Goal: Task Accomplishment & Management: Complete application form

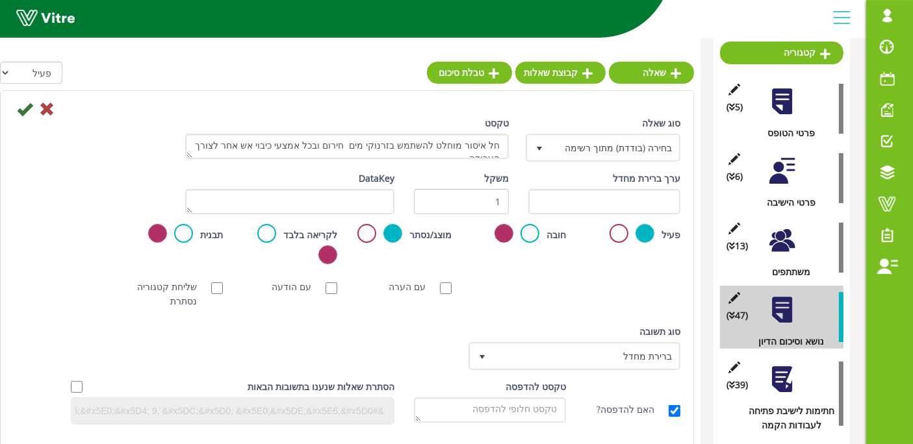
scroll to position [23, 0]
click at [22, 103] on icon at bounding box center [25, 109] width 16 height 16
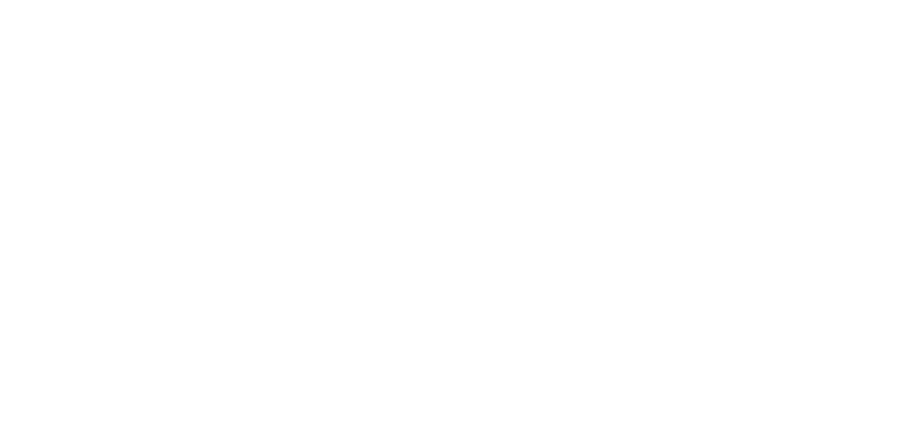
scroll to position [0, 0]
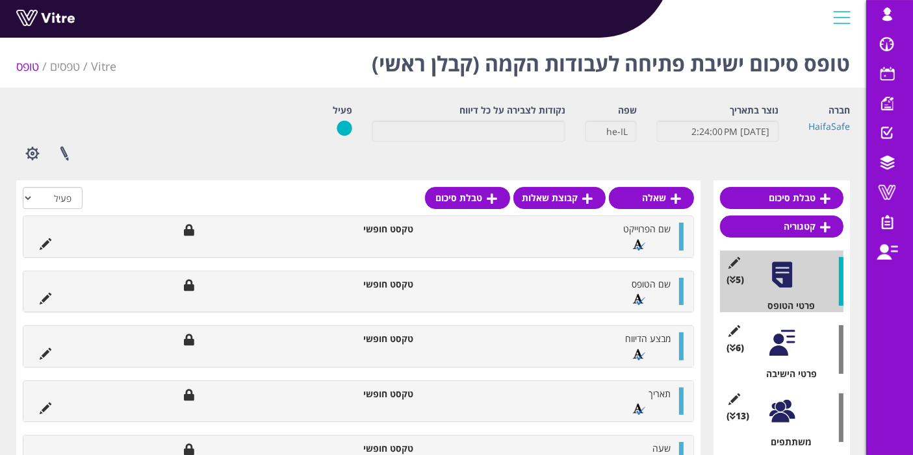
click at [793, 418] on div at bounding box center [781, 411] width 29 height 29
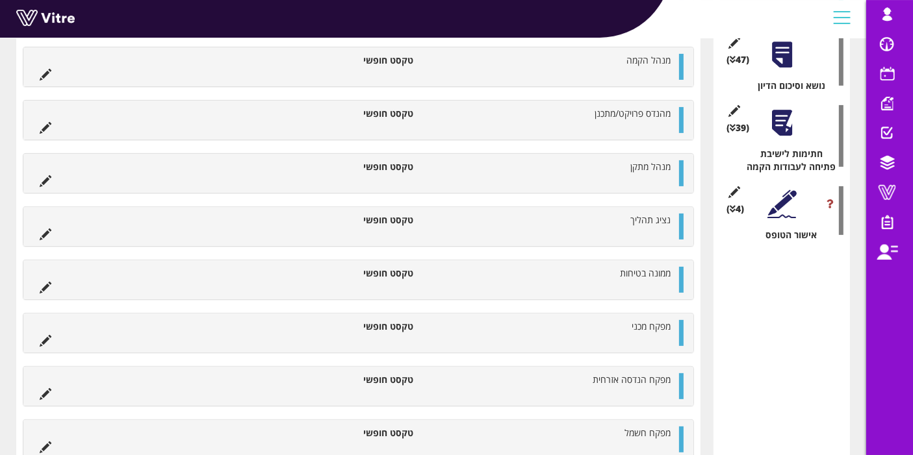
scroll to position [332, 0]
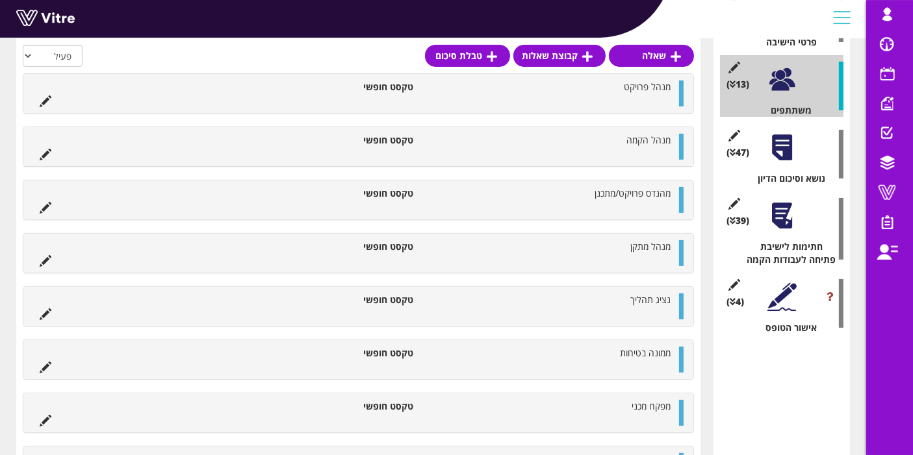
click at [801, 210] on div "(39 ) חתימות לישיבת פתיחה לעבודות הקמה" at bounding box center [781, 229] width 123 height 75
click at [791, 218] on div at bounding box center [781, 215] width 29 height 29
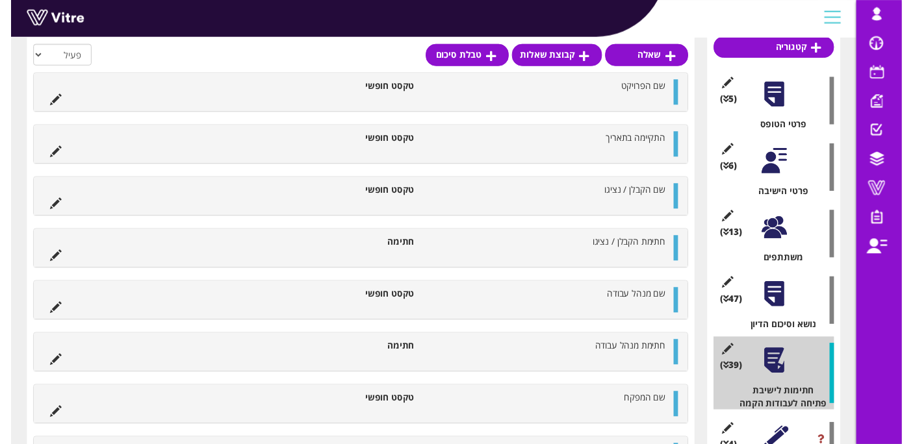
scroll to position [184, 0]
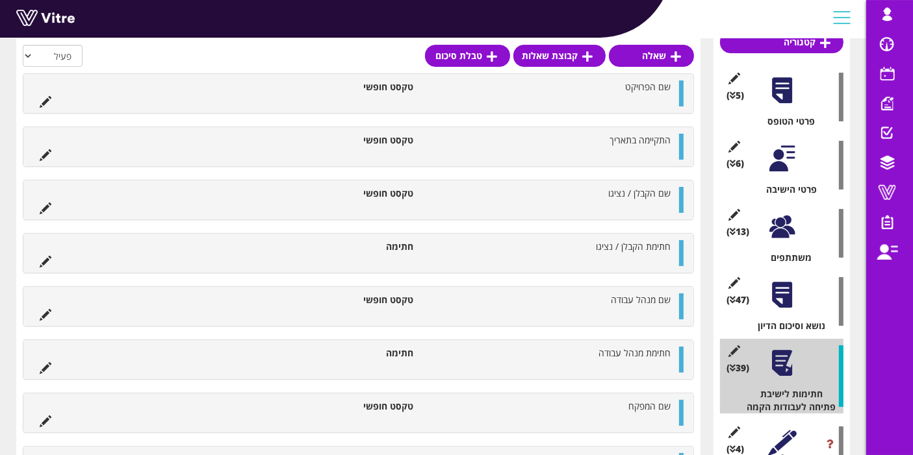
click at [758, 296] on div "(47 ) נושא וסיכום הדיון" at bounding box center [781, 302] width 123 height 62
click at [771, 294] on div at bounding box center [781, 295] width 29 height 29
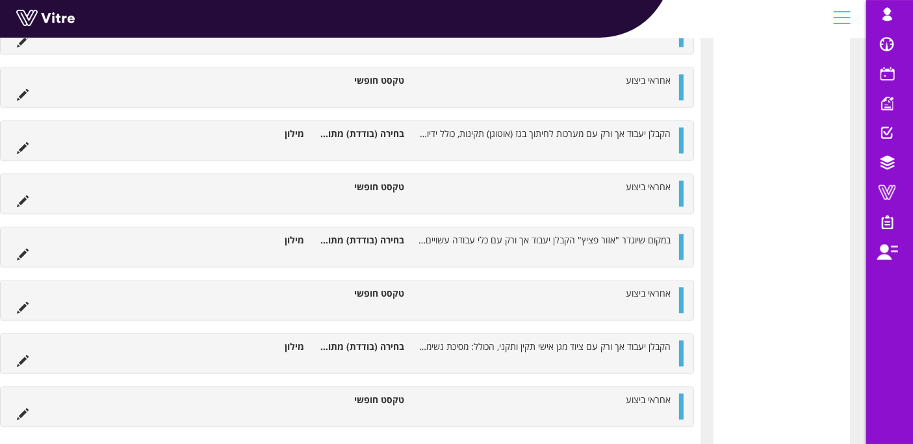
scroll to position [2600, 0]
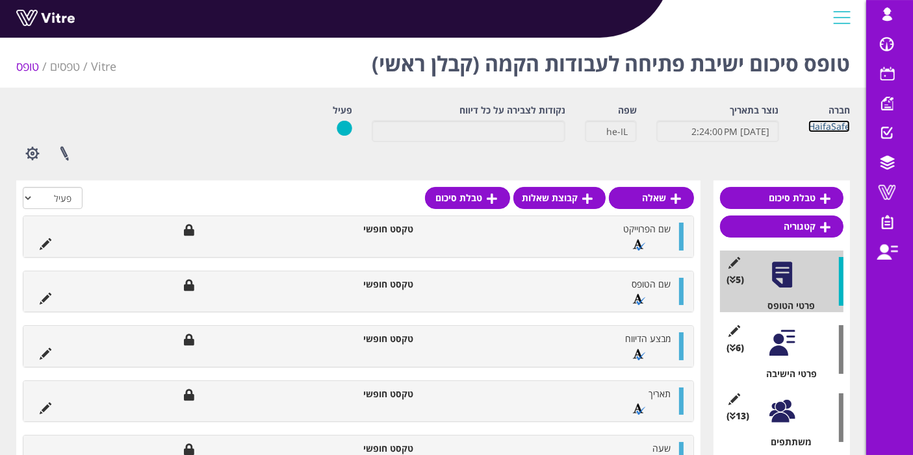
click at [839, 127] on link "HaifaSafe" at bounding box center [829, 126] width 42 height 12
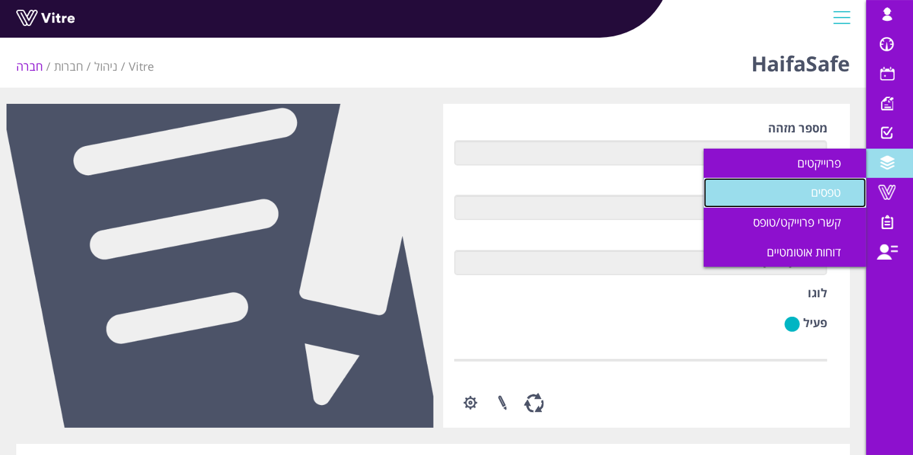
click at [843, 195] on span "טפסים" at bounding box center [833, 192] width 45 height 16
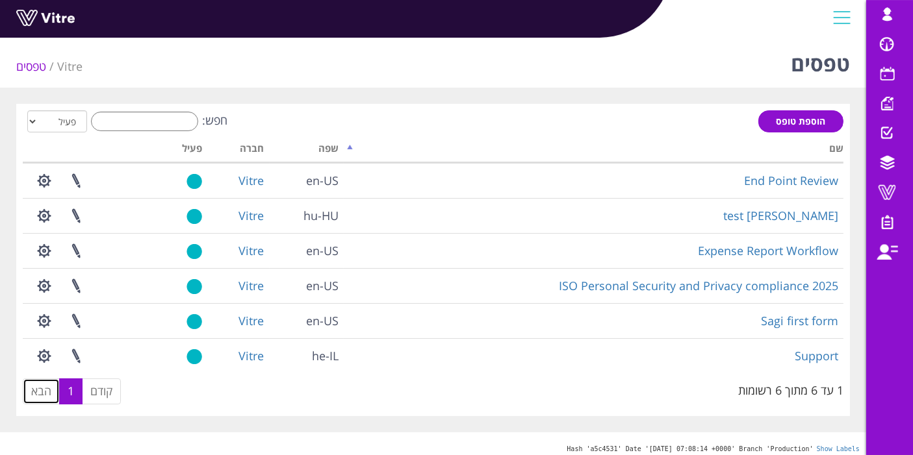
click at [52, 396] on link "הבא" at bounding box center [41, 392] width 37 height 26
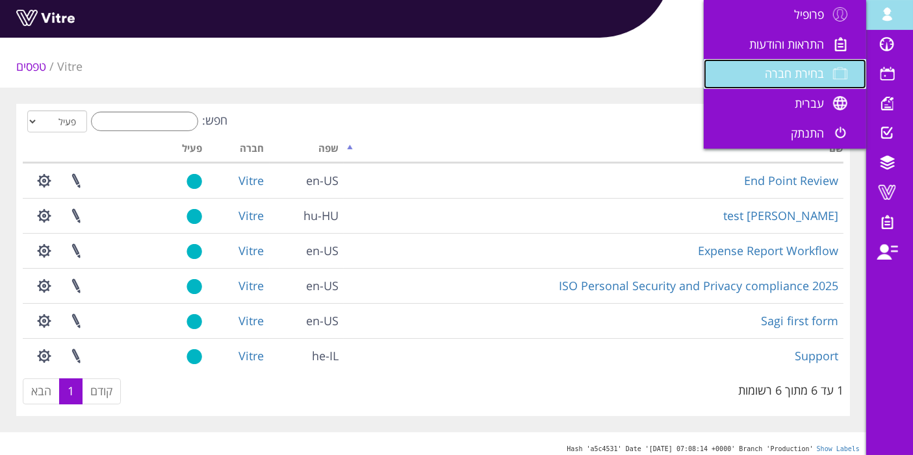
click at [768, 71] on span "בחירת חברה" at bounding box center [794, 74] width 59 height 16
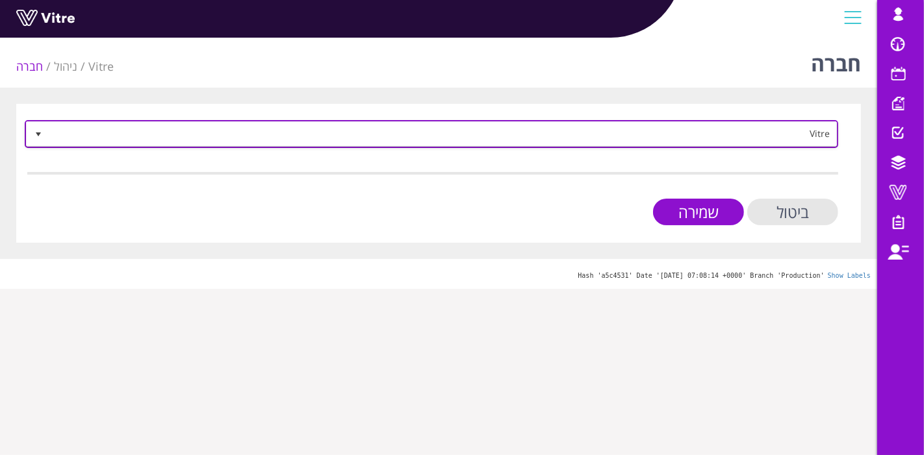
click at [711, 134] on span "Vitre" at bounding box center [442, 133] width 787 height 23
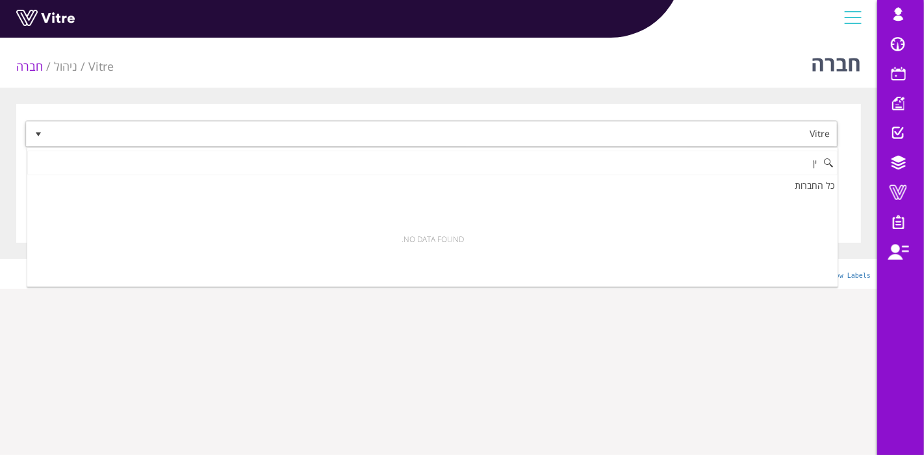
type input "י"
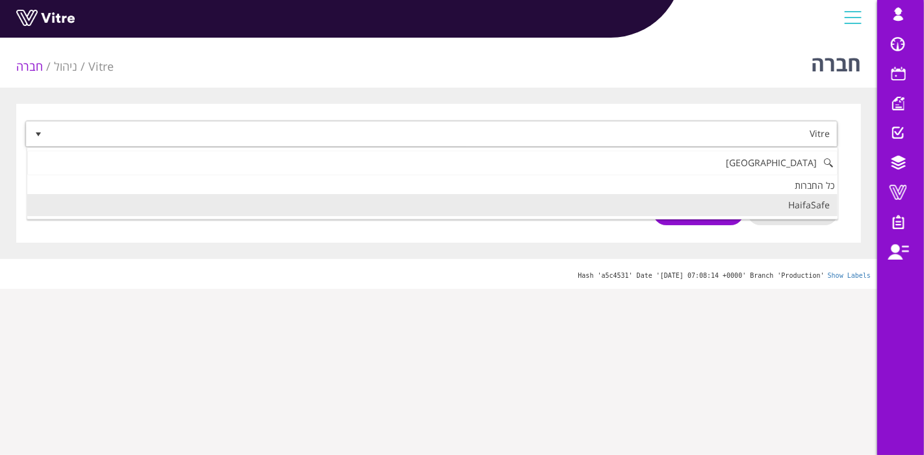
click at [793, 205] on li "HaifaSafe" at bounding box center [432, 205] width 810 height 22
type input "[GEOGRAPHIC_DATA]"
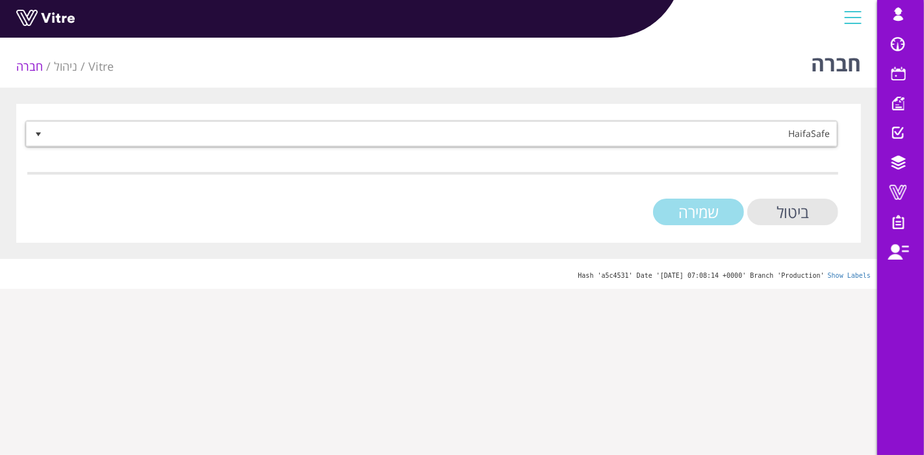
click at [691, 212] on input "שמירה" at bounding box center [698, 212] width 91 height 27
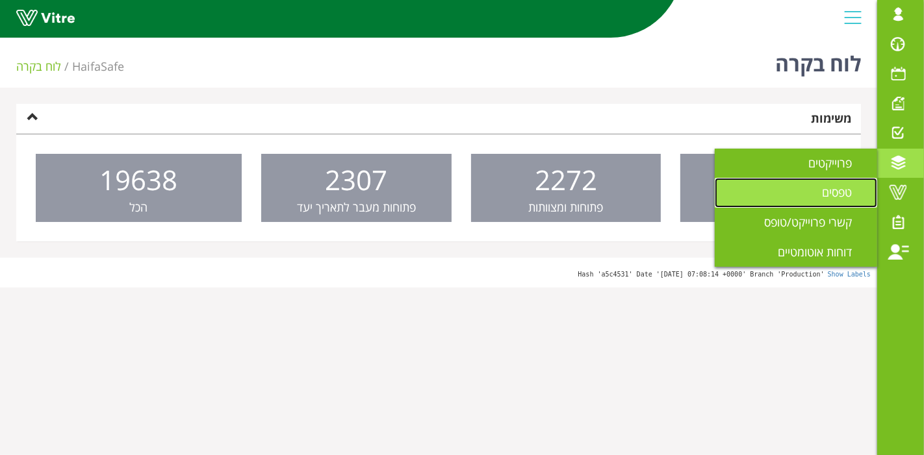
click at [852, 186] on span "טפסים" at bounding box center [844, 192] width 45 height 16
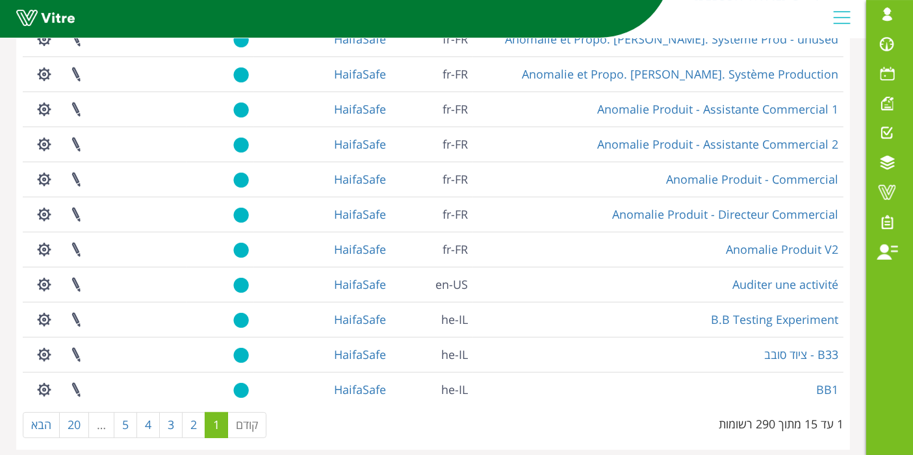
scroll to position [321, 0]
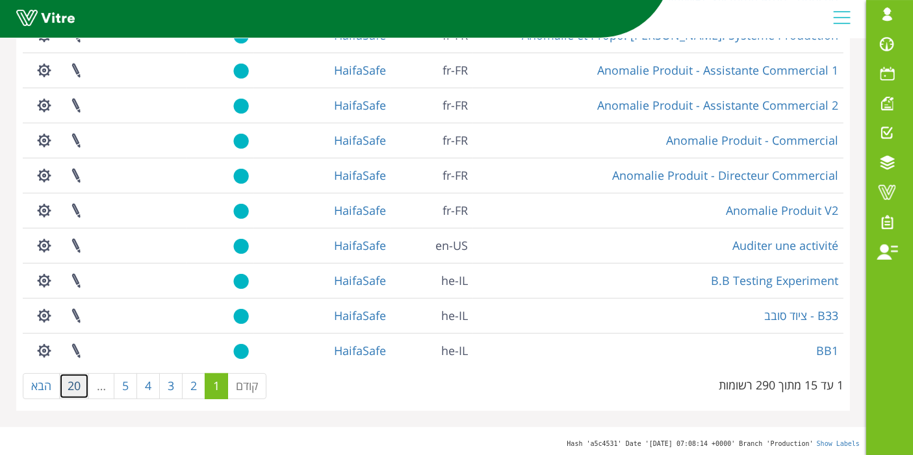
click at [78, 386] on link "20" at bounding box center [74, 387] width 30 height 26
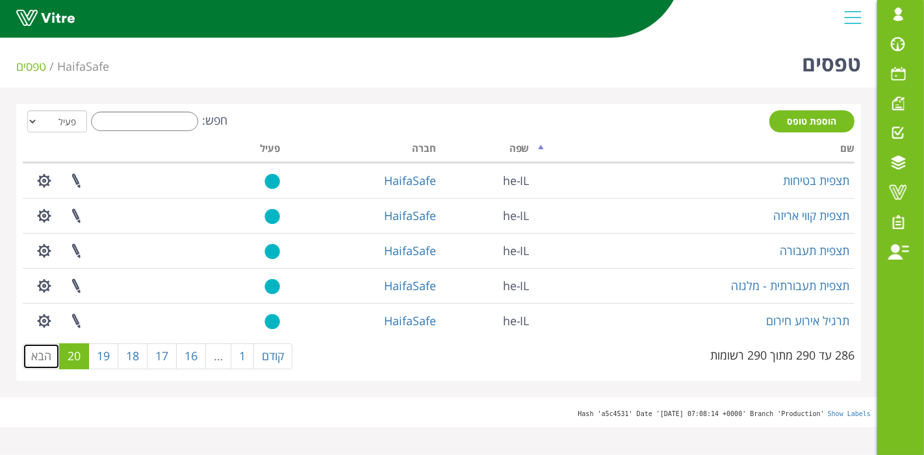
click at [39, 359] on link "הבא" at bounding box center [41, 357] width 37 height 26
click at [196, 120] on label "חפש:" at bounding box center [157, 121] width 140 height 19
click at [196, 120] on input "חפש:" at bounding box center [144, 121] width 107 height 19
click at [181, 123] on input "חפש:" at bounding box center [144, 121] width 107 height 19
type input "X"
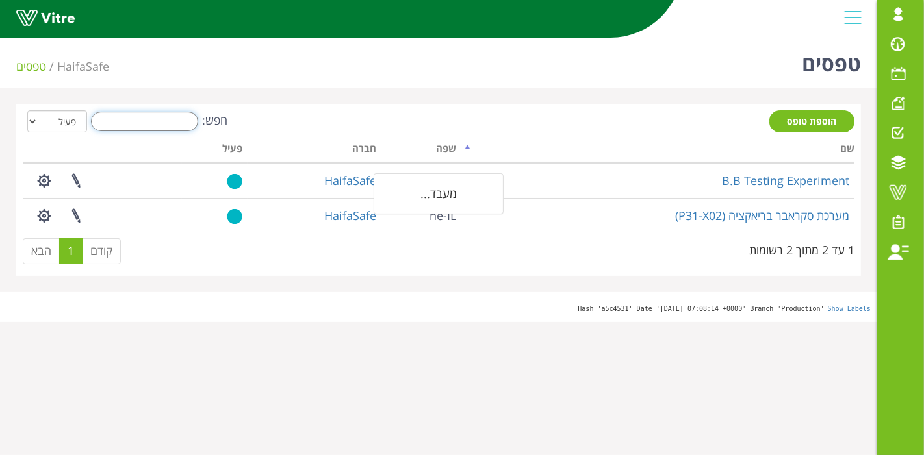
type input "ב"
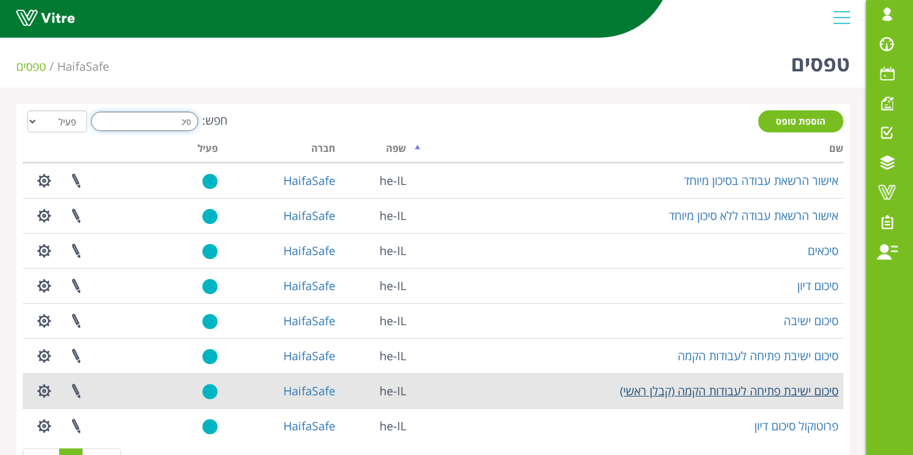
type input "סיכ"
click at [681, 390] on link "סיכום ישיבת פתיחה לעבודות הקמה (קבלן ראשי)" at bounding box center [729, 391] width 218 height 16
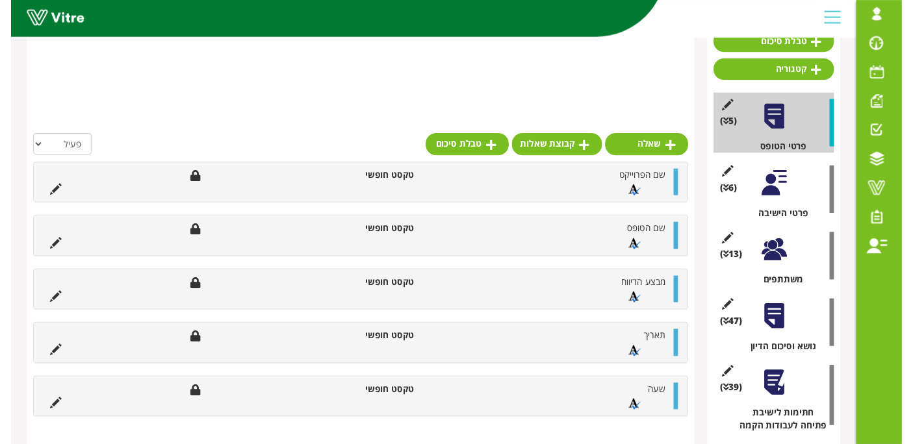
scroll to position [269, 0]
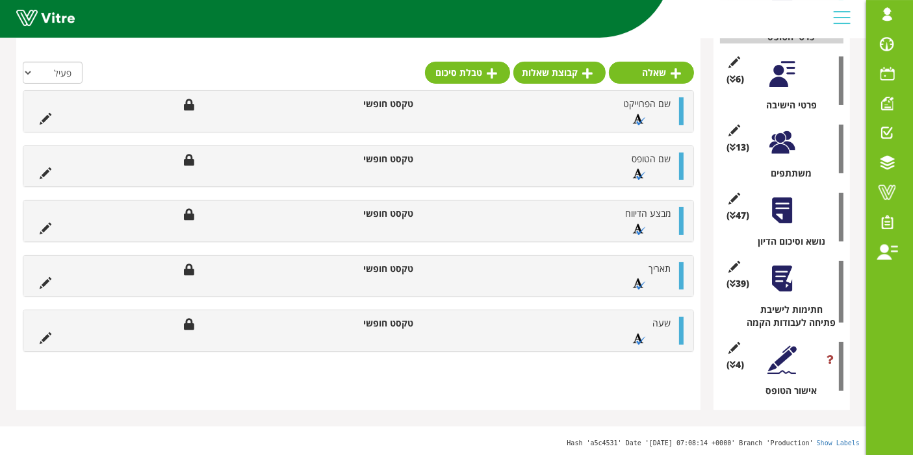
click at [785, 206] on div at bounding box center [781, 210] width 29 height 29
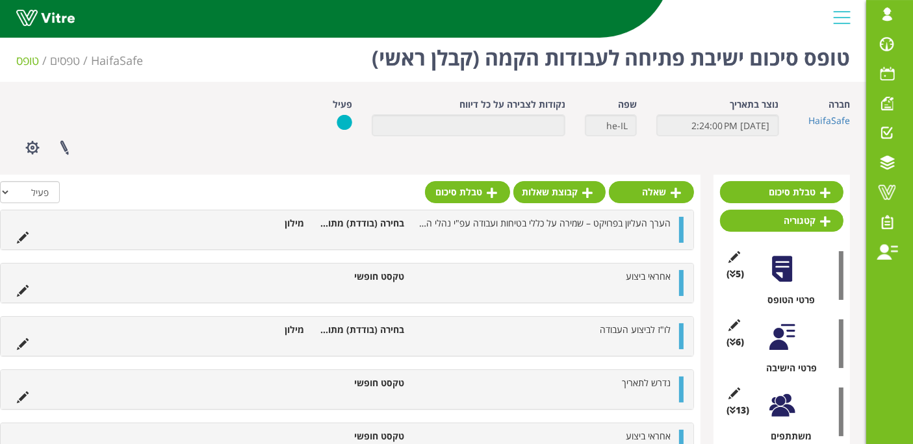
scroll to position [0, 0]
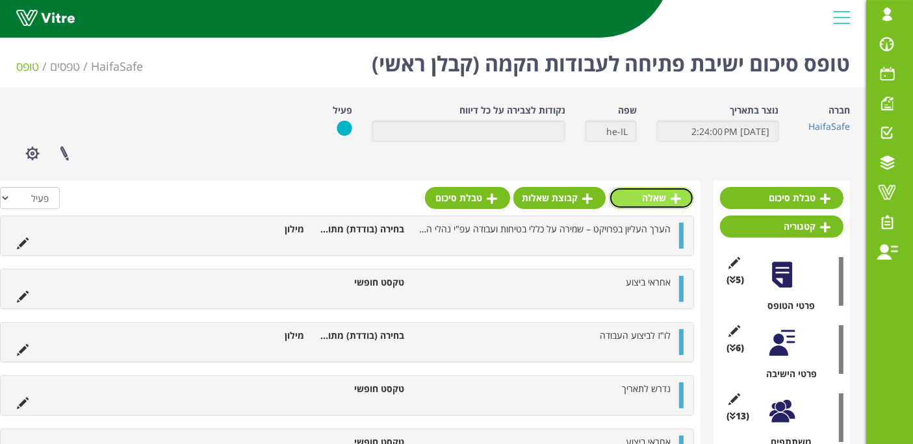
click at [657, 192] on link "שאלה" at bounding box center [651, 198] width 85 height 22
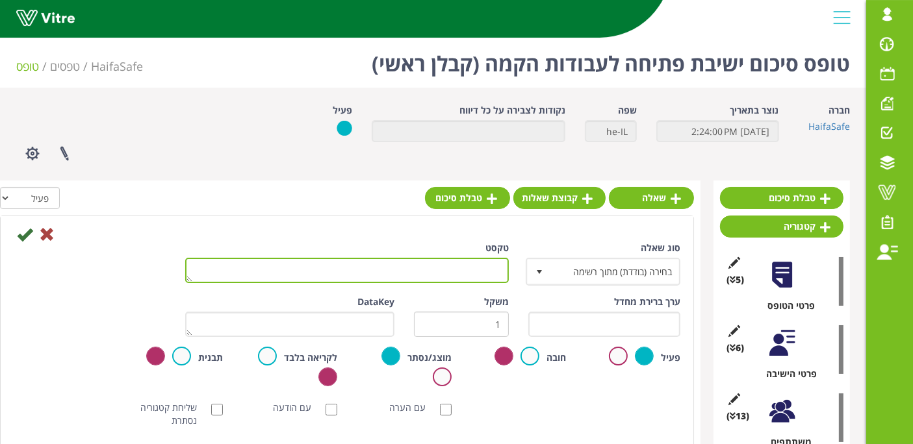
click at [435, 269] on textarea "טקסט" at bounding box center [347, 270] width 324 height 25
paste textarea "חל איסור מוחלט להשתמש בזרנוקי מים חירום ובכל אמצעי כיבוי אש אחר לצורך העבודה. כ…"
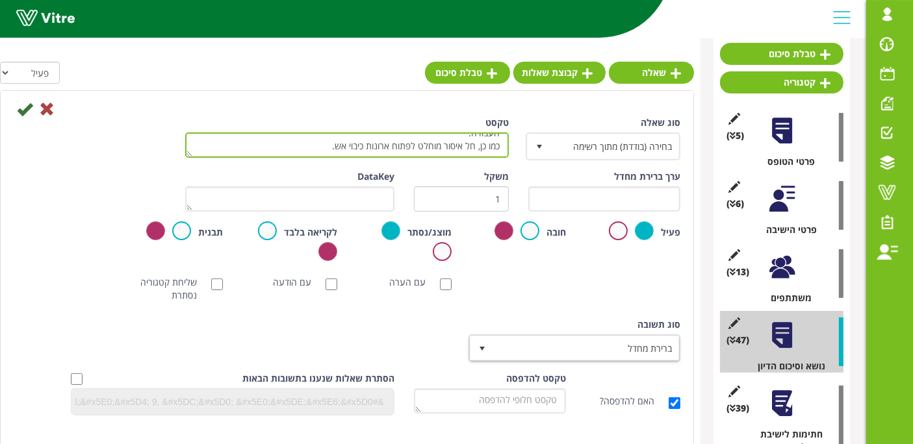
type textarea "חל איסור מוחלט להשתמש בזרנוקי מים חירום ובכל אמצעי כיבוי אש אחר לצורך העבודה. כ…"
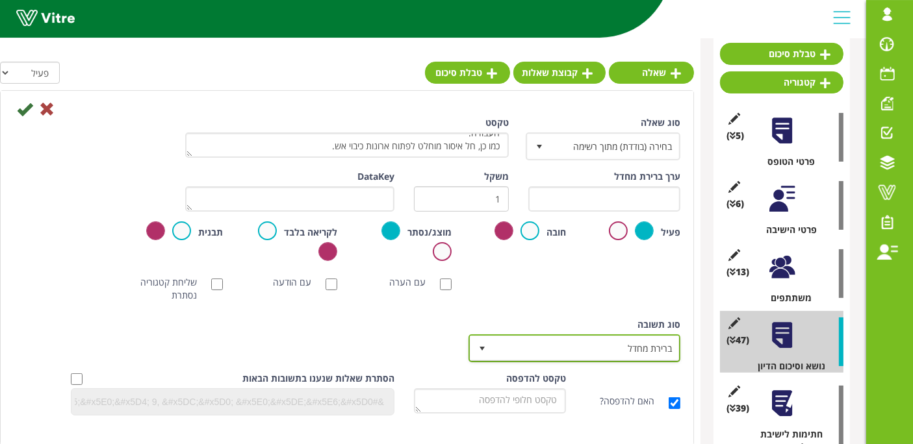
click at [600, 357] on span "ברירת מחדל" at bounding box center [586, 348] width 186 height 23
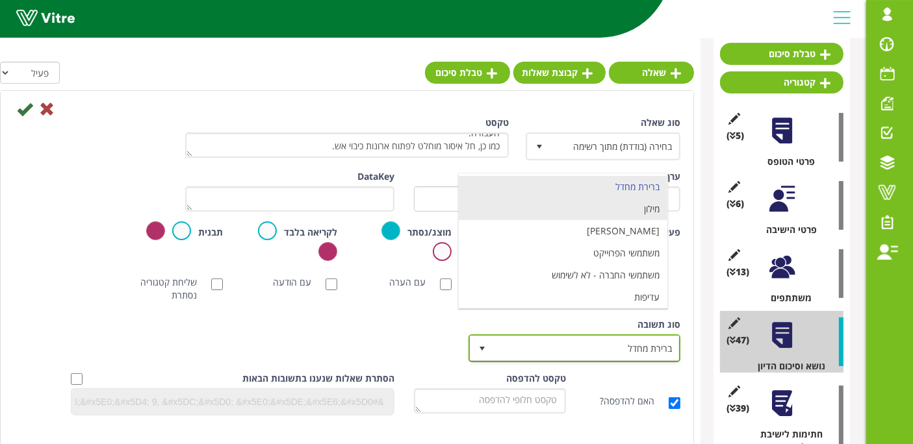
click at [629, 211] on li "מילון" at bounding box center [563, 209] width 209 height 22
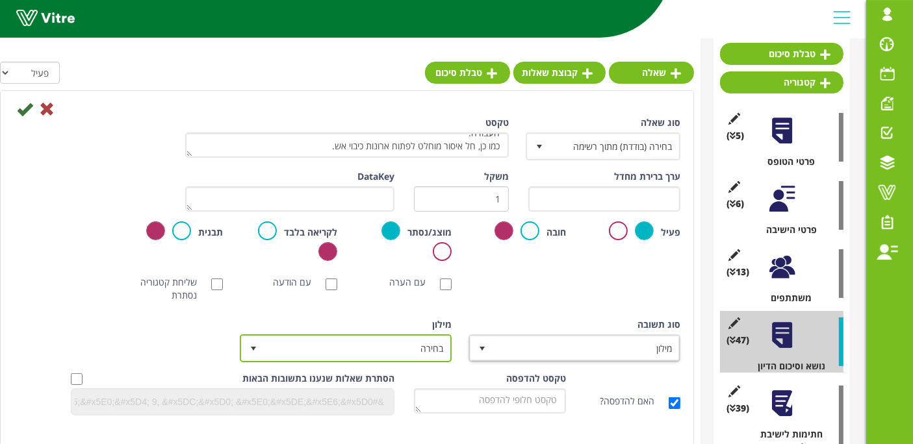
click at [381, 351] on span "בחירה" at bounding box center [357, 348] width 186 height 23
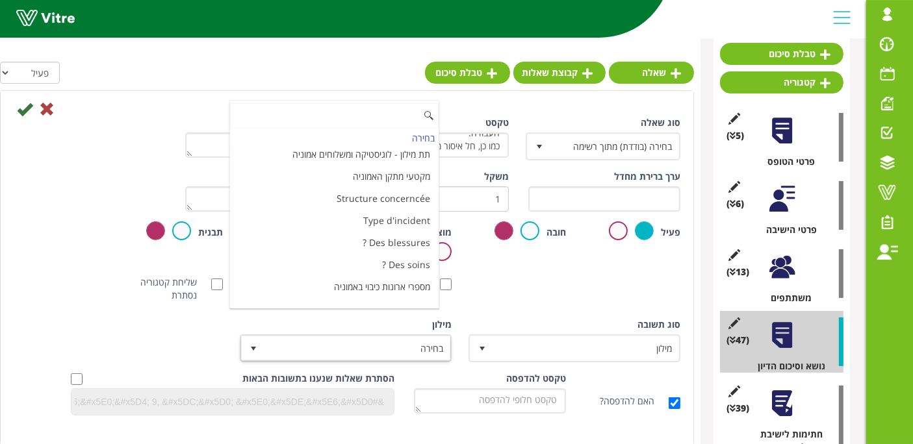
scroll to position [4336, 0]
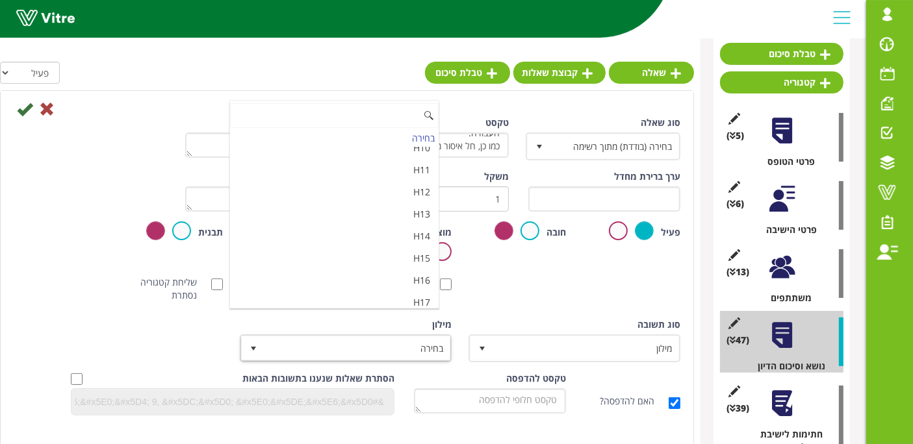
click at [390, 336] on li "מאשר / לא מאשר עם הערה" at bounding box center [334, 347] width 209 height 22
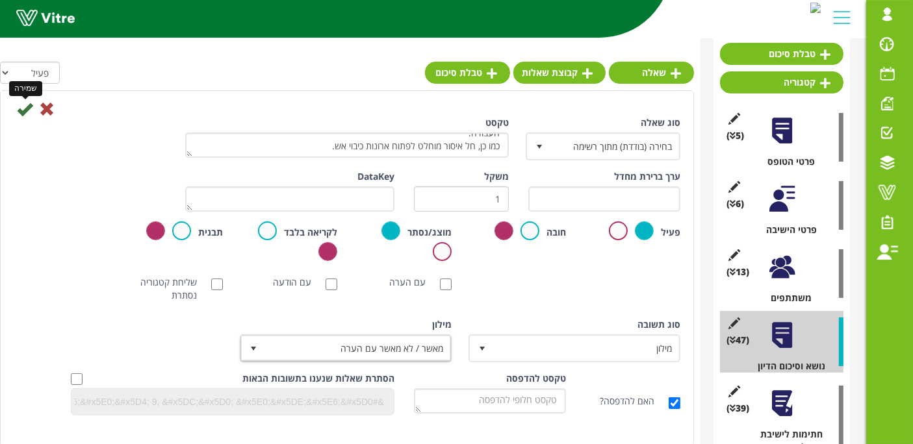
click at [23, 110] on icon at bounding box center [25, 109] width 16 height 16
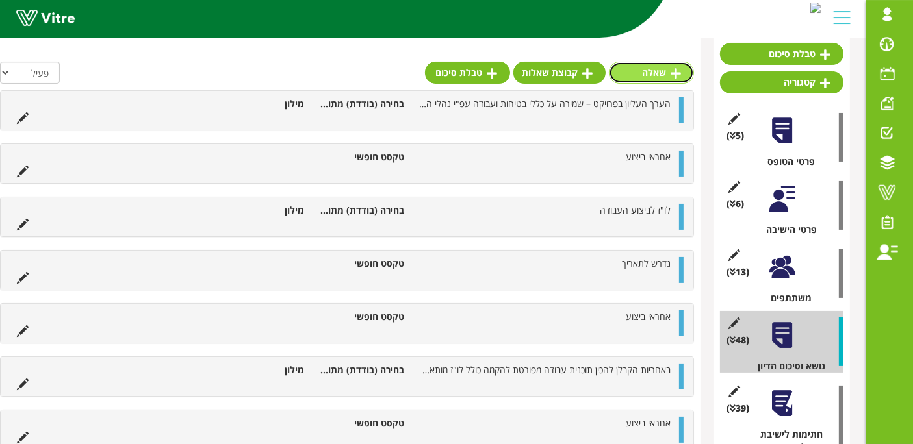
click at [679, 68] on icon at bounding box center [675, 74] width 10 height 12
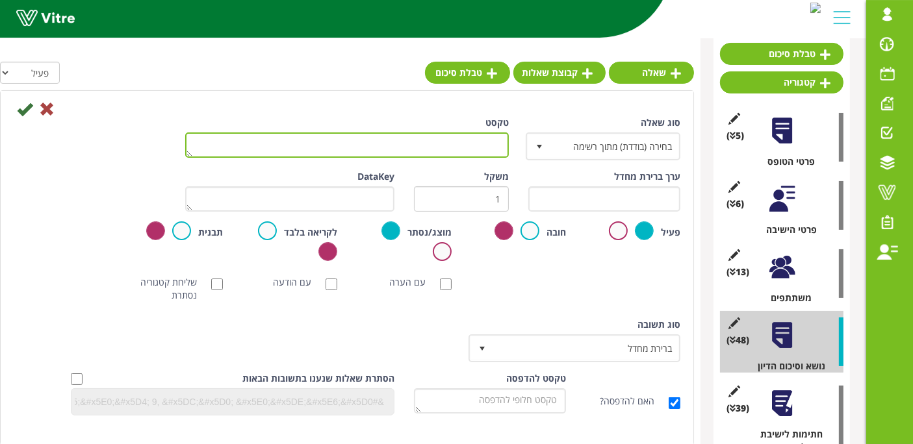
click at [451, 153] on textarea "טקסט" at bounding box center [347, 145] width 324 height 25
paste textarea "הקבלן יעבוד עם רתמות בטיחות תקינות ותקניות בעלות בולמי נפילה, כולל חיבור למפסעה…"
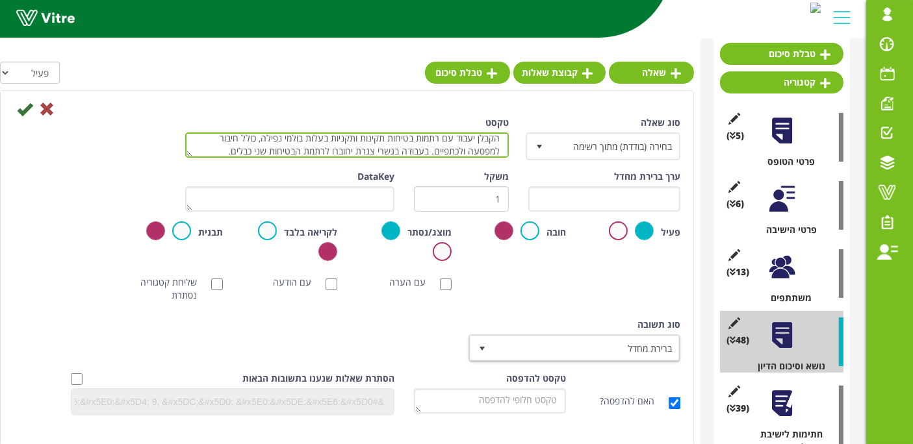
type textarea "הקבלן יעבוד עם רתמות בטיחות תקינות ותקניות בעלות בולמי נפילה, כולל חיבור למפסעה…"
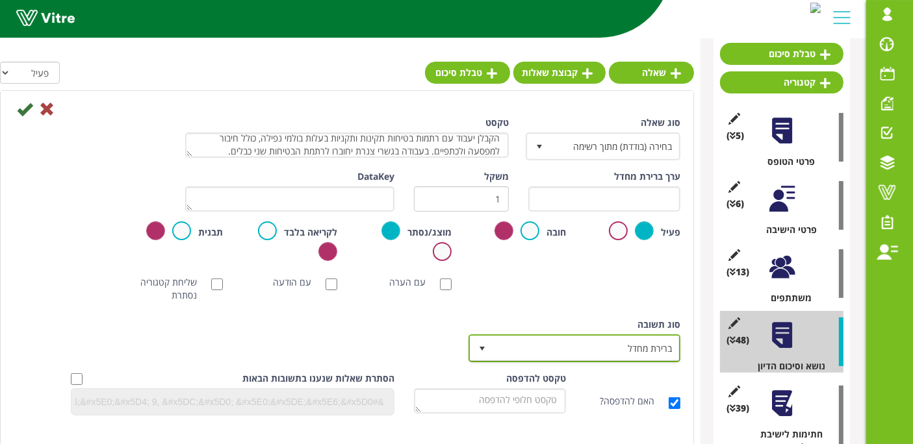
click at [622, 351] on span "ברירת מחדל" at bounding box center [586, 348] width 186 height 23
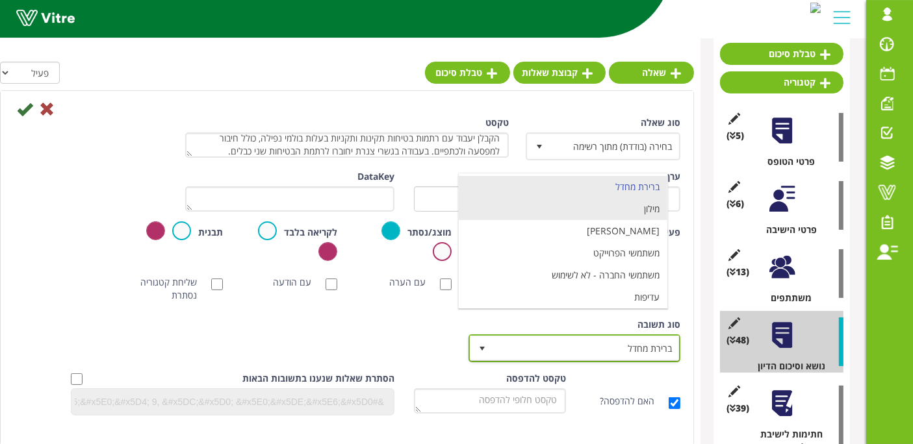
click at [640, 210] on li "מילון" at bounding box center [563, 209] width 209 height 22
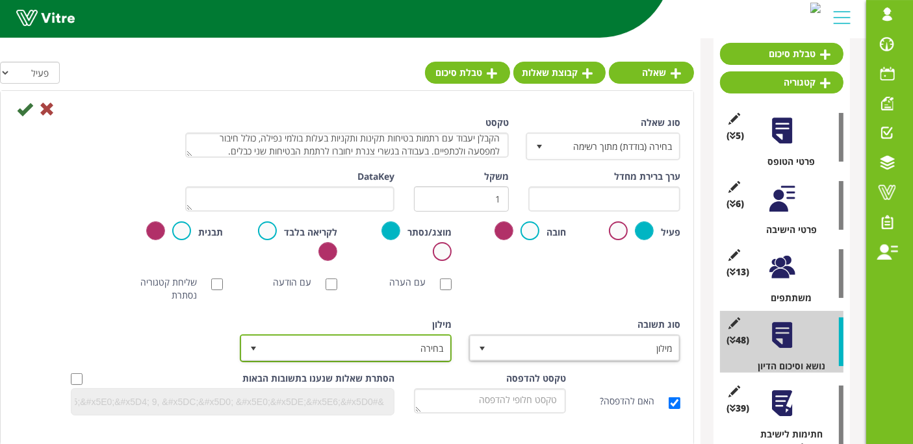
click at [382, 346] on span "בחירה" at bounding box center [357, 348] width 186 height 23
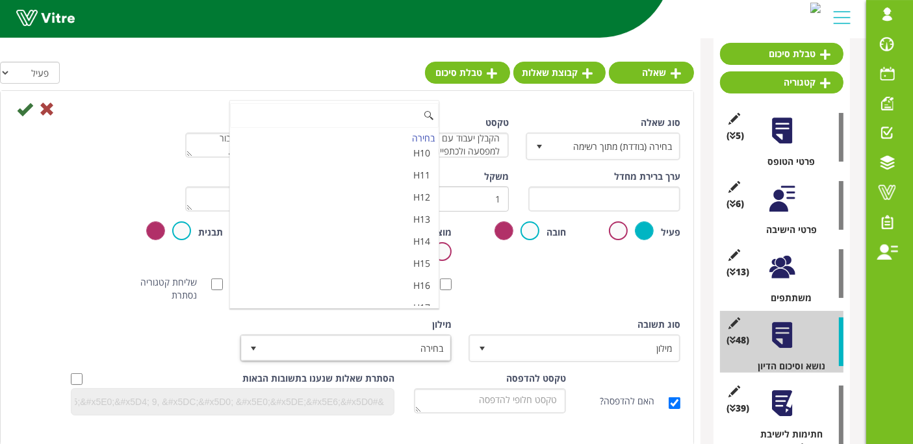
scroll to position [4336, 0]
click at [391, 336] on li "מאשר / לא מאשר עם הערה" at bounding box center [334, 347] width 209 height 22
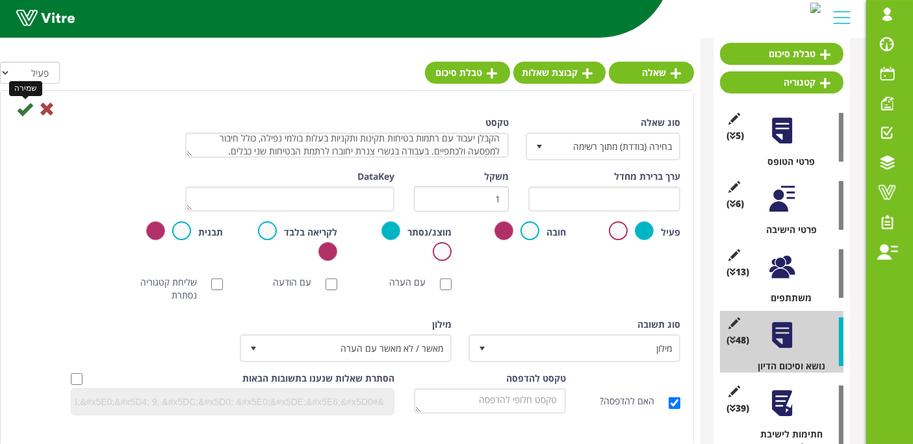
click at [18, 111] on icon at bounding box center [25, 109] width 16 height 16
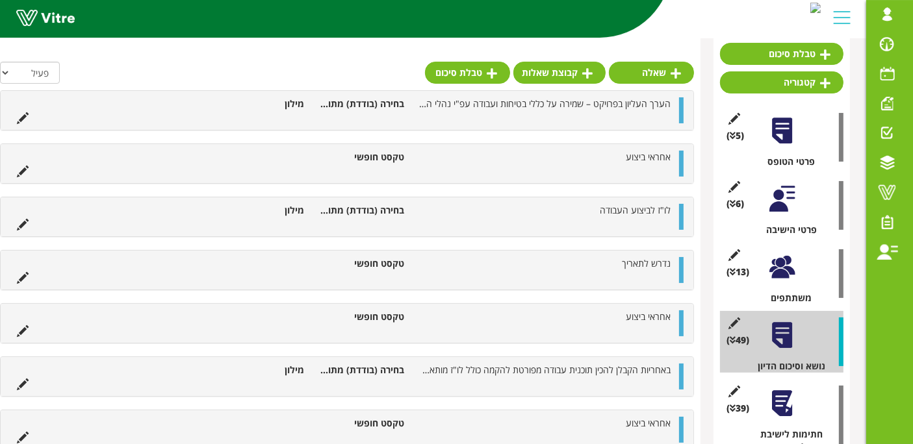
click at [659, 86] on div "שאלה קבוצת שאלות טבלת סיכום" at bounding box center [559, 76] width 269 height 29
click at [659, 68] on link "שאלה" at bounding box center [651, 73] width 85 height 22
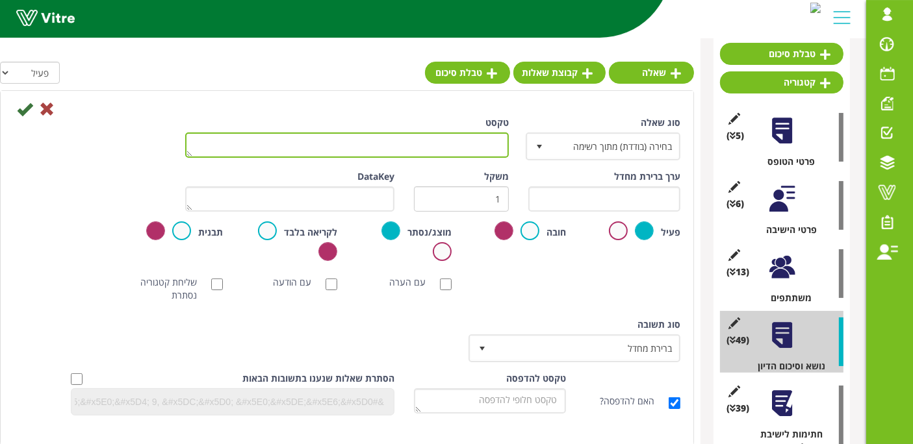
click at [449, 140] on textarea "טקסט" at bounding box center [347, 145] width 324 height 25
type textarea "ה"
paste textarea "העבודה תבוצע עם הרשאות עבודה ובטיחות בלבד לפי נוהלי החברה. הערה: חל איסור מוחלט…"
type textarea "העבודה תבוצע עם הרשאות עבודה ובטיחות בלבד לפי נוהלי החברה. הערה: חל איסור מוחלט…"
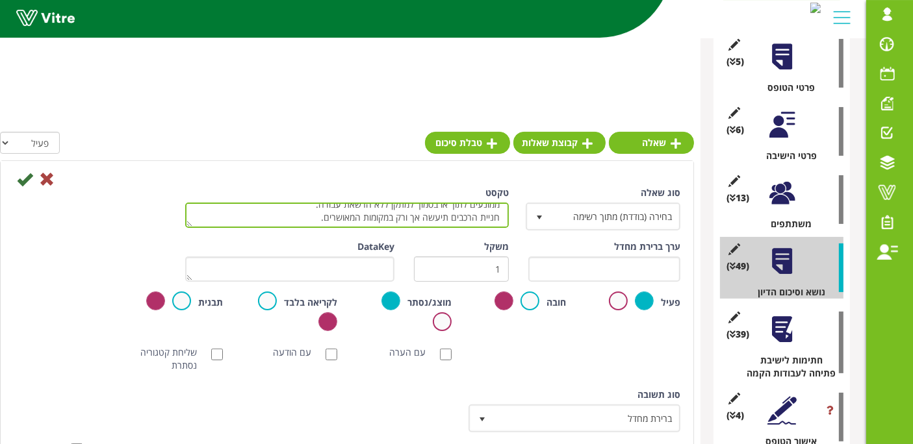
scroll to position [288, 0]
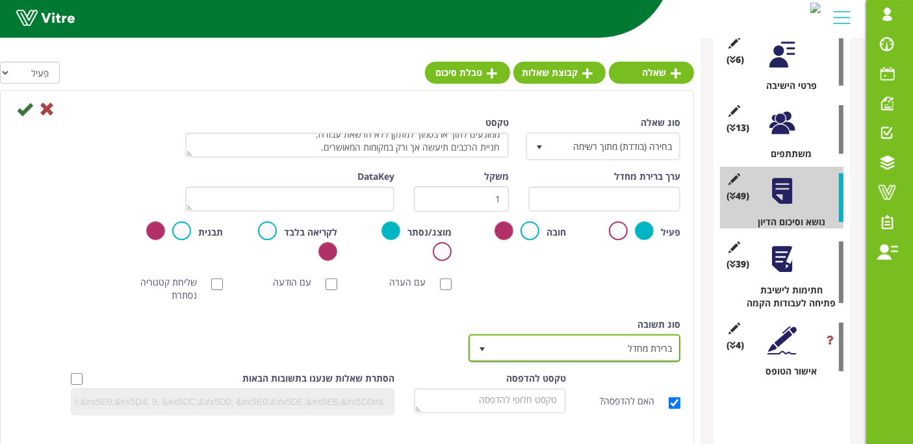
click at [590, 353] on span "ברירת מחדל" at bounding box center [586, 348] width 186 height 23
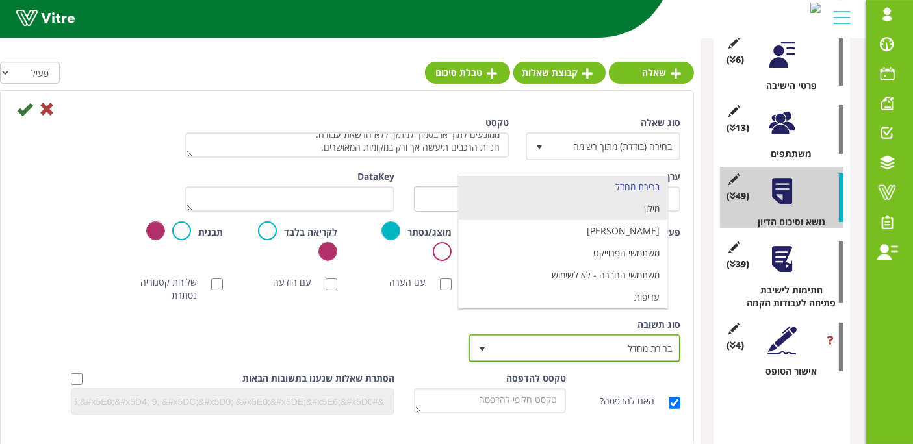
click at [635, 212] on li "מילון" at bounding box center [563, 209] width 209 height 22
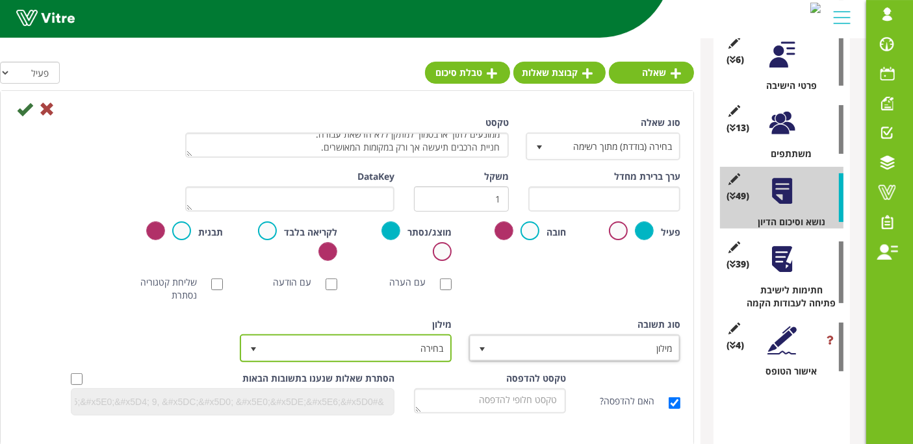
click at [416, 355] on span "בחירה" at bounding box center [357, 348] width 186 height 23
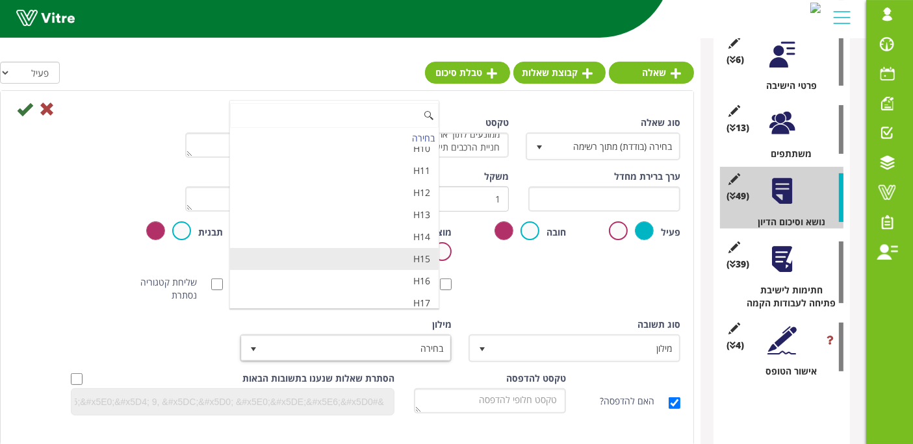
scroll to position [4336, 0]
click at [375, 336] on li "מאשר / לא מאשר עם הערה" at bounding box center [334, 347] width 209 height 22
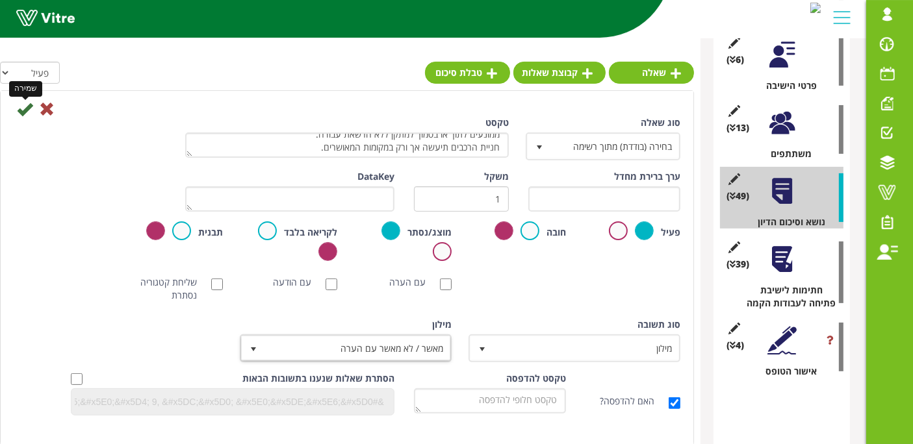
click at [23, 110] on icon at bounding box center [25, 109] width 16 height 16
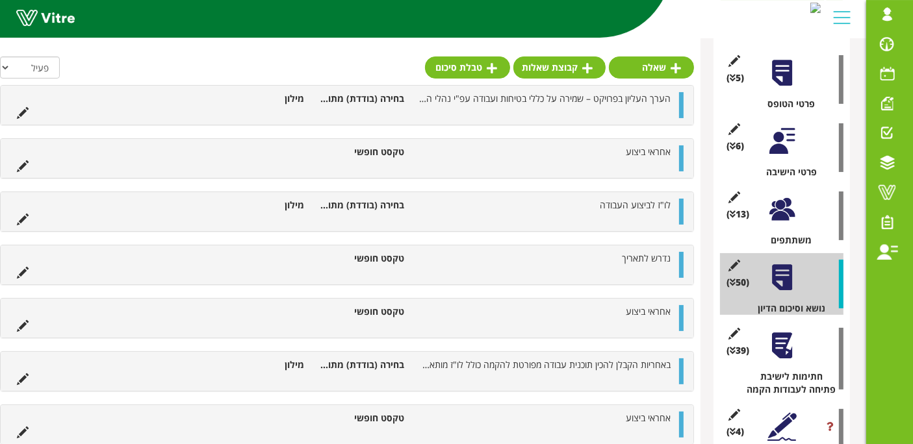
scroll to position [196, 0]
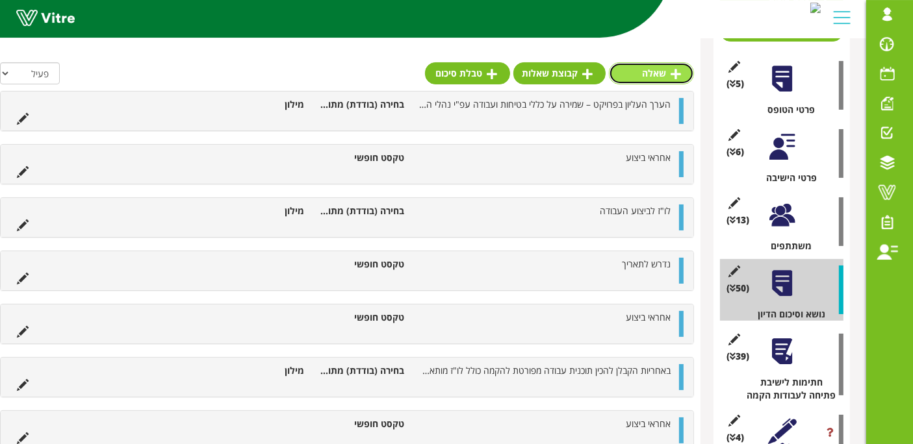
click at [681, 73] on icon at bounding box center [675, 74] width 10 height 12
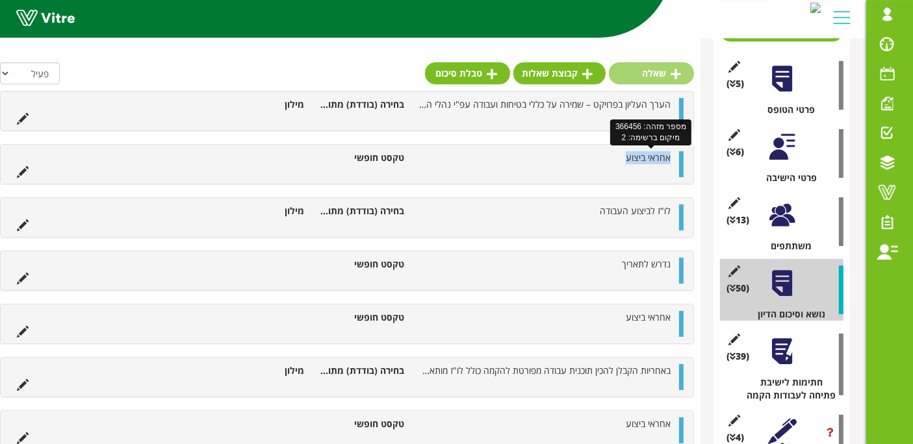
drag, startPoint x: 620, startPoint y: 160, endPoint x: 669, endPoint y: 159, distance: 49.4
click at [669, 159] on li "אחראי ביצוע" at bounding box center [544, 157] width 266 height 13
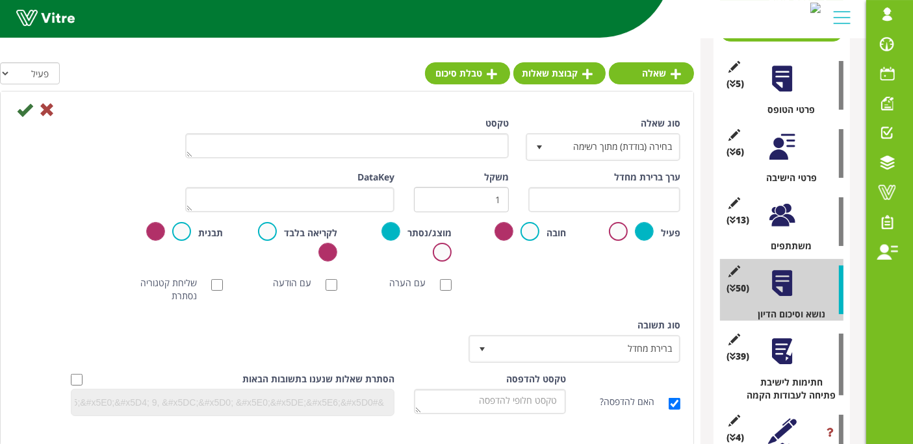
copy span "אחראי ביצוע"
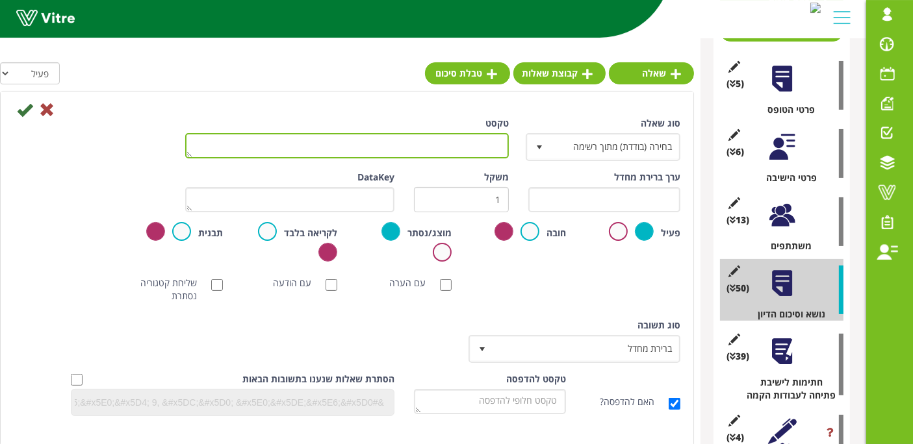
click at [445, 149] on textarea "טקסט" at bounding box center [347, 145] width 324 height 25
paste textarea "אחראי ביצוע"
type textarea "אחראי ביצוע"
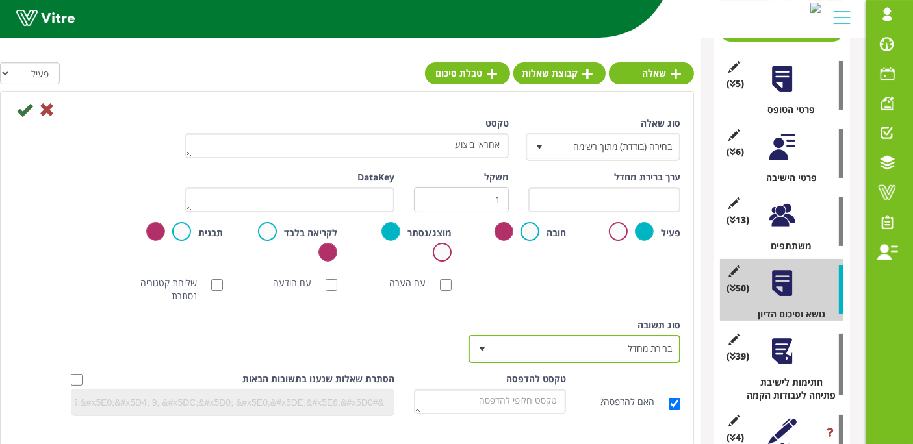
click at [637, 351] on span "ברירת מחדל" at bounding box center [586, 348] width 186 height 23
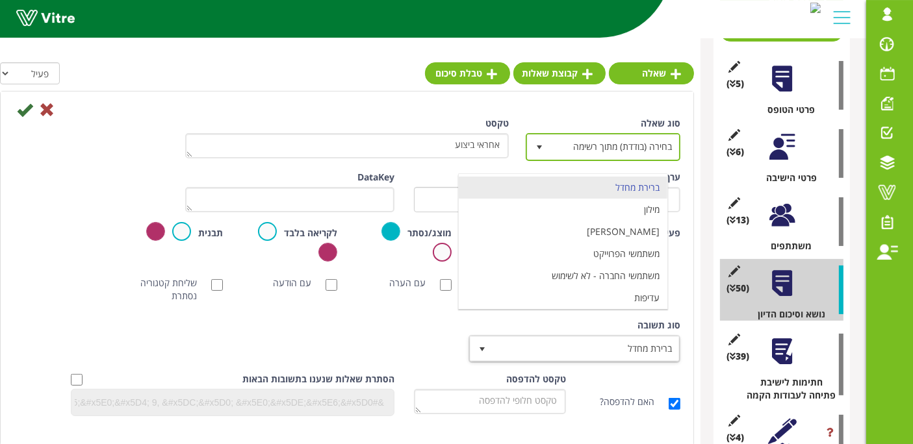
click at [624, 157] on span "בחירה (בודדת) מתוך רשימה" at bounding box center [614, 146] width 129 height 23
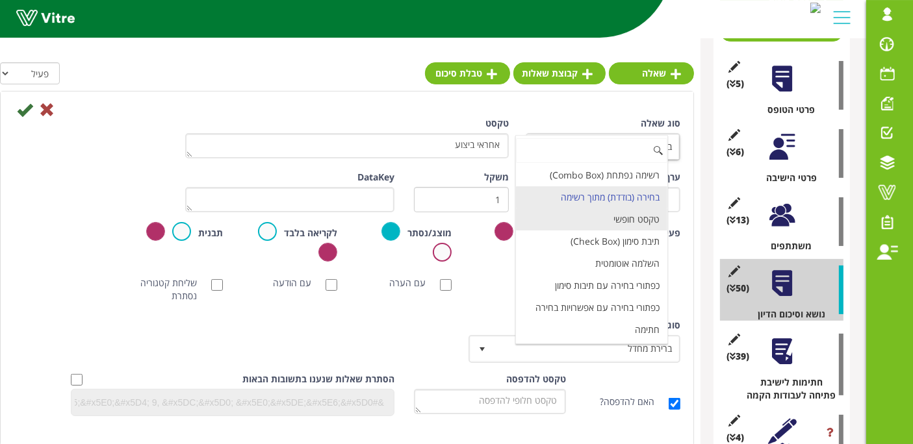
click at [631, 215] on li "טקסט חופשי" at bounding box center [591, 220] width 151 height 22
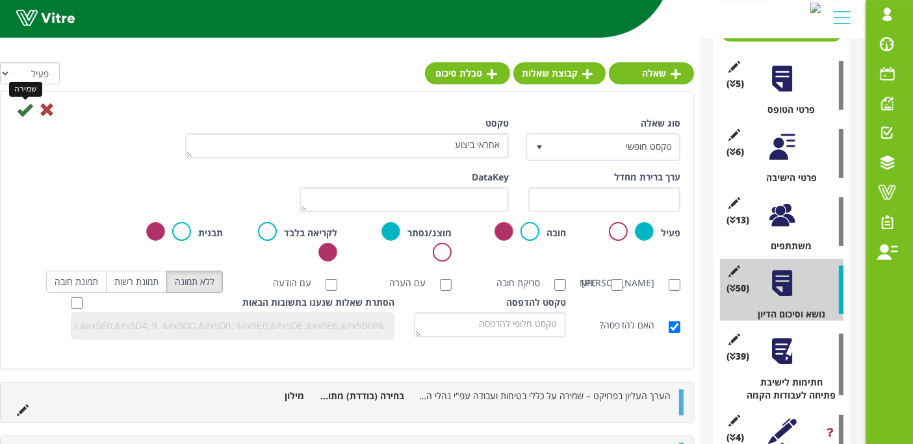
click at [24, 106] on icon at bounding box center [25, 110] width 16 height 16
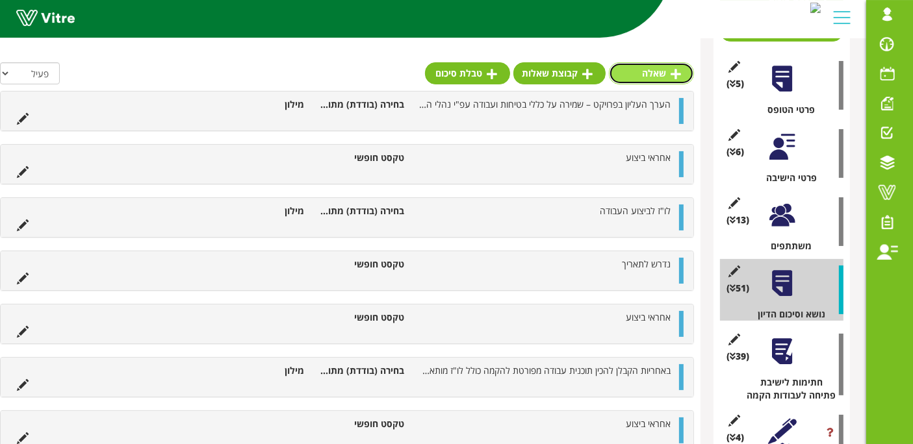
click at [668, 78] on link "שאלה" at bounding box center [651, 73] width 85 height 22
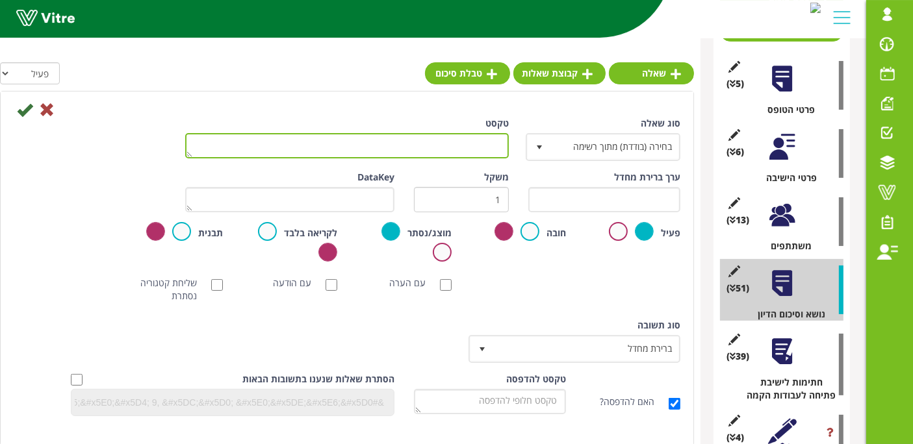
click at [498, 142] on textarea "טקסט" at bounding box center [347, 145] width 324 height 25
paste textarea "אחראי ביצוע"
type textarea "אחראי ביצוע"
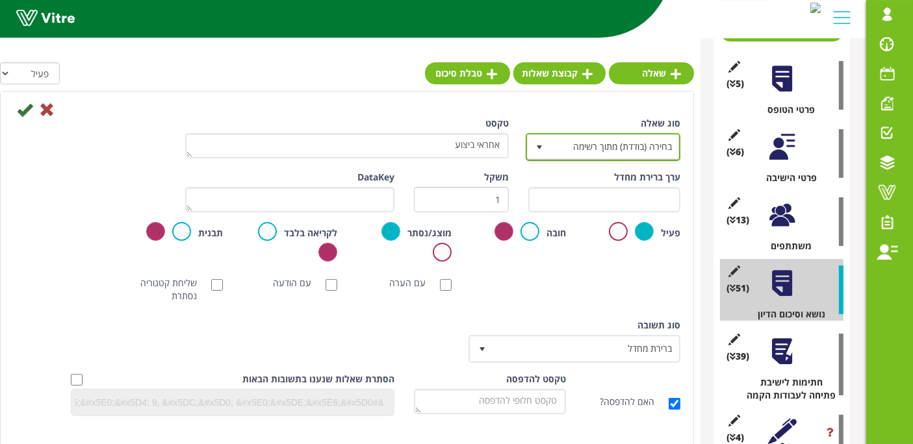
click at [642, 144] on span "בחירה (בודדת) מתוך רשימה" at bounding box center [614, 146] width 129 height 23
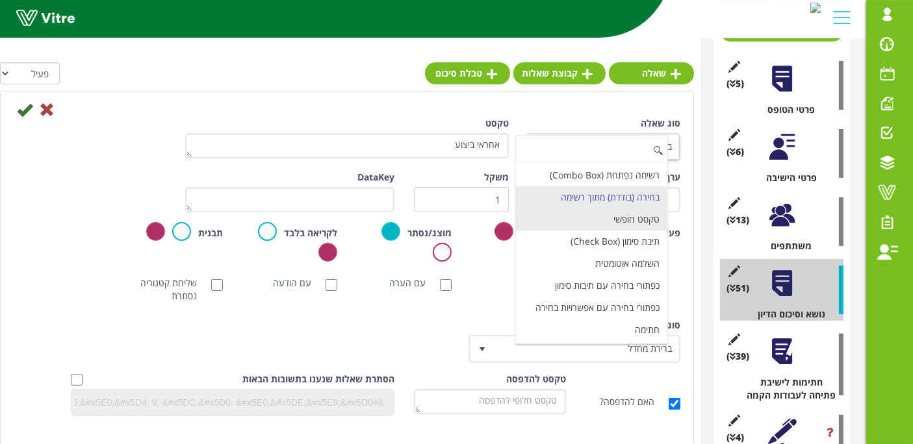
click at [645, 215] on li "טקסט חופשי" at bounding box center [591, 220] width 151 height 22
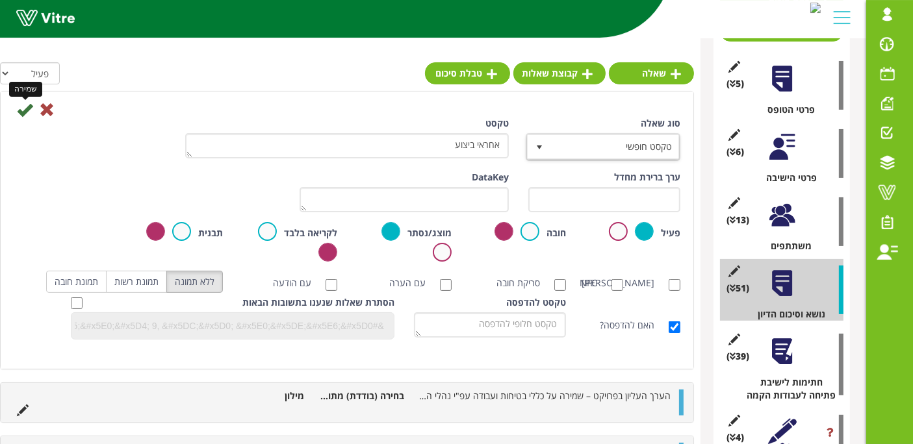
click at [21, 110] on icon at bounding box center [25, 110] width 16 height 16
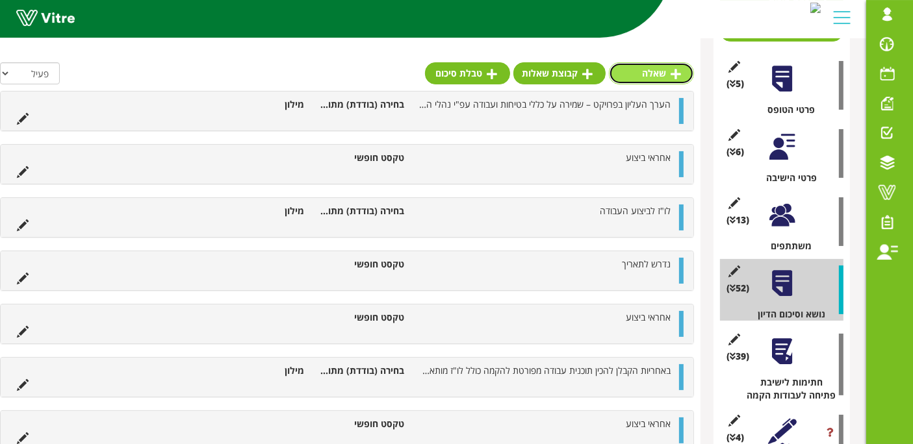
click at [661, 68] on link "שאלה" at bounding box center [651, 73] width 85 height 22
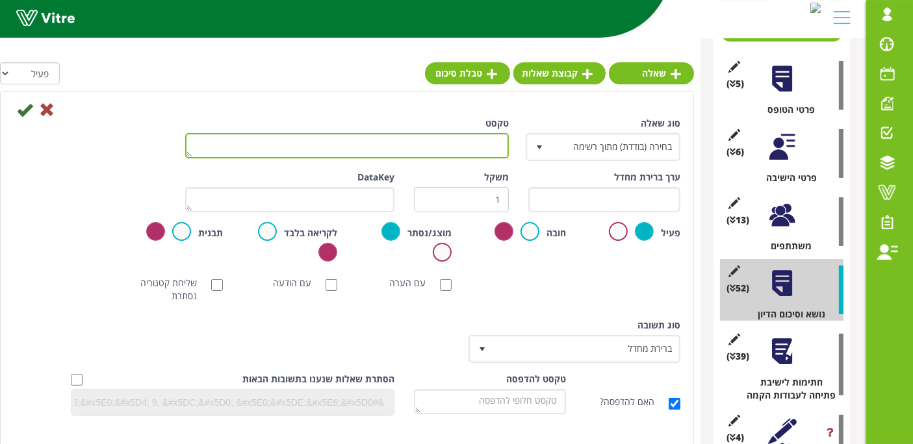
click at [457, 155] on textarea "טקסט" at bounding box center [347, 145] width 324 height 25
paste textarea "אחראי ביצוע"
type textarea "אחראי ביצוע"
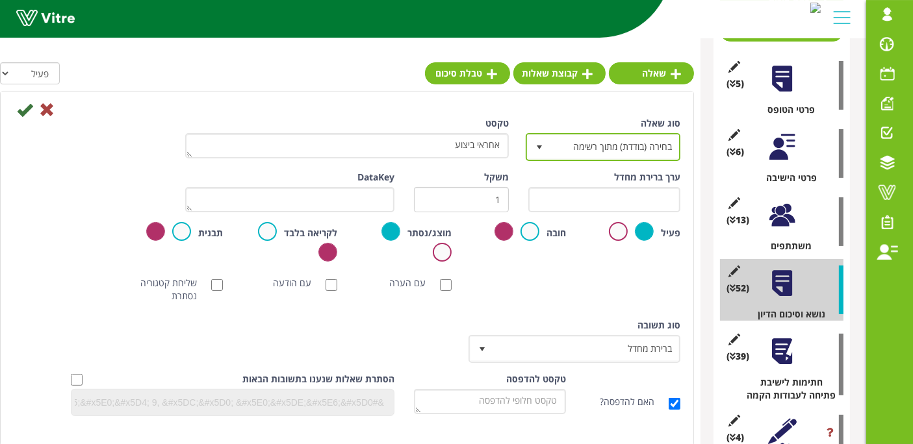
click at [679, 143] on span "בחירה (בודדת) מתוך רשימה" at bounding box center [614, 146] width 129 height 23
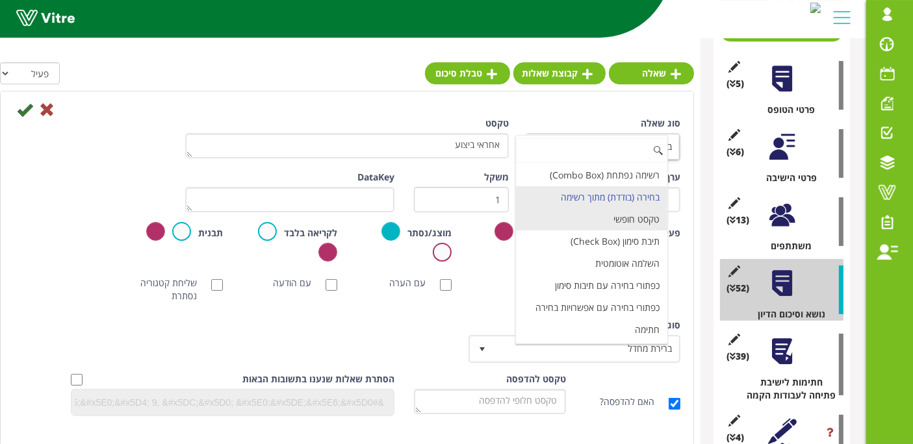
click at [646, 222] on li "טקסט חופשי" at bounding box center [591, 220] width 151 height 22
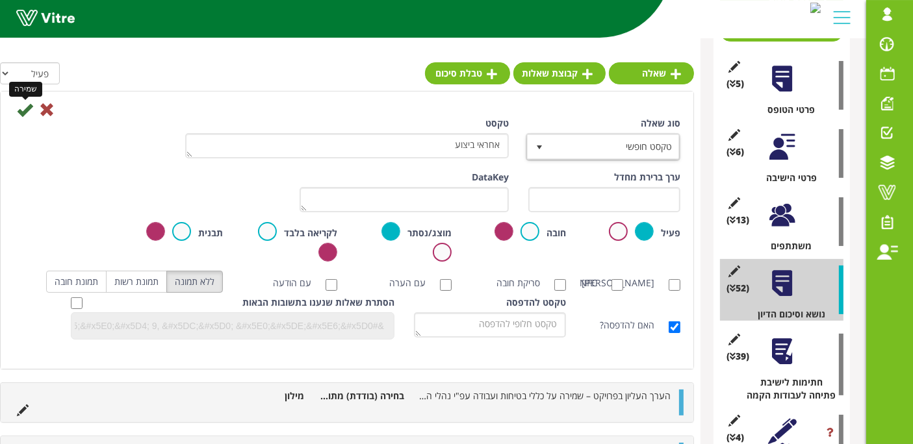
click at [22, 112] on icon at bounding box center [25, 110] width 16 height 16
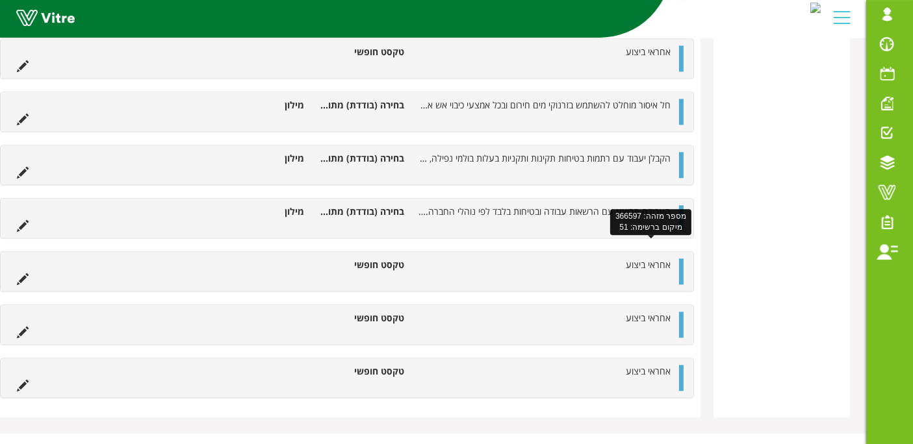
scroll to position [2936, 0]
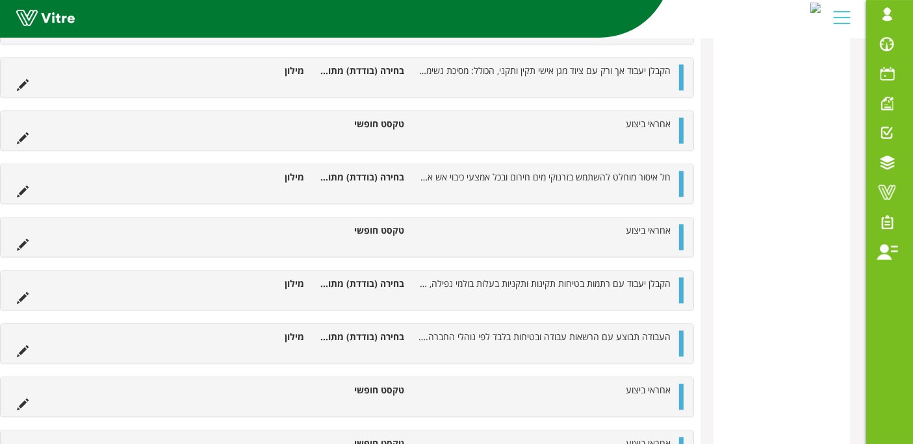
click at [684, 383] on div "אחראי ביצוע טקסט חופשי" at bounding box center [347, 396] width 693 height 39
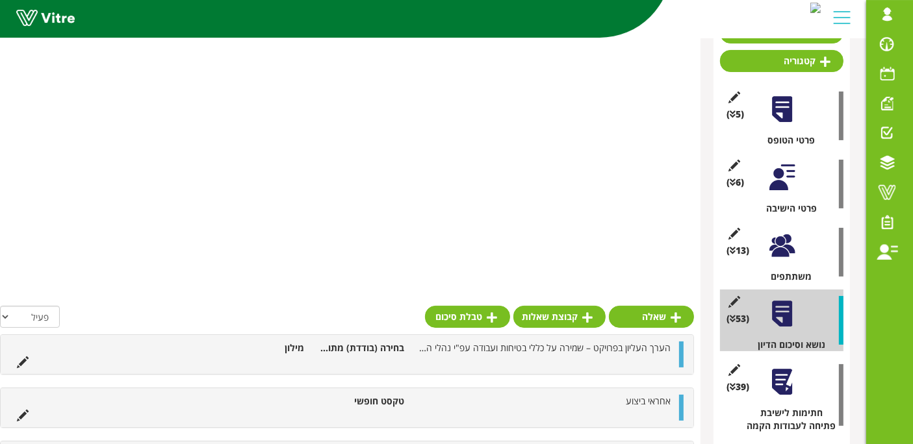
scroll to position [49, 0]
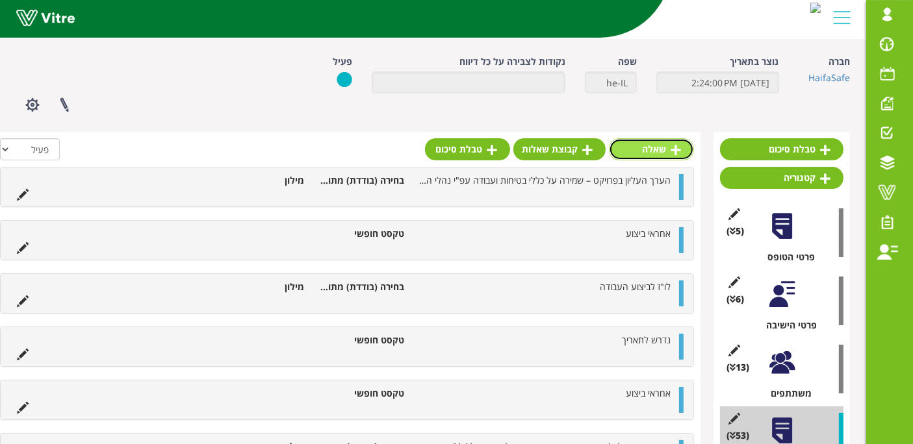
click at [663, 144] on link "שאלה" at bounding box center [651, 149] width 85 height 22
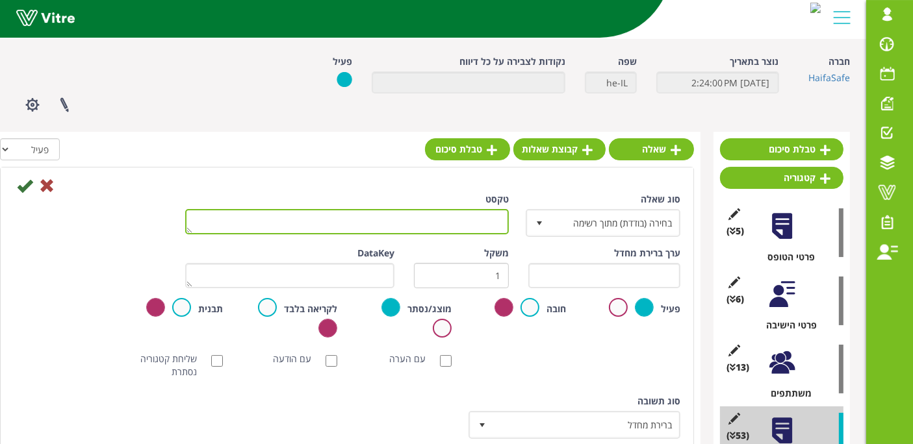
click at [489, 220] on textarea "טקסט" at bounding box center [347, 221] width 324 height 25
paste textarea "הקבלן ידווח על כל נזק או תקלה אשר יתרחשו במהלך עבודתו."
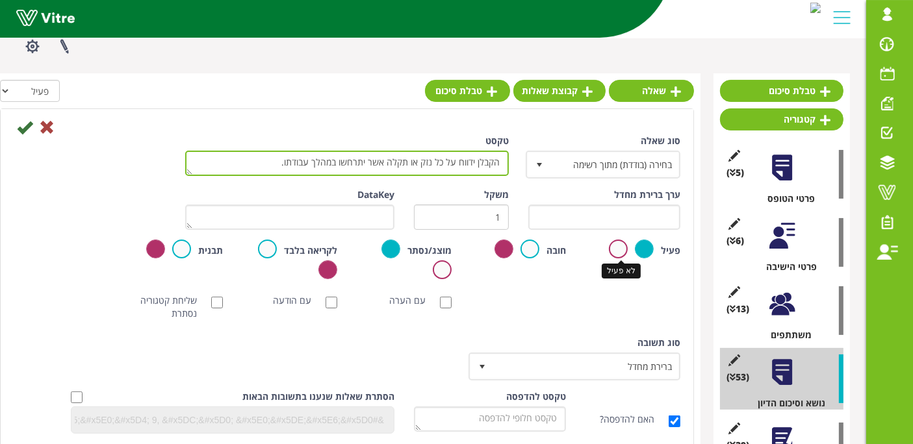
scroll to position [121, 0]
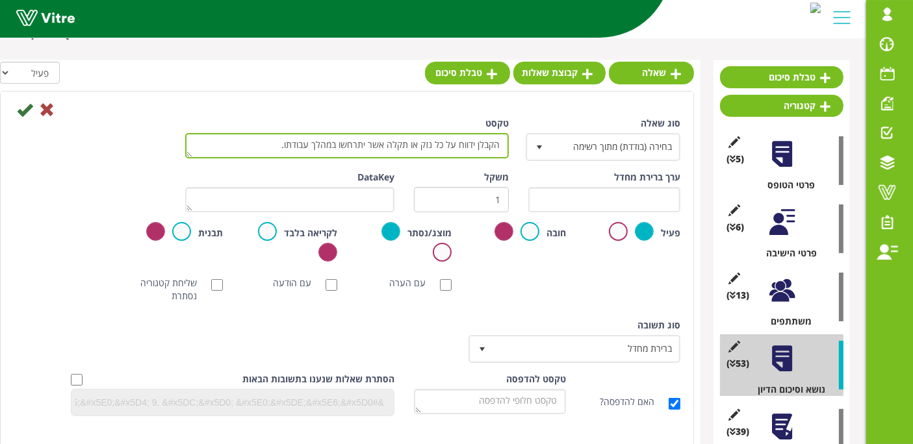
type textarea "הקבלן ידווח על כל נזק או תקלה אשר יתרחשו במהלך עבודתו."
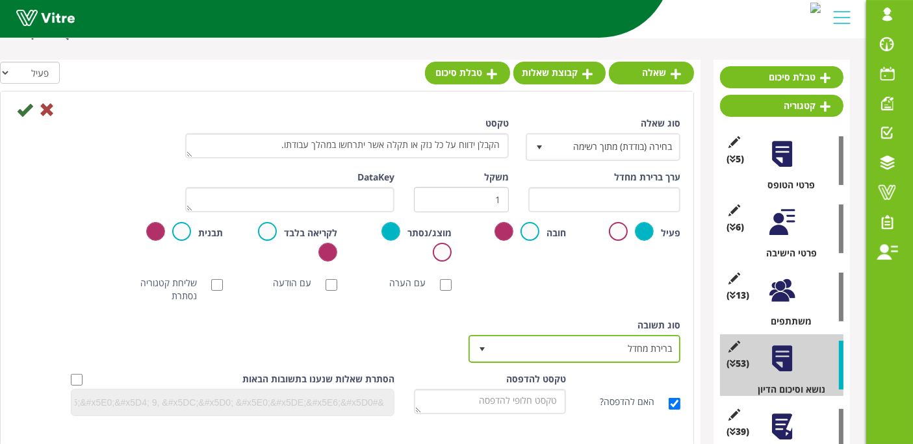
click at [615, 344] on span "ברירת מחדל" at bounding box center [586, 348] width 186 height 23
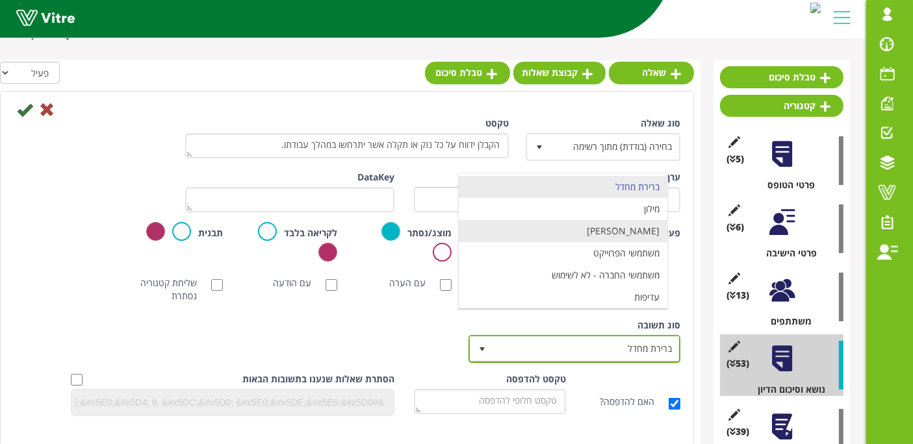
click at [626, 216] on li "מילון" at bounding box center [563, 209] width 209 height 22
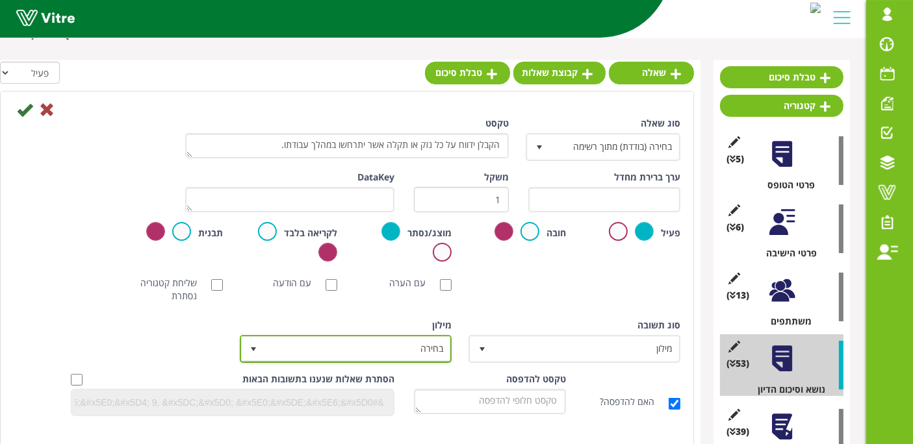
click at [417, 340] on span "בחירה" at bounding box center [357, 348] width 186 height 23
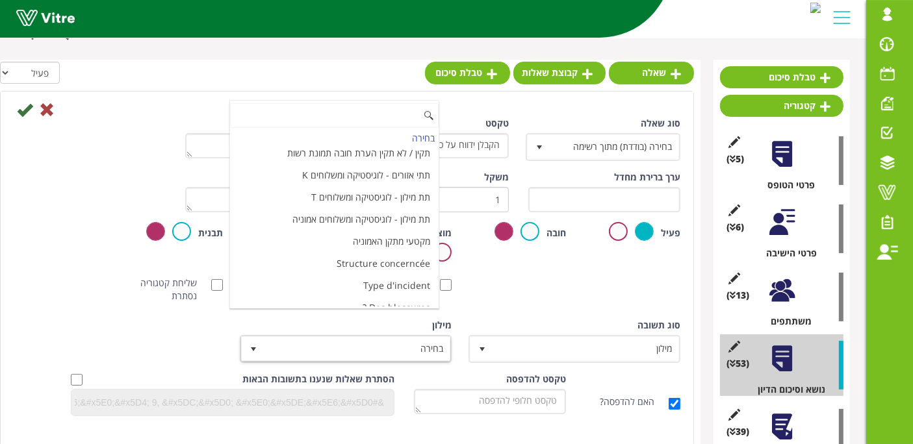
scroll to position [4336, 0]
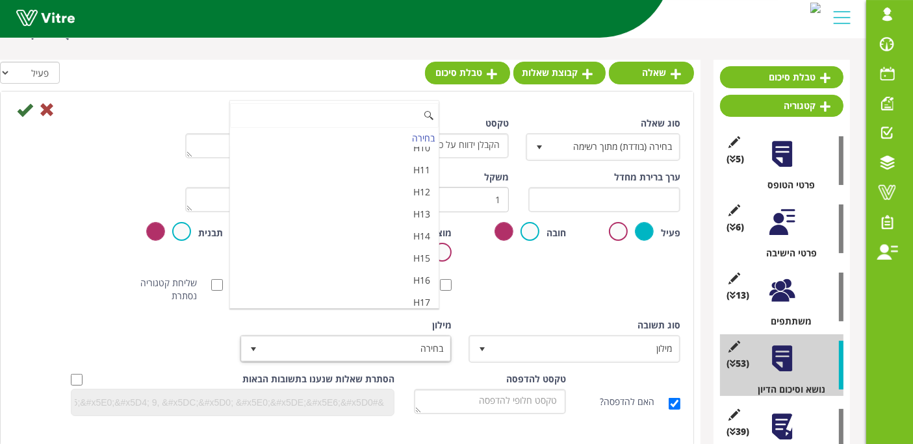
click at [414, 336] on li "מאשר / לא מאשר עם הערה" at bounding box center [334, 347] width 209 height 22
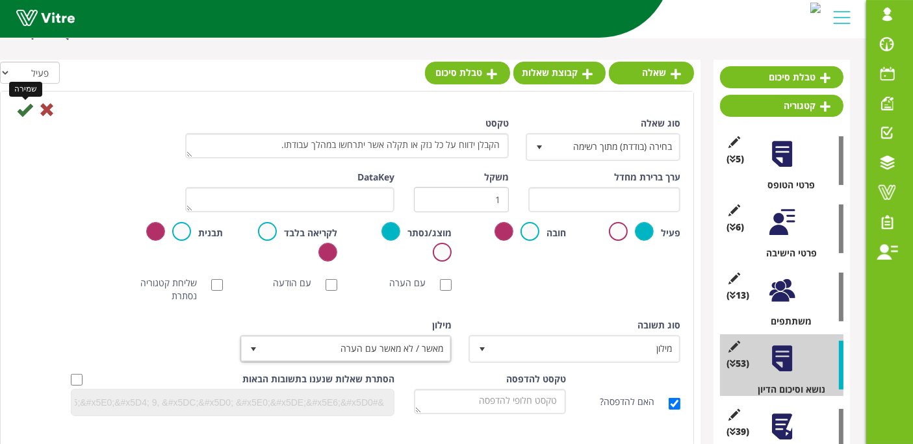
click at [22, 110] on icon at bounding box center [25, 110] width 16 height 16
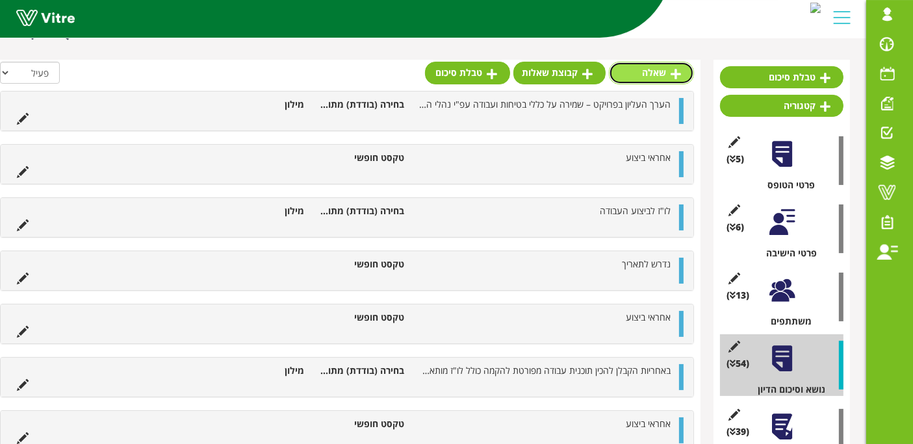
click at [651, 71] on link "שאלה" at bounding box center [651, 73] width 85 height 22
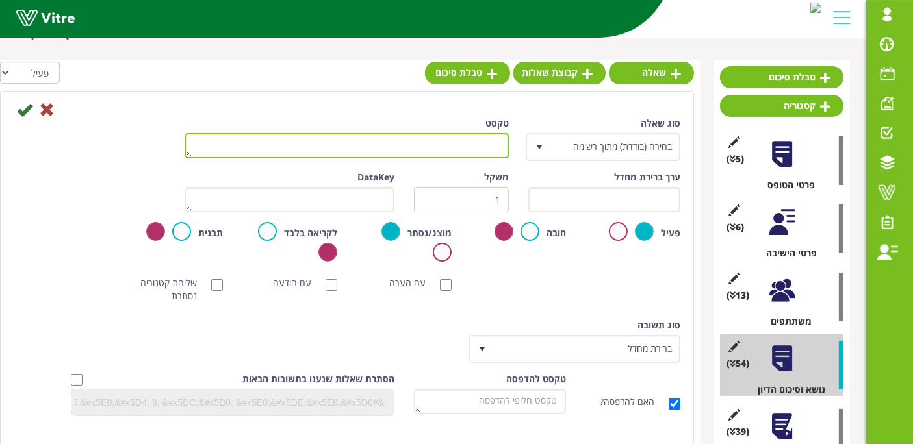
click at [477, 140] on textarea "טקסט" at bounding box center [347, 145] width 324 height 25
paste textarea "הקבלן ידווח על כל תאונה או פגיעה אשר יתרחשו במהלך עבודתו."
type textarea "הקבלן ידווח על כל תאונה או פגיעה אשר יתרחשו במהלך עבודתו."
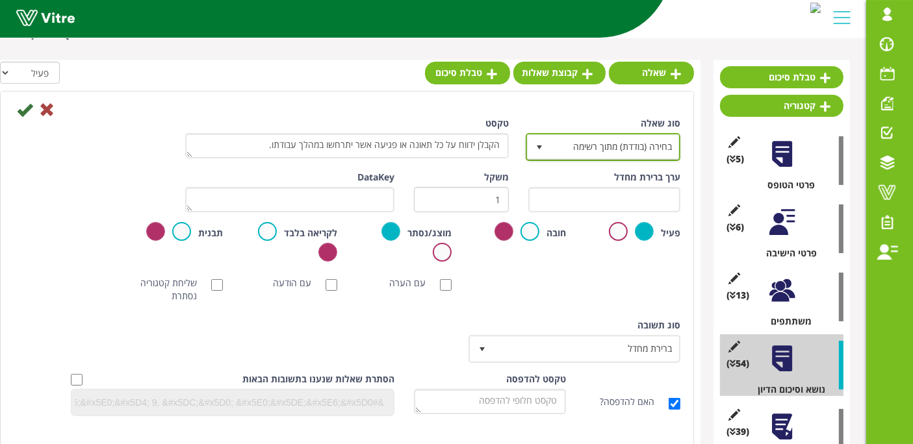
click at [590, 141] on span "בחירה (בודדת) מתוך רשימה" at bounding box center [614, 146] width 129 height 23
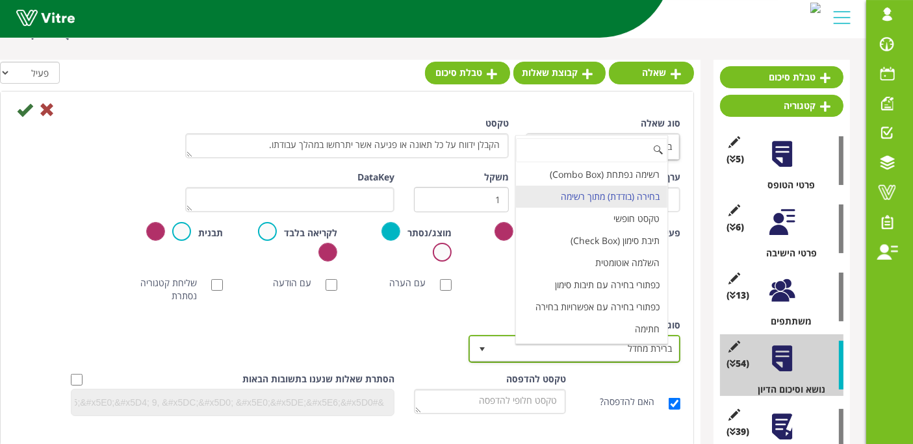
click at [594, 351] on span "ברירת מחדל" at bounding box center [586, 348] width 186 height 23
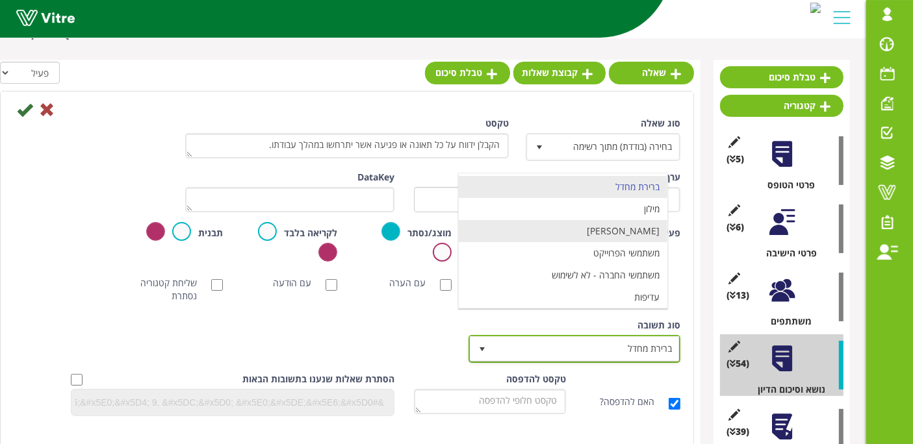
click at [620, 212] on li "מילון" at bounding box center [563, 209] width 209 height 22
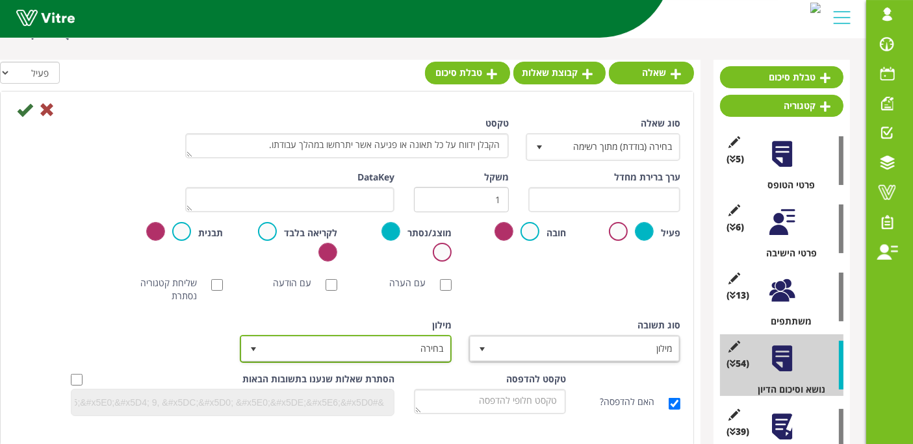
click at [395, 338] on span "בחירה" at bounding box center [357, 348] width 186 height 23
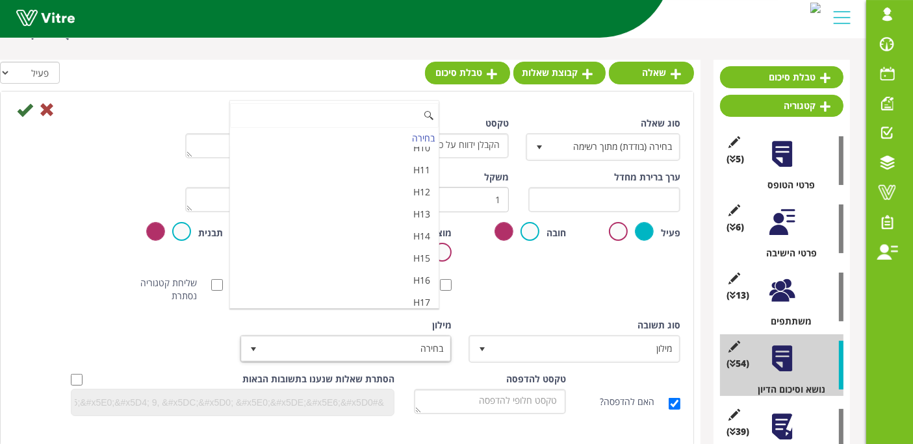
click at [384, 336] on li "מאשר / לא מאשר עם הערה" at bounding box center [334, 347] width 209 height 22
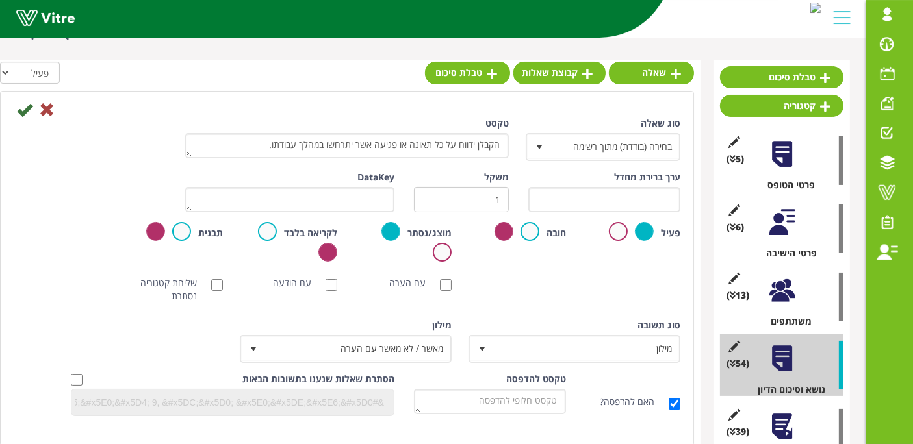
click at [560, 298] on div "[PERSON_NAME] NFC סריקת חובה עם הערה עם הודעה שליחת קטגוריה נסתרת ללא תמונה תמו…" at bounding box center [347, 289] width 686 height 39
click at [25, 112] on icon at bounding box center [25, 110] width 16 height 16
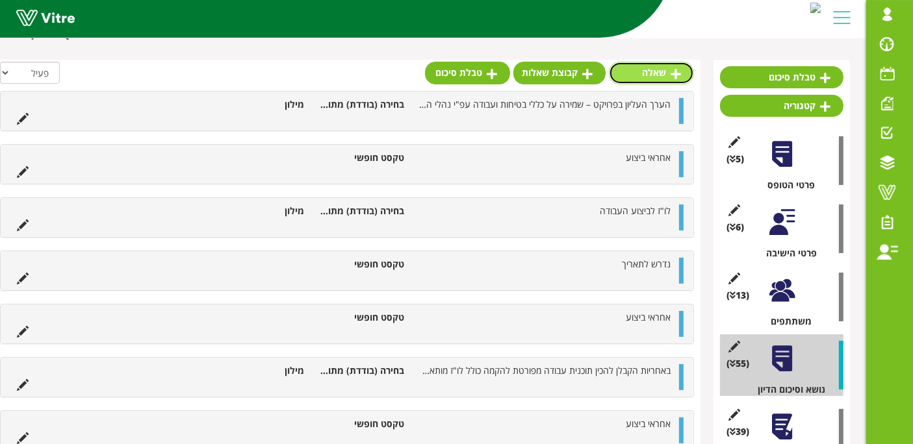
click at [641, 71] on link "שאלה" at bounding box center [651, 73] width 85 height 22
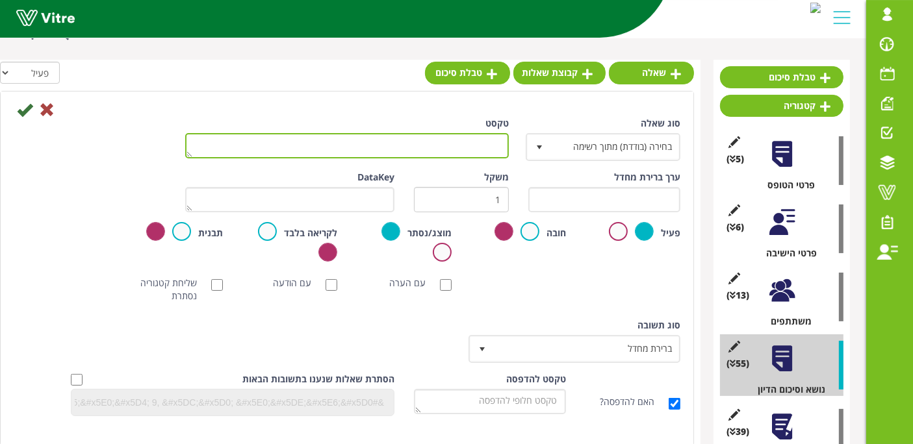
click at [456, 149] on textarea "טקסט" at bounding box center [347, 145] width 324 height 25
paste textarea "הקבלן ידאג לסדר וניקיון באופן תמידי באתר העבודה ובסככת הקבלן. במידה ולא ישמר הנ…"
type textarea "הקבלן ידאג לסדר וניקיון באופן תמידי באתר העבודה ובסככת הקבלן. במידה ולא ישמר הנ…"
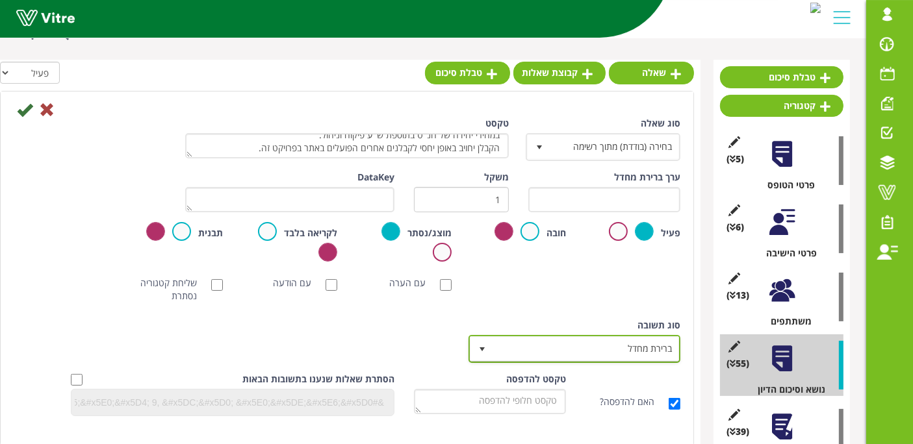
click at [598, 357] on span "ברירת מחדל" at bounding box center [586, 348] width 186 height 23
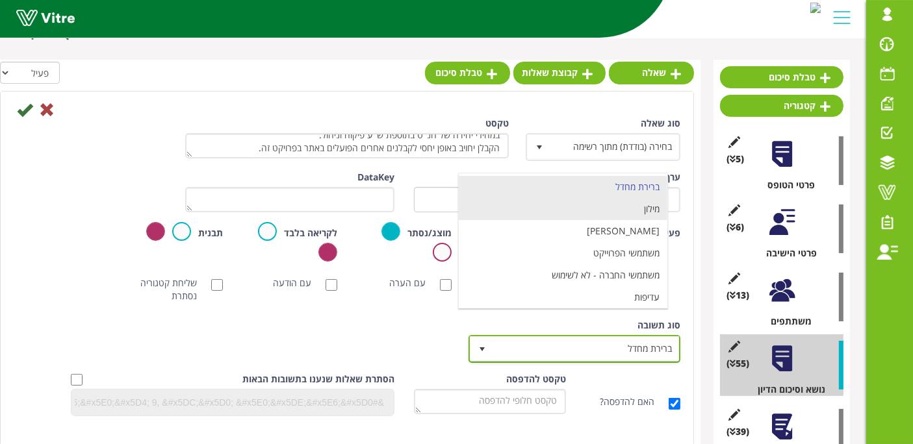
click at [629, 209] on li "מילון" at bounding box center [563, 209] width 209 height 22
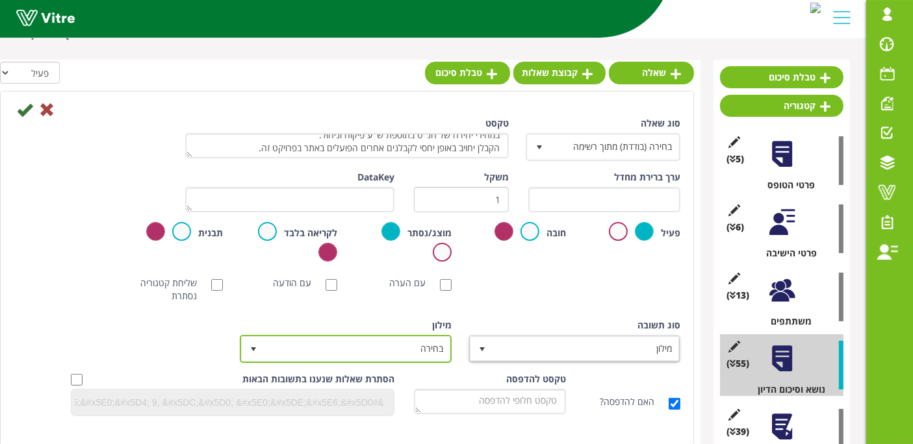
click at [431, 344] on span "בחירה" at bounding box center [357, 348] width 186 height 23
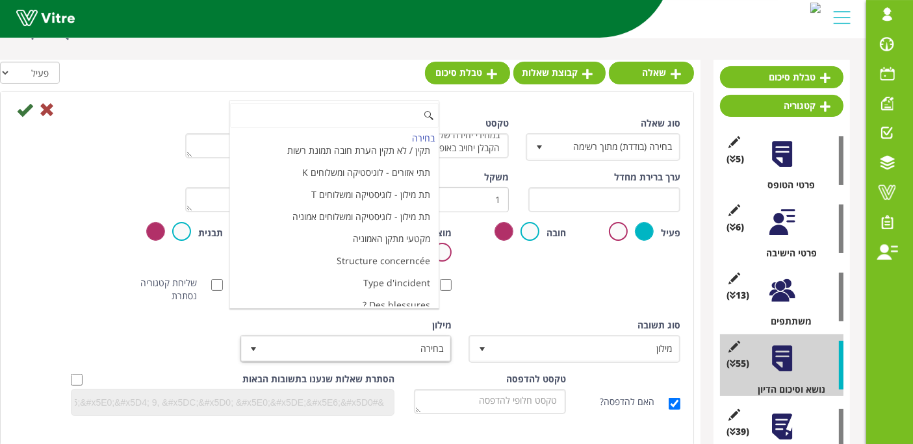
scroll to position [4336, 0]
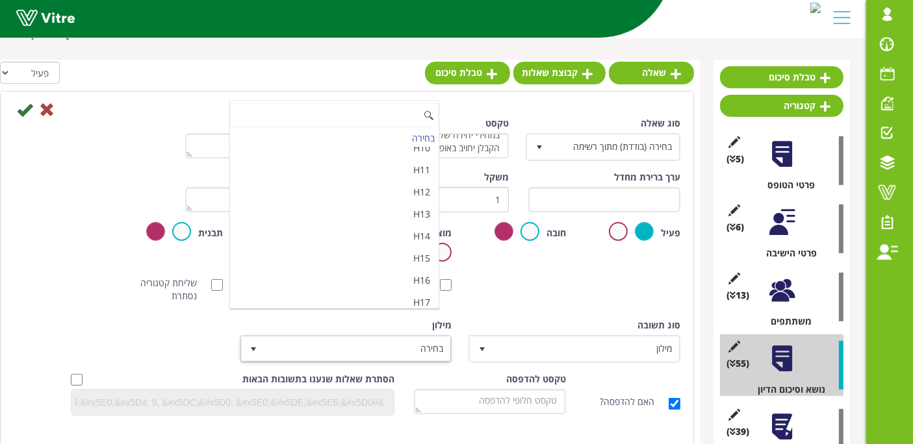
click at [370, 336] on li "מאשר / לא מאשר עם הערה" at bounding box center [334, 347] width 209 height 22
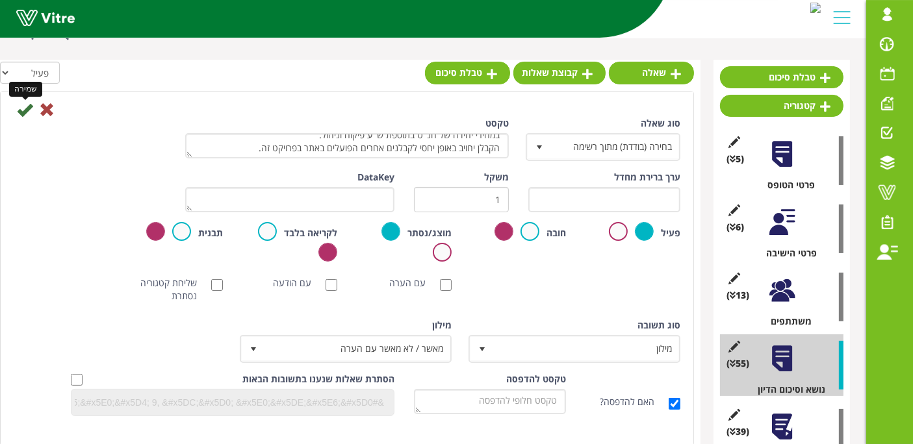
click at [24, 107] on icon at bounding box center [25, 110] width 16 height 16
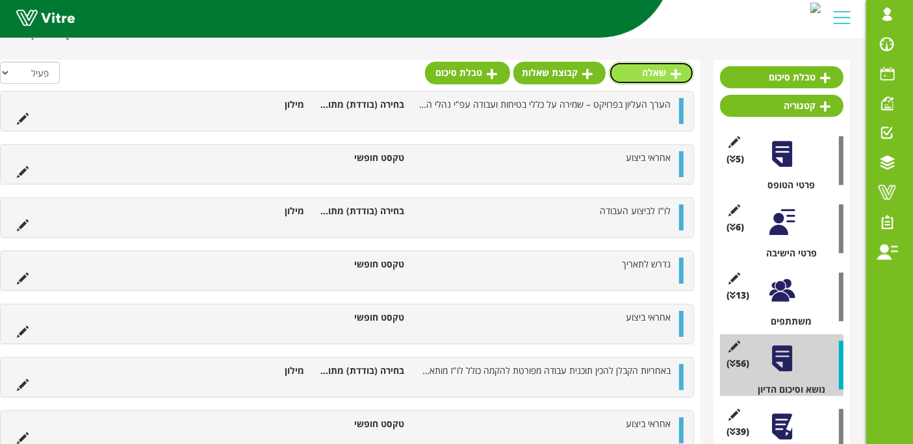
click at [664, 70] on link "שאלה" at bounding box center [651, 73] width 85 height 22
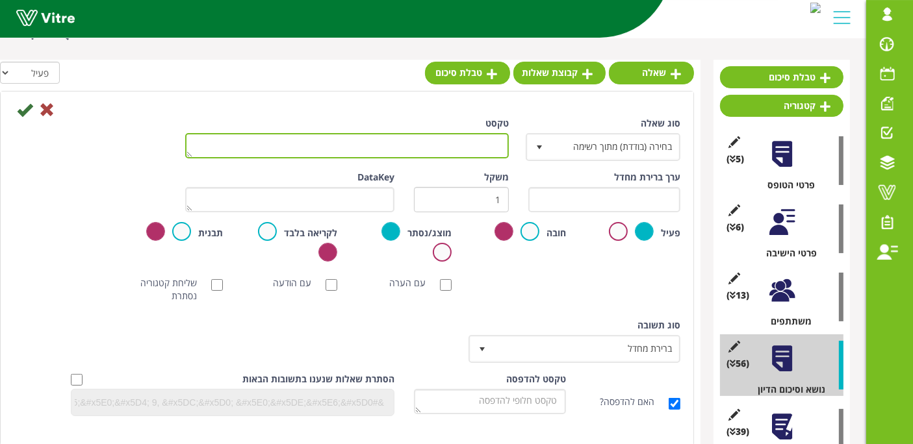
click at [477, 135] on textarea "טקסט" at bounding box center [347, 145] width 324 height 25
paste textarea "הקבלן אחראי לא לחסום דרכי גישה (כבישים, מדרגות, מעברי להולכי רגלי וכד')."
type textarea "הקבלן אחראי לא לחסום דרכי גישה (כבישים, מדרגות, מעברי להולכי רגלי וכד')."
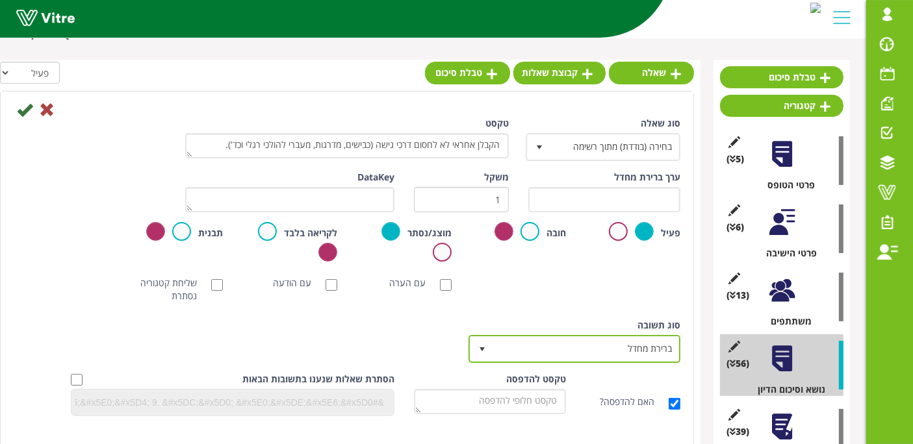
click at [599, 355] on span "ברירת מחדל" at bounding box center [586, 348] width 186 height 23
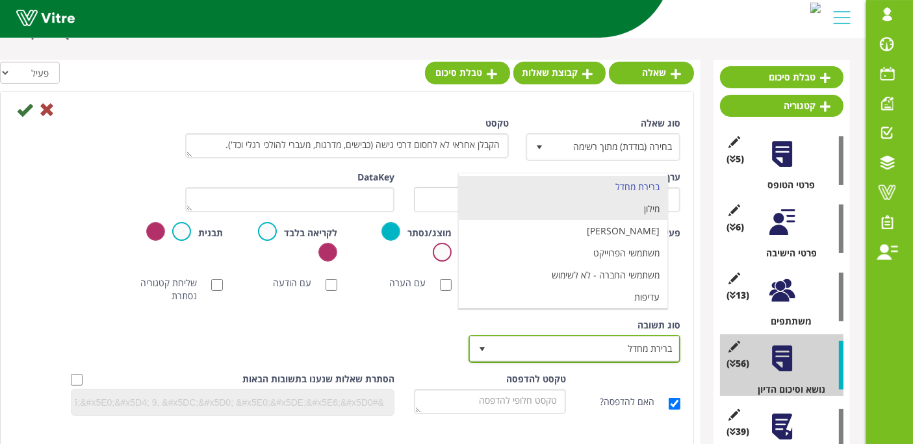
click at [630, 210] on li "מילון" at bounding box center [563, 209] width 209 height 22
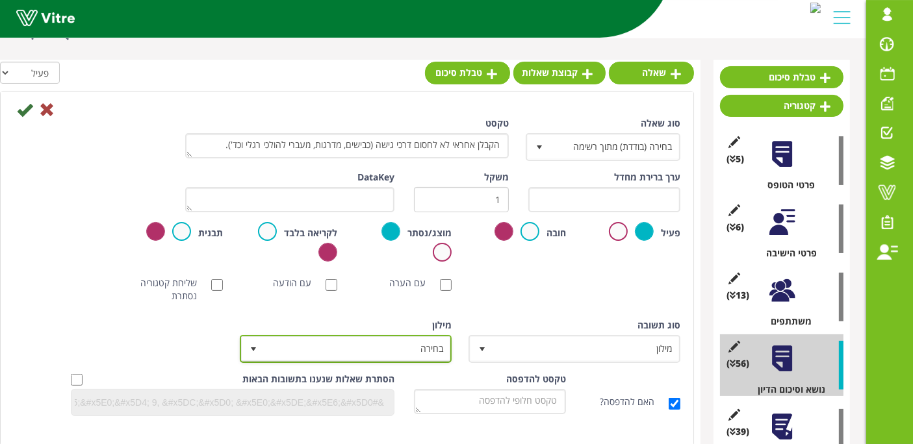
click at [391, 350] on span "בחירה" at bounding box center [357, 348] width 186 height 23
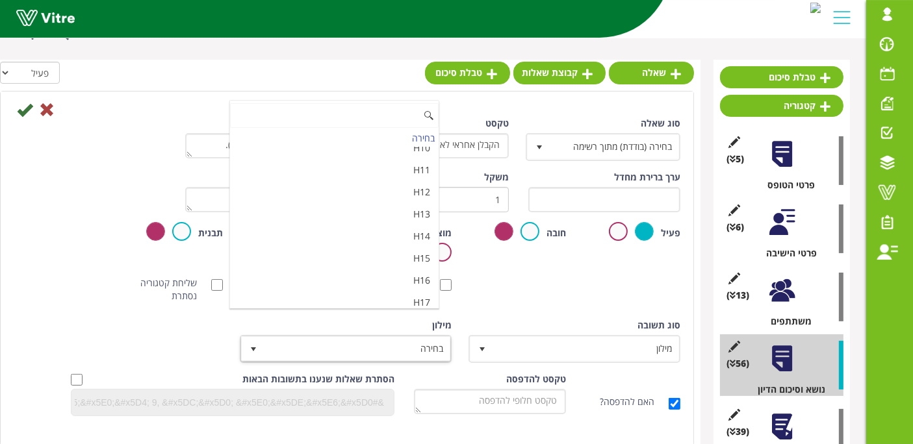
click at [403, 336] on li "מאשר / לא מאשר עם הערה" at bounding box center [334, 347] width 209 height 22
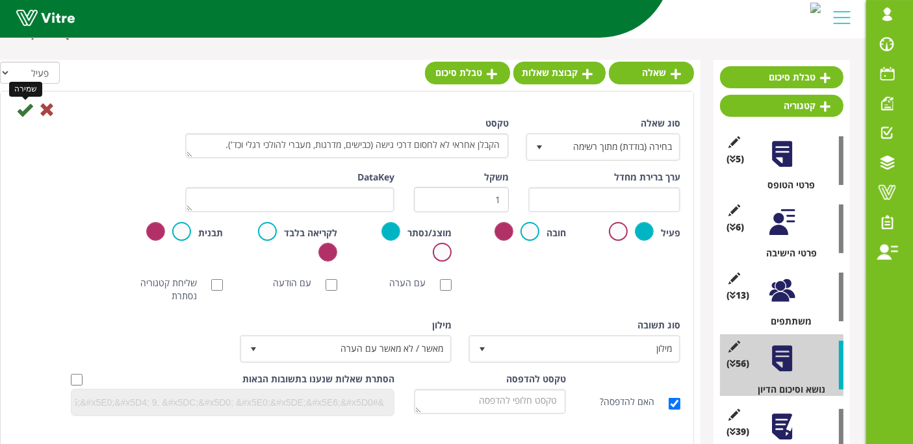
click at [27, 108] on icon at bounding box center [25, 110] width 16 height 16
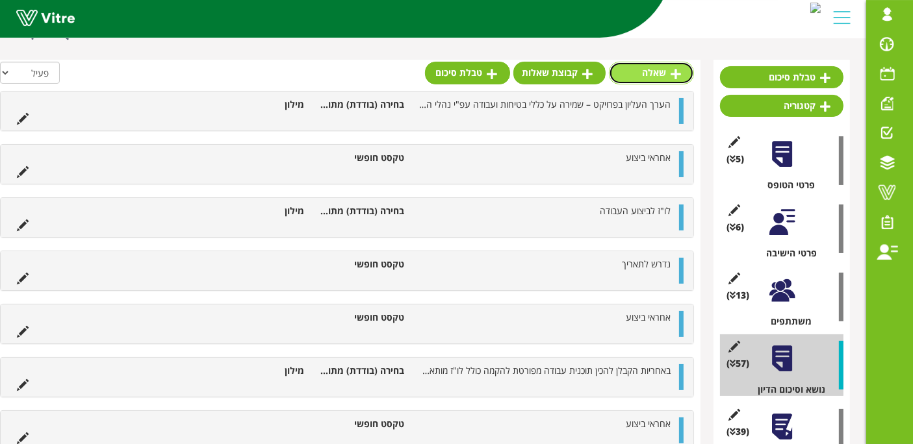
click at [626, 73] on link "שאלה" at bounding box center [651, 73] width 85 height 22
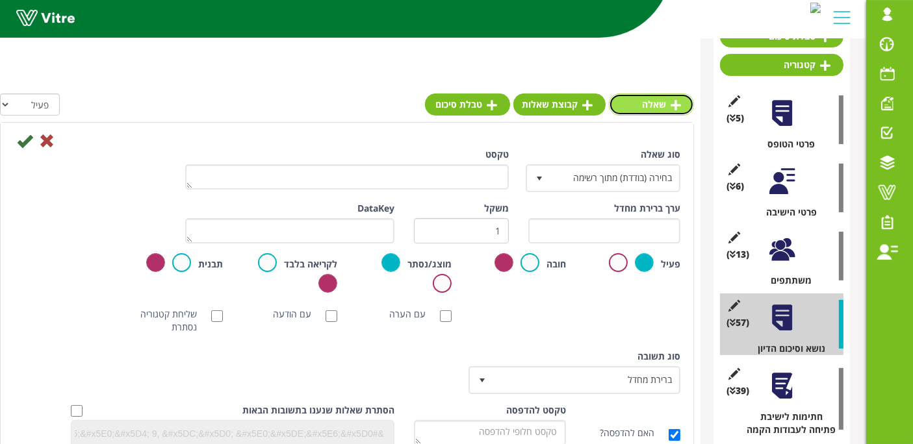
scroll to position [193, 0]
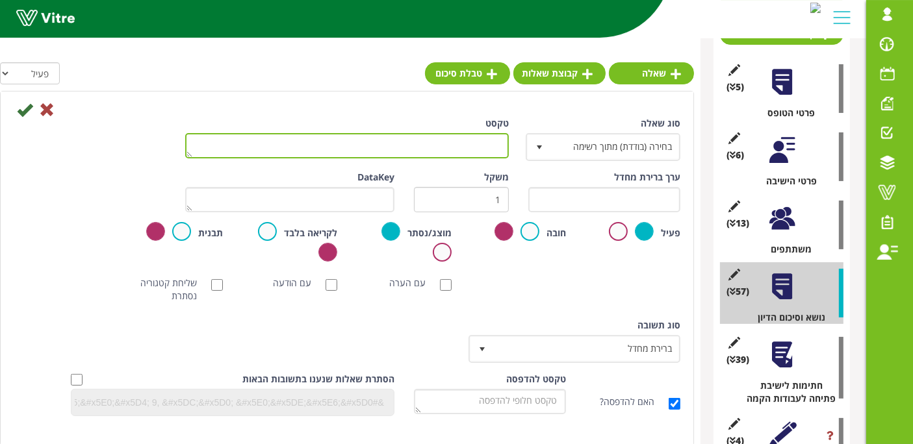
click at [459, 145] on textarea "טקסט" at bounding box center [347, 145] width 324 height 25
paste textarea "התקנת ציוד, מערכות מכניות (ציוד סובב) יעשו אך ורק עפ"י הוראות היצרן."
type textarea "התקנת ציוד, מערכות מכניות (ציוד סובב) יעשו אך ורק עפ"י הוראות היצרן."
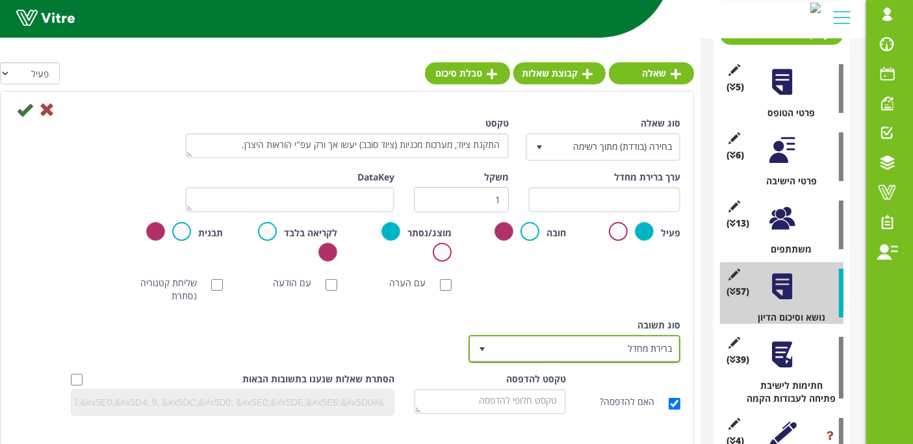
click at [587, 340] on span "ברירת מחדל" at bounding box center [586, 348] width 186 height 23
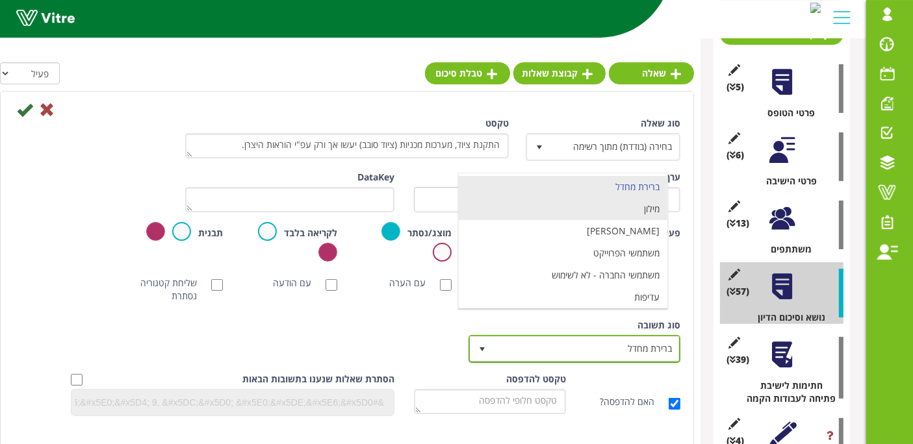
click at [612, 214] on li "מילון" at bounding box center [563, 209] width 209 height 22
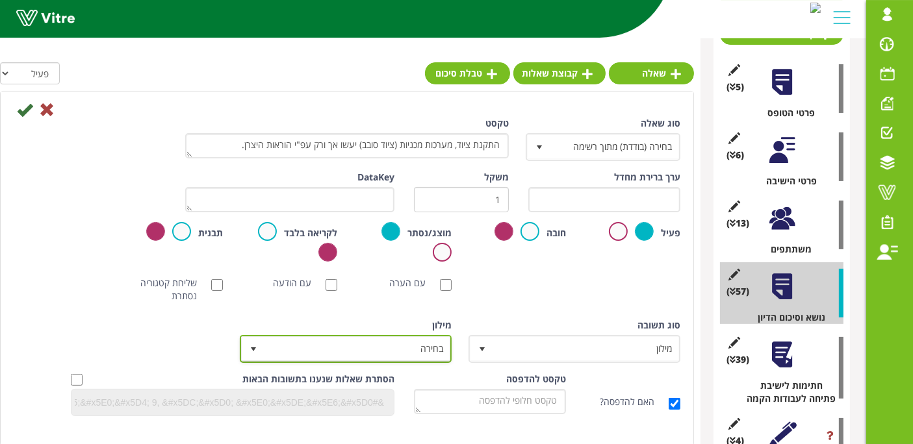
click at [412, 337] on span "בחירה" at bounding box center [357, 348] width 186 height 23
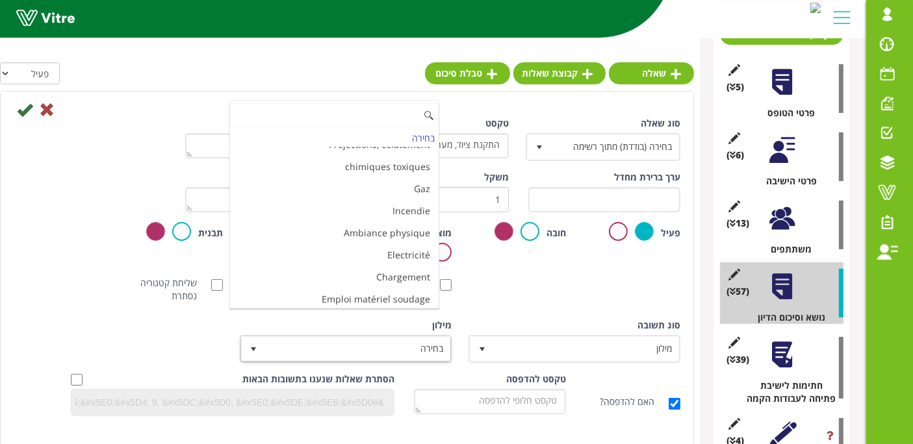
scroll to position [4336, 0]
click at [401, 336] on li "מאשר / לא מאשר עם הערה" at bounding box center [334, 347] width 209 height 22
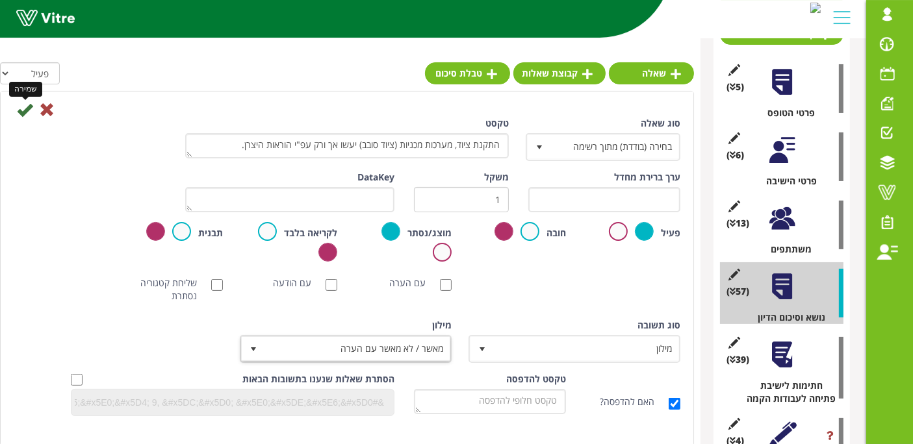
click at [24, 112] on icon at bounding box center [25, 110] width 16 height 16
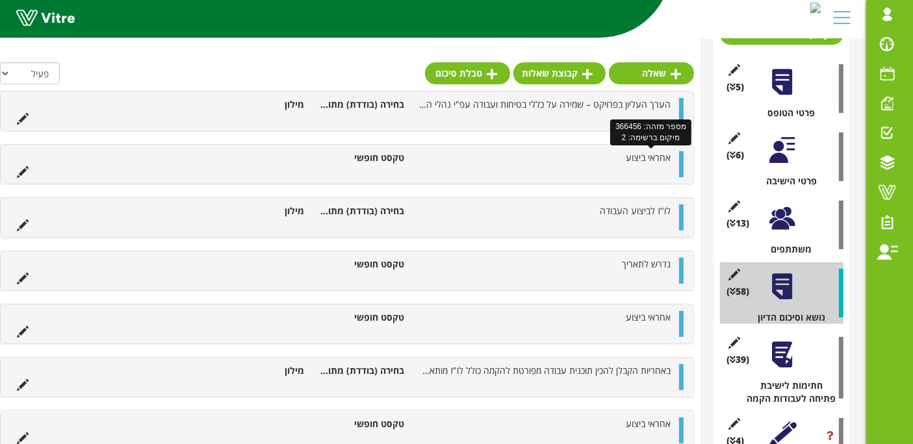
click at [637, 152] on span "אחראי ביצוע" at bounding box center [648, 157] width 45 height 12
click at [637, 151] on span "אחראי ביצוע" at bounding box center [648, 157] width 45 height 12
click at [639, 159] on span "אחראי ביצוע" at bounding box center [648, 157] width 45 height 12
click at [626, 157] on li "אחראי ביצוע" at bounding box center [544, 157] width 266 height 13
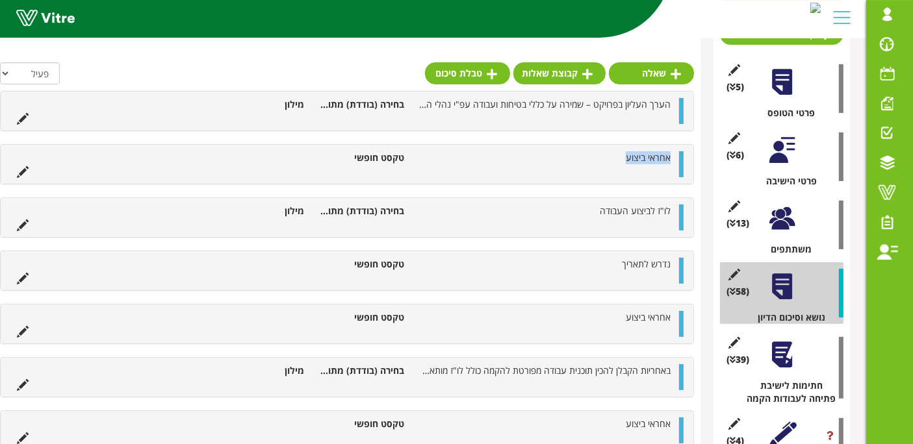
drag, startPoint x: 620, startPoint y: 157, endPoint x: 678, endPoint y: 159, distance: 58.5
click at [678, 159] on div "אחראי ביצוע טקסט חופשי" at bounding box center [347, 164] width 693 height 39
copy span "אחראי ביצוע"
click at [675, 71] on icon at bounding box center [675, 74] width 10 height 12
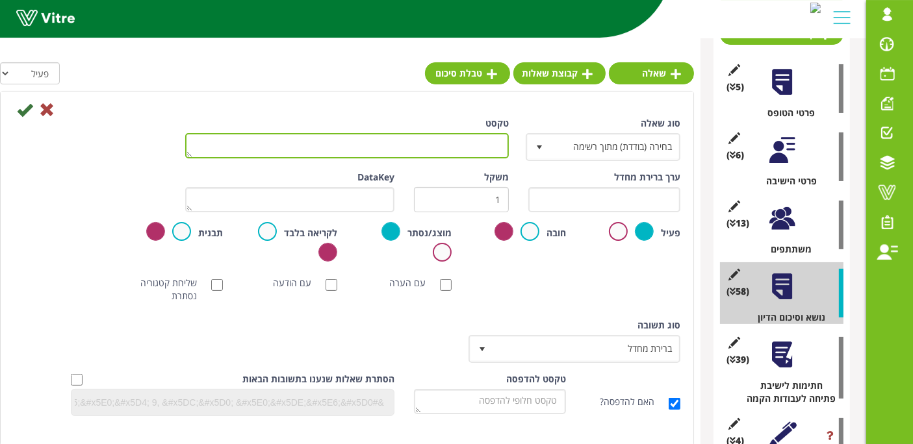
click at [448, 146] on textarea "טקסט" at bounding box center [347, 145] width 324 height 25
paste textarea "אחראי ביצוע"
type textarea "אחראי ביצוע"
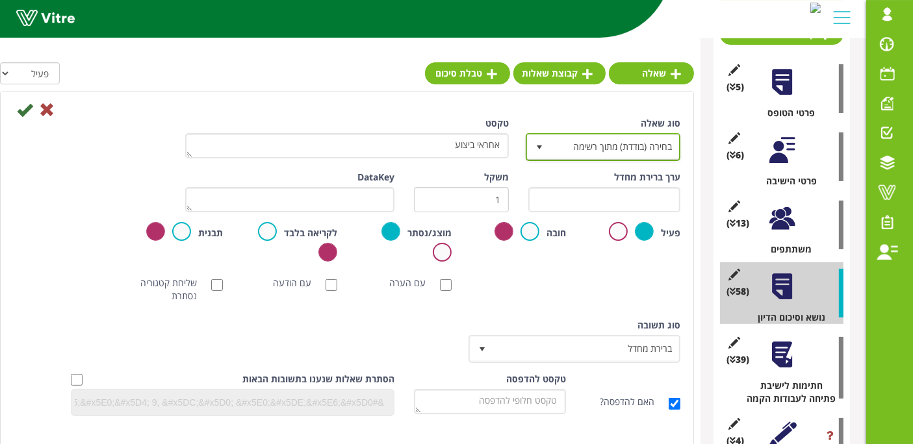
click at [577, 139] on span "בחירה (בודדת) מתוך רשימה" at bounding box center [614, 146] width 129 height 23
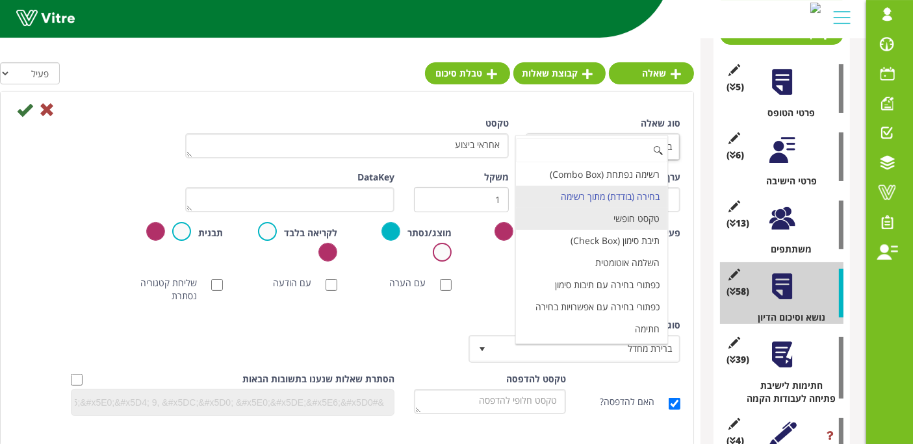
click at [612, 212] on li "טקסט חופשי" at bounding box center [591, 219] width 151 height 22
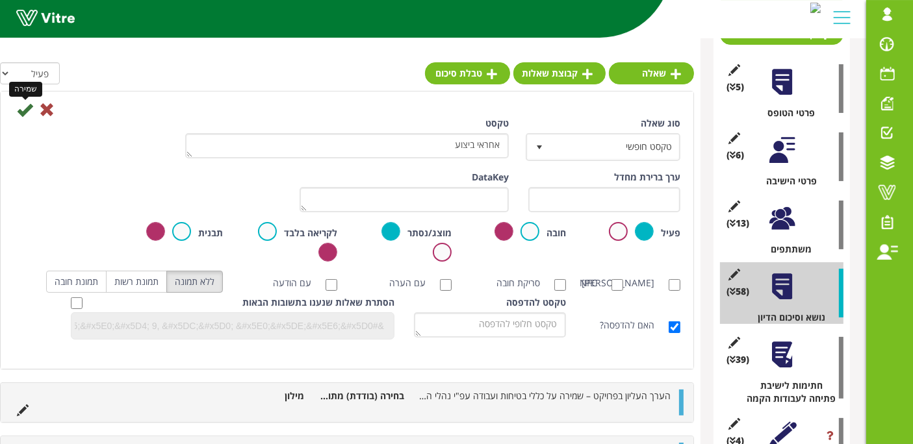
click at [24, 105] on icon at bounding box center [25, 110] width 16 height 16
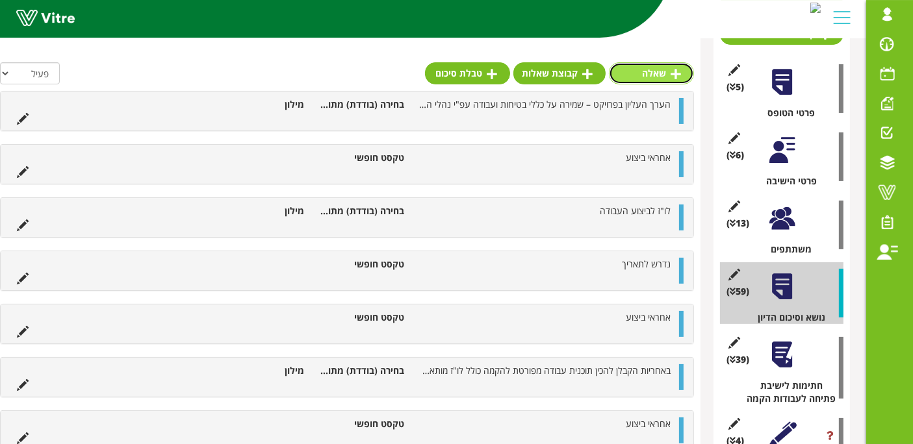
click at [661, 75] on link "שאלה" at bounding box center [651, 73] width 85 height 22
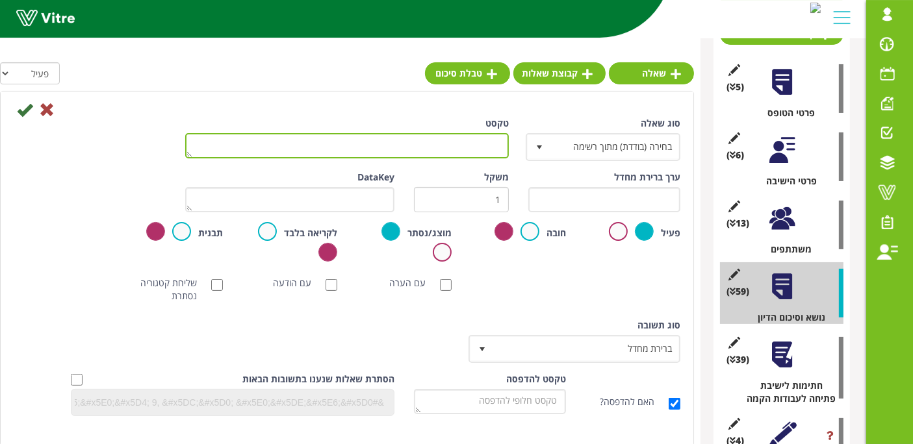
click at [369, 138] on textarea "טקסט" at bounding box center [347, 145] width 324 height 25
paste textarea "אחראי ביצוע"
type textarea "אחראי ביצוע"
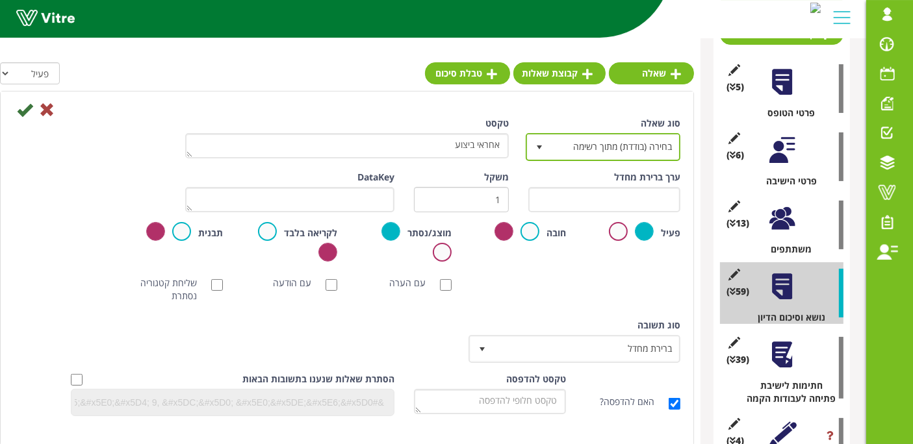
click at [622, 144] on span "בחירה (בודדת) מתוך רשימה" at bounding box center [614, 146] width 129 height 23
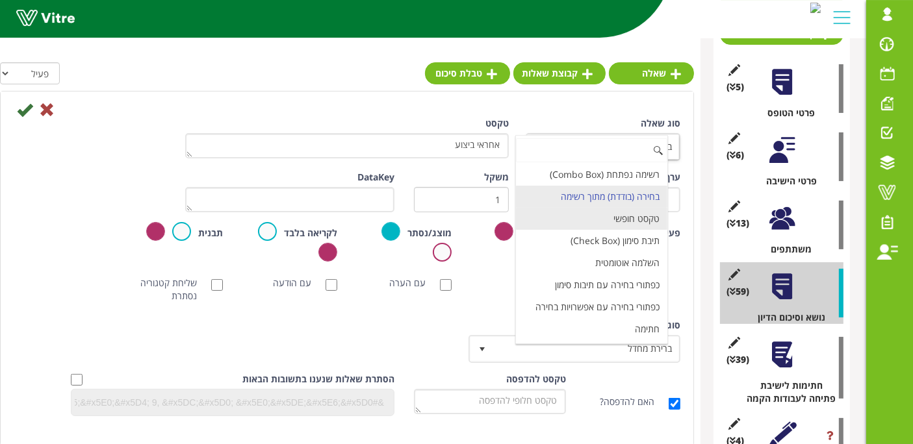
click at [638, 214] on li "טקסט חופשי" at bounding box center [591, 219] width 151 height 22
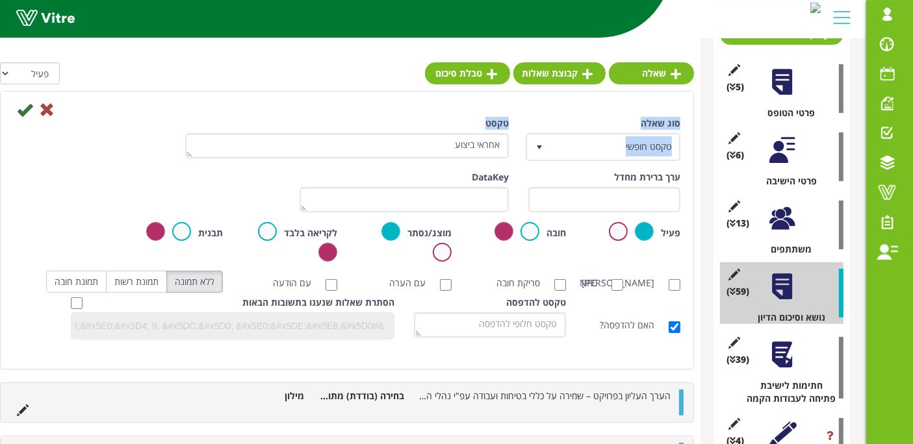
drag, startPoint x: 43, startPoint y: 105, endPoint x: 22, endPoint y: 120, distance: 25.6
click at [22, 120] on form "שמירה סוג שאלה טקסט חופשי 5 טקסט אחראי ביצוע ערך ברירת מחדל משקל DataKey פעיל ח…" at bounding box center [347, 225] width 667 height 248
click at [23, 105] on icon at bounding box center [25, 110] width 16 height 16
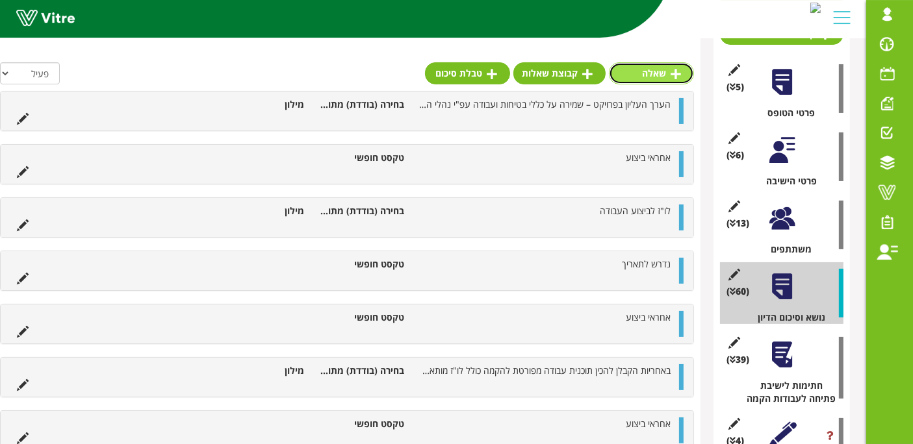
click at [666, 74] on link "שאלה" at bounding box center [651, 73] width 85 height 22
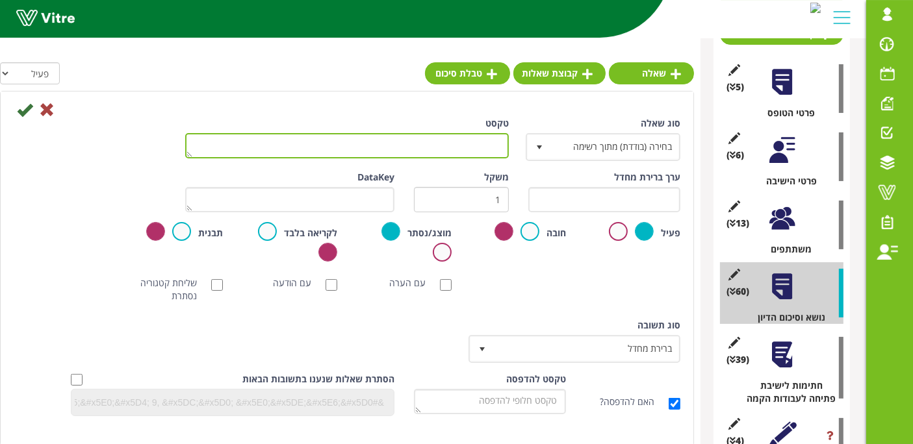
click at [475, 140] on textarea "טקסט" at bounding box center [347, 145] width 324 height 25
paste textarea "אחראי ביצוע"
type textarea "אחראי ביצוע"
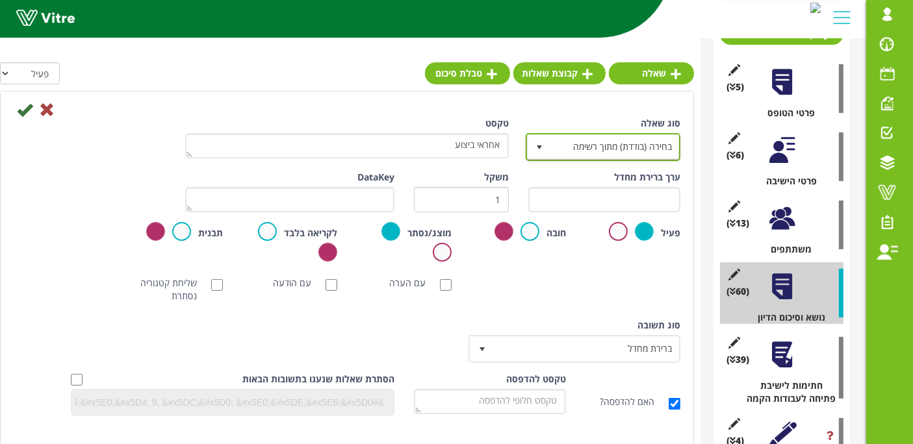
click at [576, 148] on span "בחירה (בודדת) מתוך רשימה" at bounding box center [614, 146] width 129 height 23
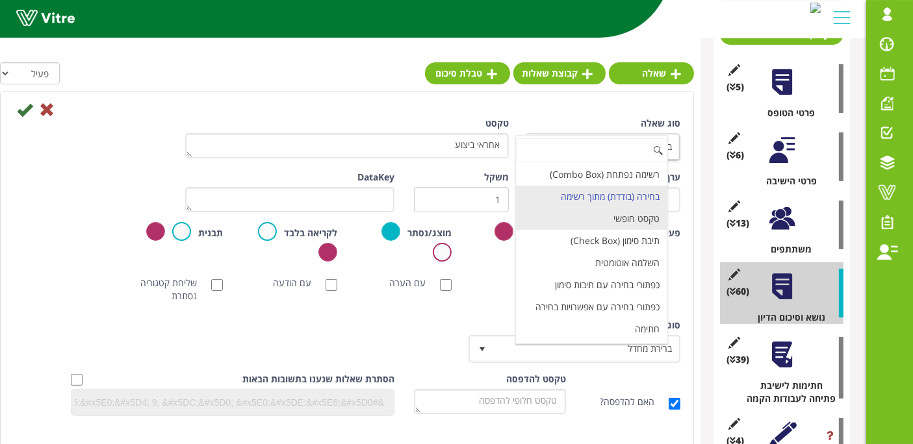
click at [622, 212] on li "טקסט חופשי" at bounding box center [591, 219] width 151 height 22
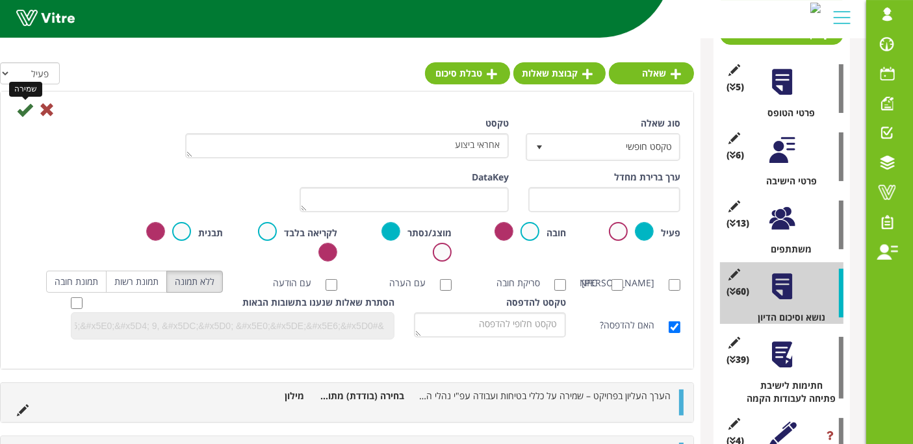
click at [20, 107] on icon at bounding box center [25, 110] width 16 height 16
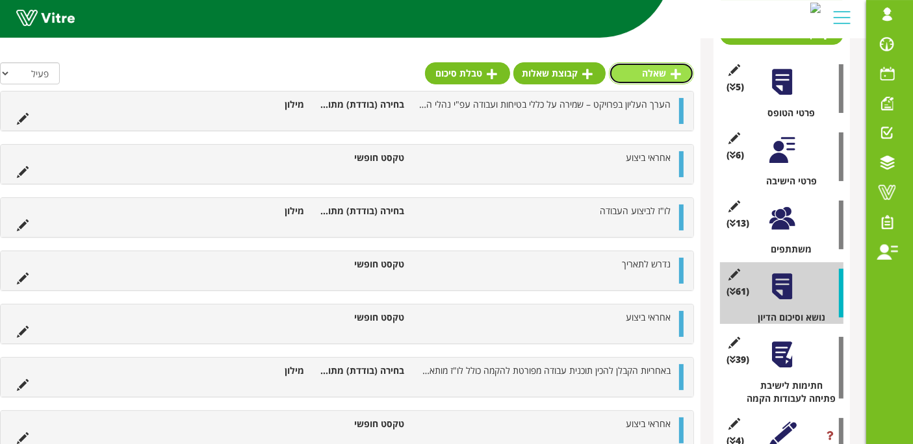
click at [667, 75] on link "שאלה" at bounding box center [651, 73] width 85 height 22
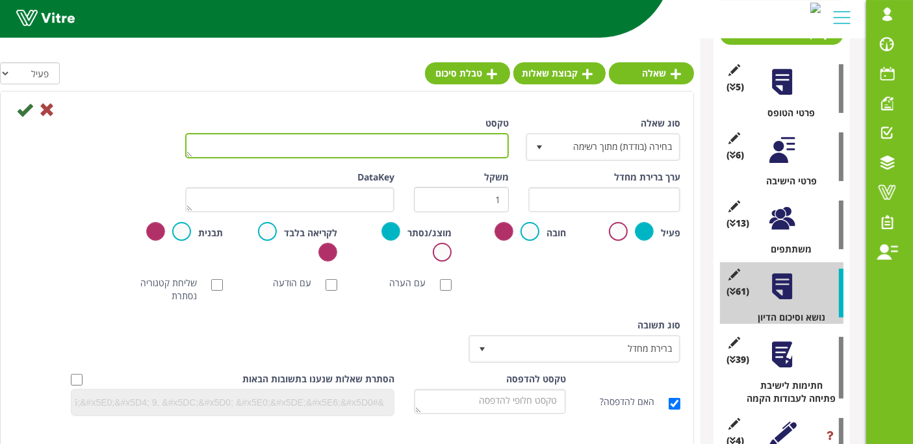
click at [427, 139] on textarea "טקסט" at bounding box center [347, 145] width 324 height 25
paste textarea "אחראי ביצוע"
type textarea "אחראי ביצוע"
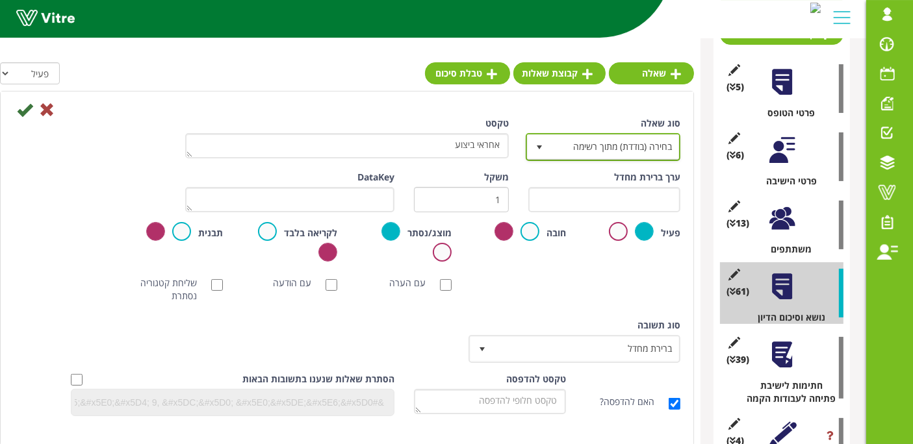
click at [609, 142] on span "בחירה (בודדת) מתוך רשימה" at bounding box center [614, 146] width 129 height 23
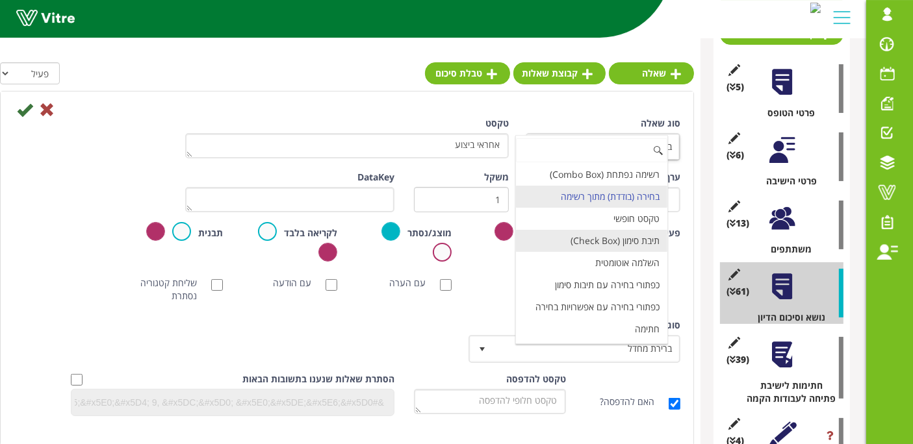
click at [628, 218] on li "טקסט חופשי" at bounding box center [591, 219] width 151 height 22
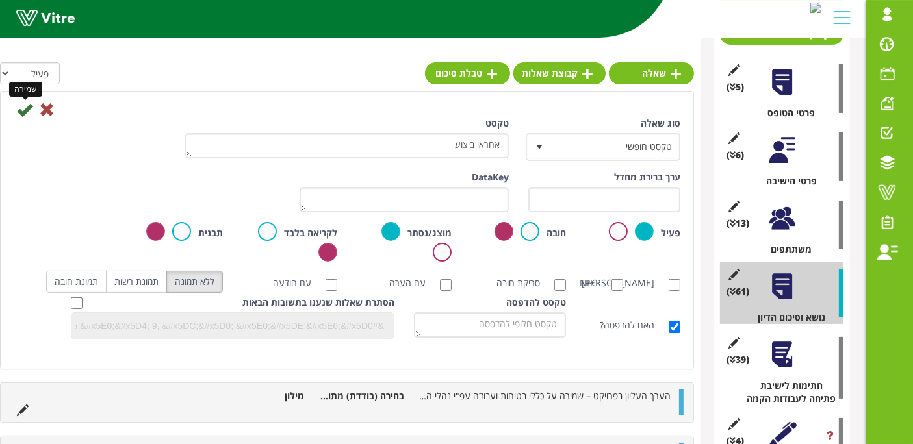
click at [26, 108] on icon at bounding box center [25, 110] width 16 height 16
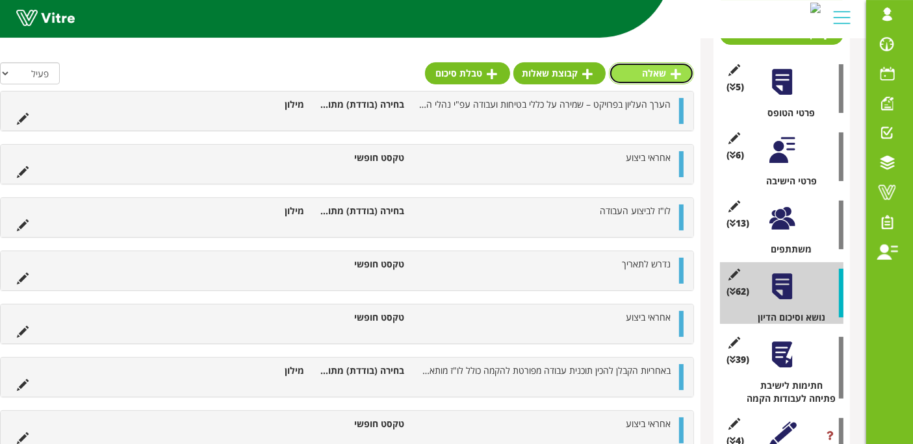
click at [673, 73] on icon at bounding box center [675, 74] width 10 height 12
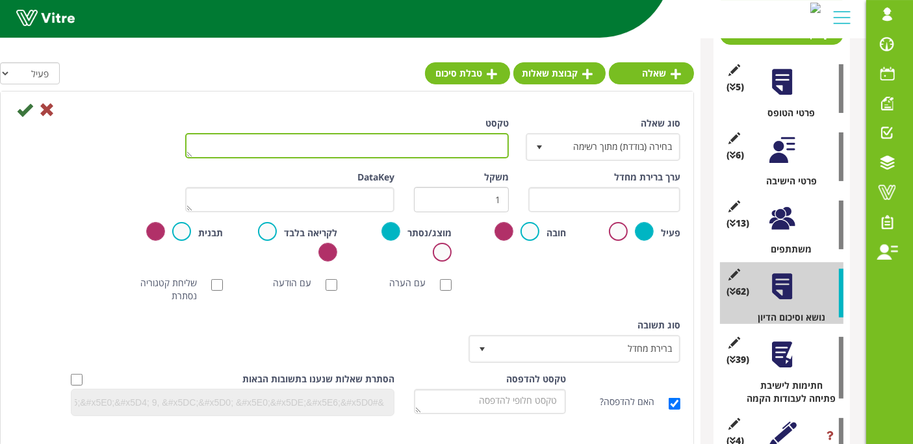
click at [421, 145] on textarea "טקסט" at bounding box center [347, 145] width 324 height 25
paste textarea "אחראי ביצוע"
type textarea "אחראי ביצוע"
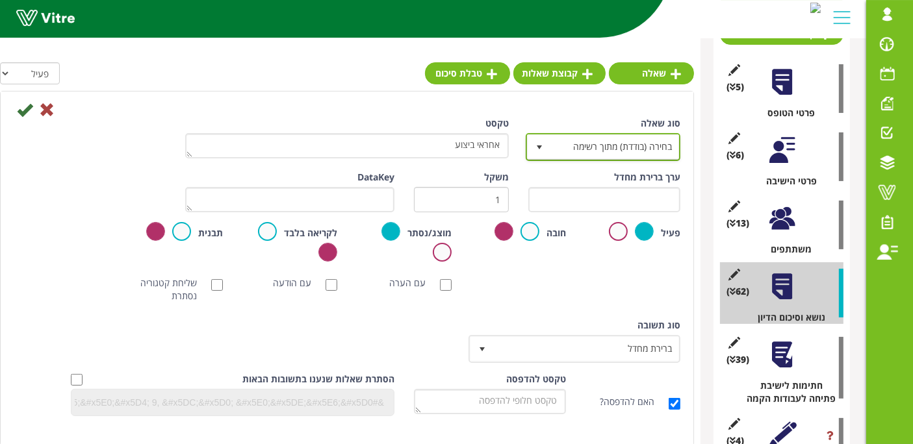
click at [633, 149] on span "בחירה (בודדת) מתוך רשימה" at bounding box center [614, 146] width 129 height 23
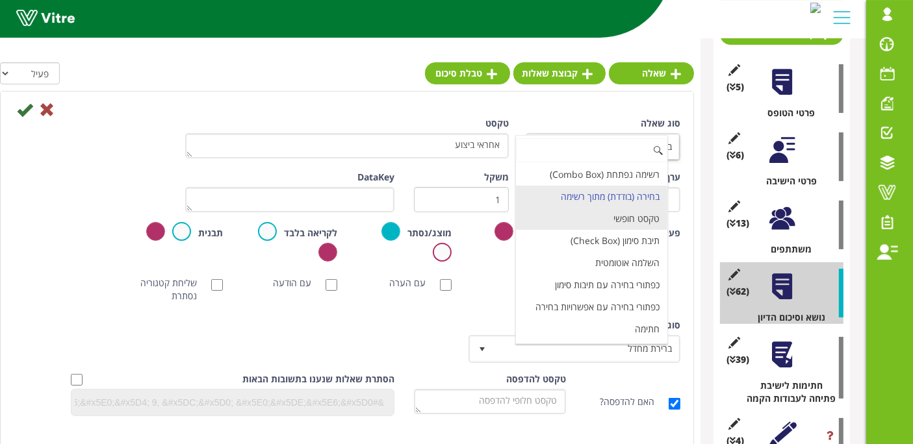
click at [634, 209] on li "טקסט חופשי" at bounding box center [591, 219] width 151 height 22
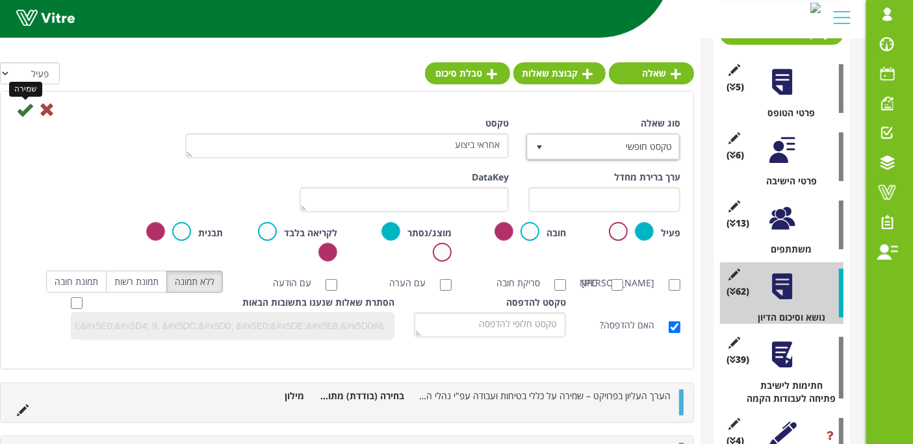
click at [22, 116] on icon at bounding box center [25, 110] width 16 height 16
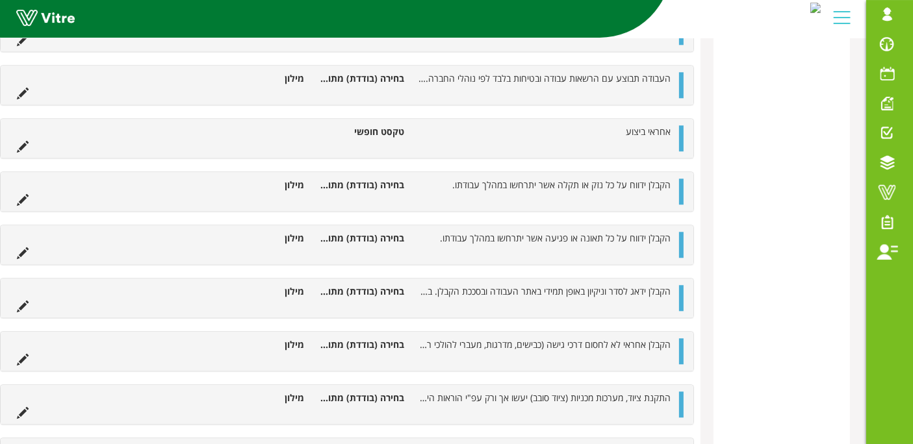
scroll to position [3311, 0]
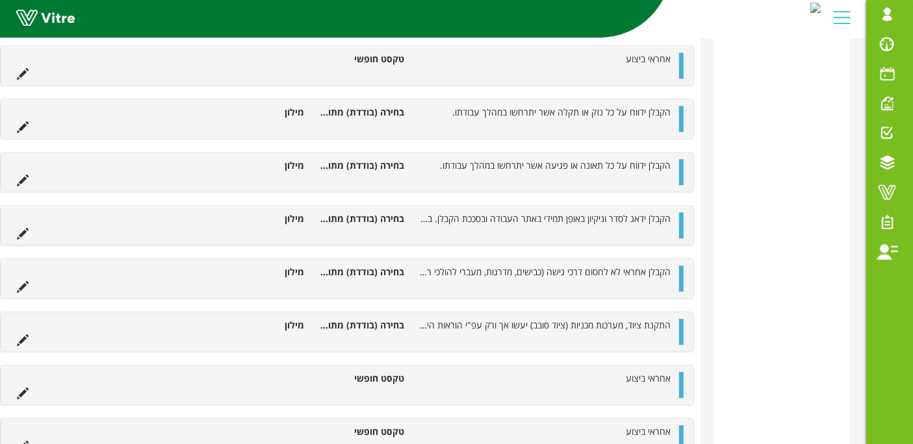
click at [678, 370] on div "אחראי ביצוע טקסט חופשי" at bounding box center [347, 385] width 693 height 39
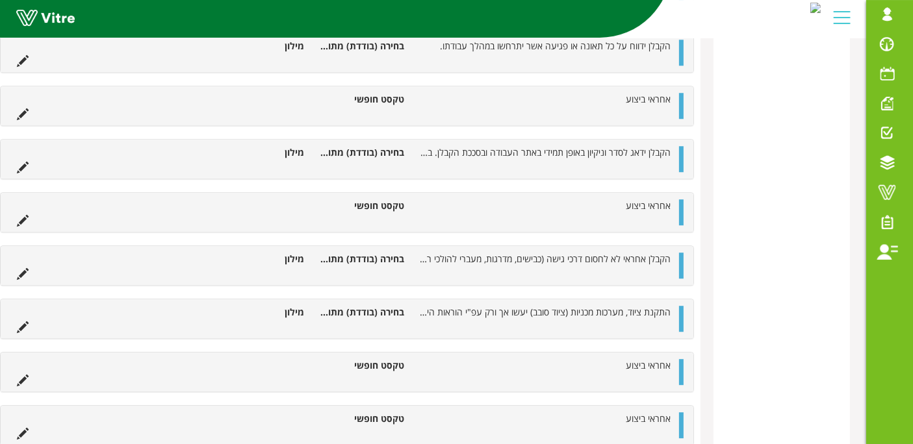
scroll to position [3528, 0]
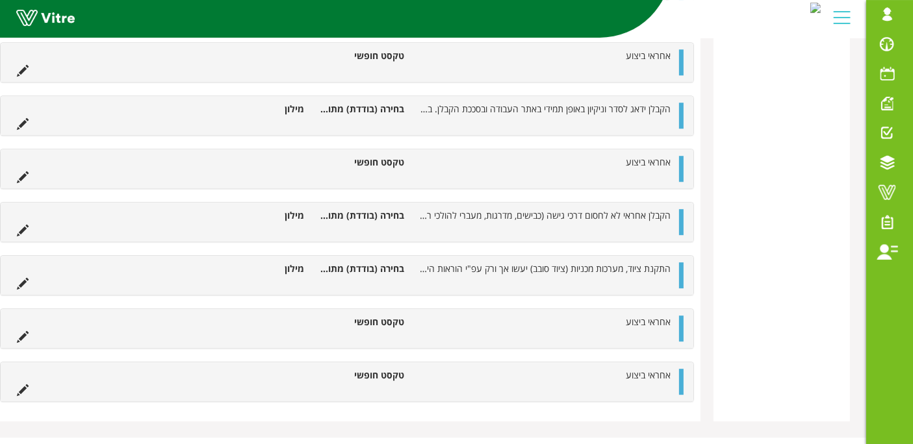
click at [683, 311] on div "אחראי ביצוע טקסט חופשי" at bounding box center [347, 328] width 693 height 39
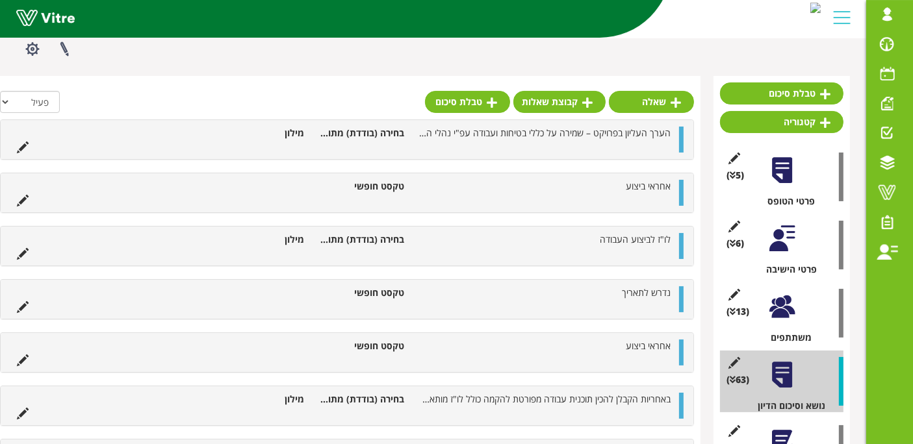
scroll to position [72, 0]
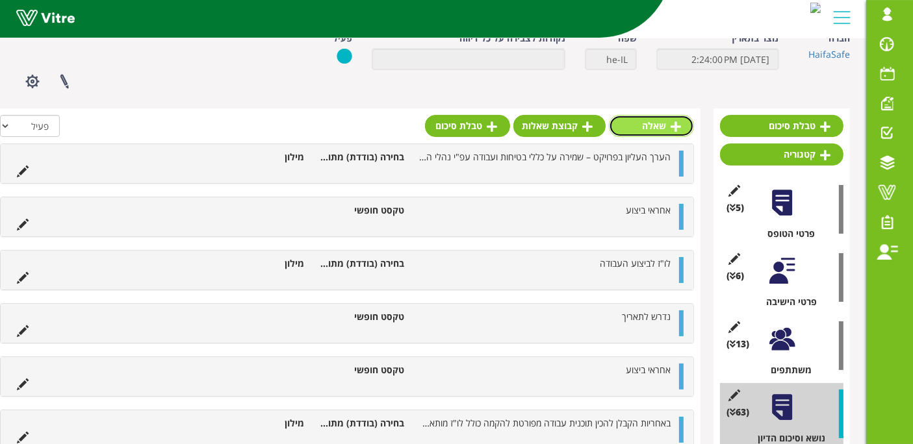
click at [653, 116] on link "שאלה" at bounding box center [651, 126] width 85 height 22
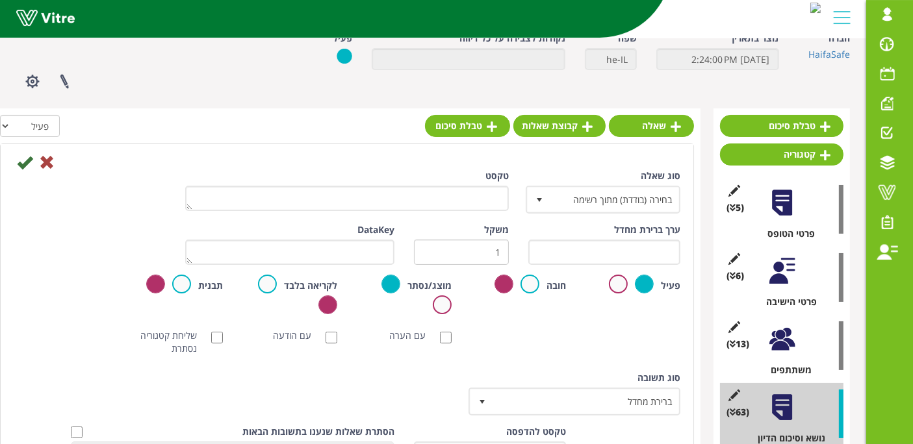
click at [420, 181] on div "טקסט" at bounding box center [347, 191] width 324 height 42
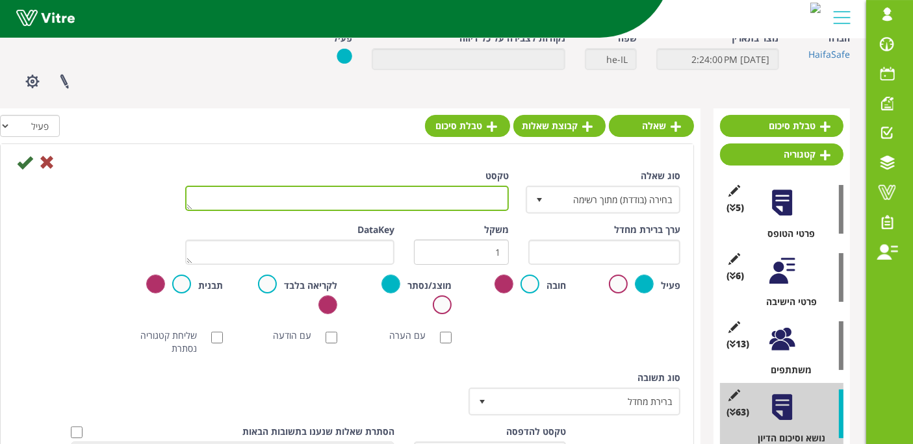
click at [422, 207] on textarea "טקסט" at bounding box center [347, 198] width 324 height 25
paste textarea "אישורי קליטת ציוד סובב ואישורי הפעלה ימסרו למנהל ההקמה /מפקח מיד לאחר הבדיקה."
type textarea "אישורי קליטת ציוד סובב ואישורי הפעלה ימסרו למנהל ההקמה /מפקח מיד לאחר הבדיקה."
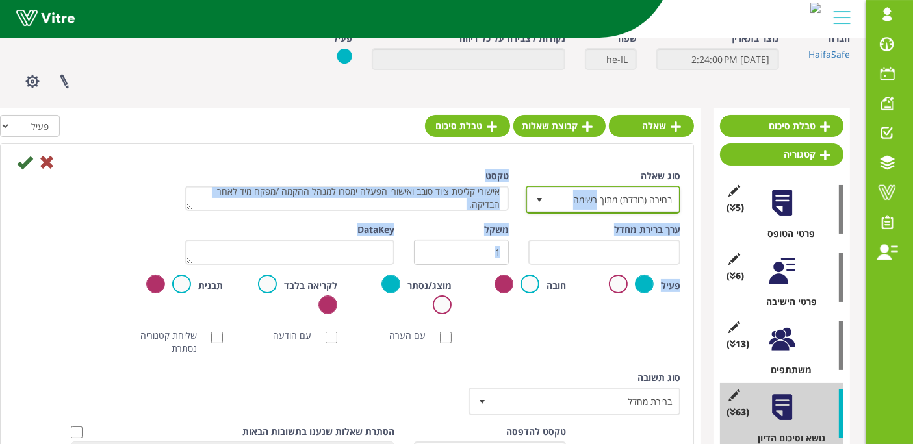
drag, startPoint x: 599, startPoint y: 196, endPoint x: 592, endPoint y: 357, distance: 161.9
click at [586, 331] on div "סוג שאלה בחירה (בודדת) מתוך רשימה 3 טקסט אישורי קליטת ציוד סובב ואישורי הפעלה י…" at bounding box center [347, 324] width 667 height 309
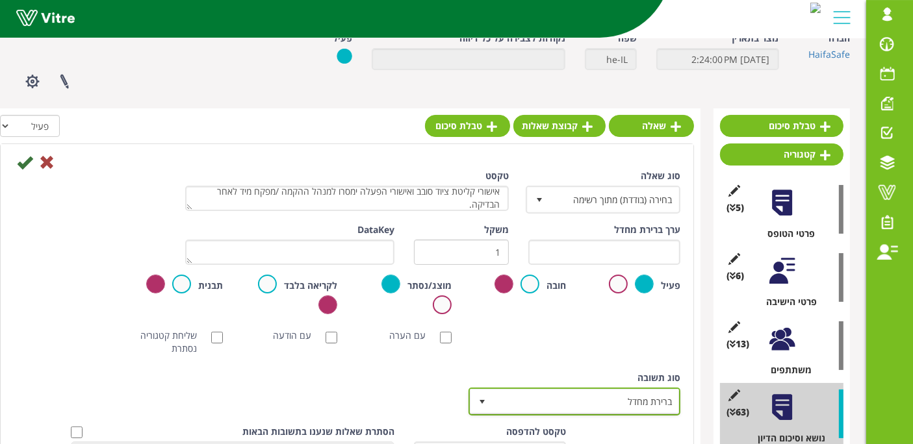
click at [596, 394] on span "ברירת מחדל" at bounding box center [586, 401] width 186 height 23
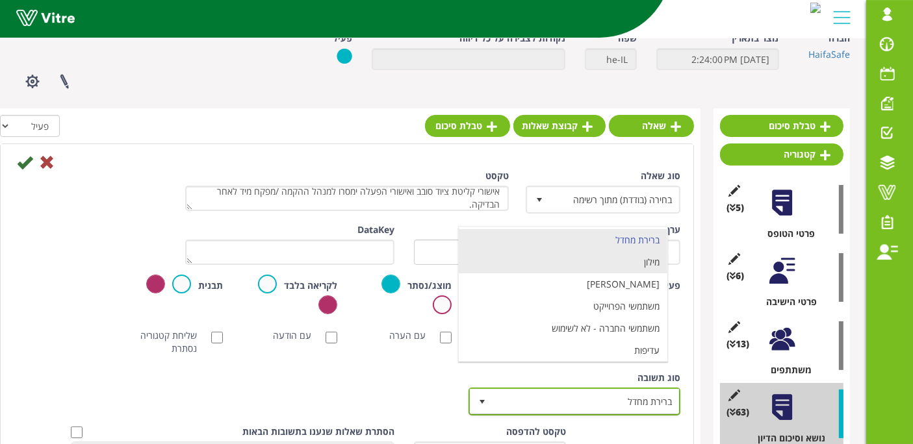
click at [603, 264] on li "מילון" at bounding box center [563, 262] width 209 height 22
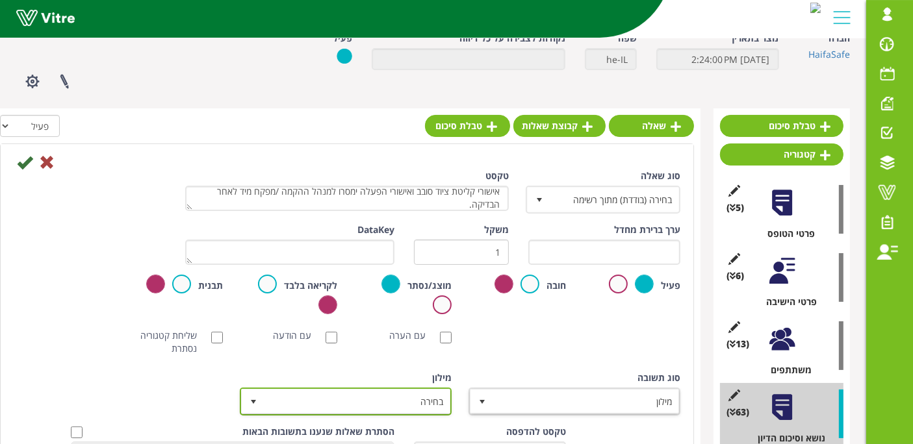
click at [421, 398] on span "בחירה" at bounding box center [357, 401] width 186 height 23
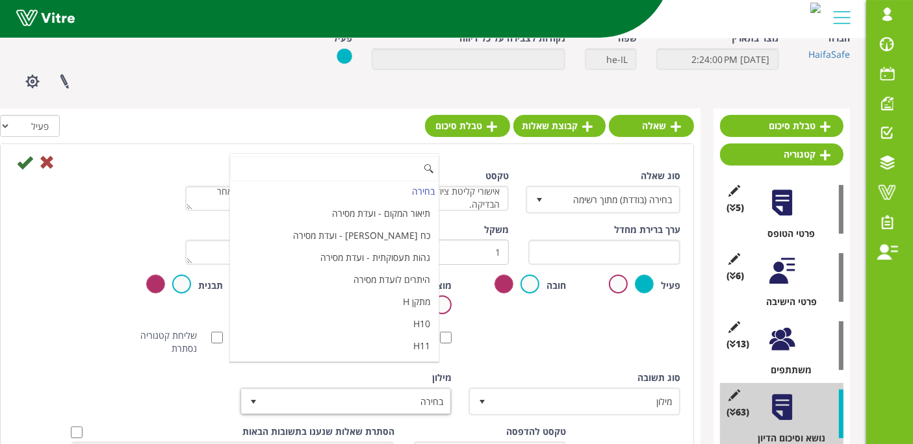
scroll to position [4336, 0]
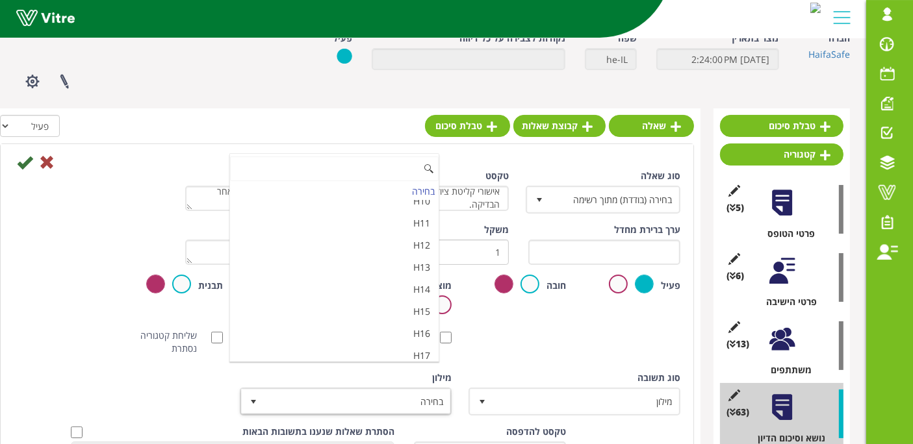
click at [375, 389] on li "מאשר / לא מאשר עם הערה" at bounding box center [334, 400] width 209 height 22
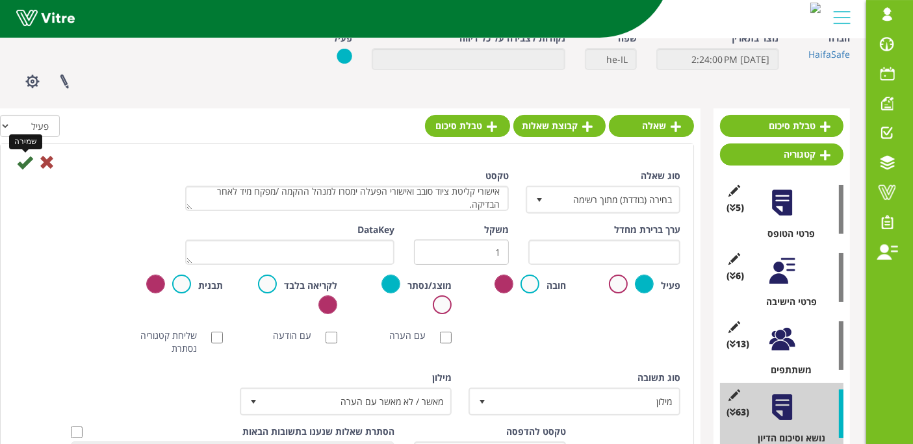
click at [18, 164] on icon at bounding box center [25, 163] width 16 height 16
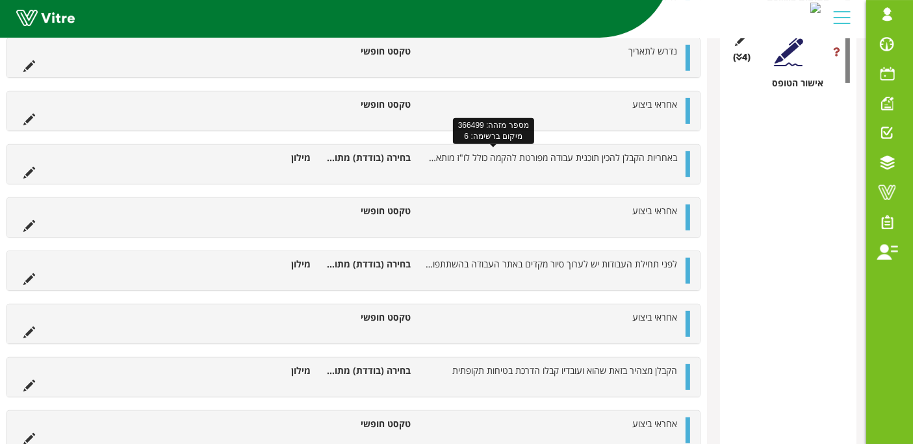
scroll to position [216, -6]
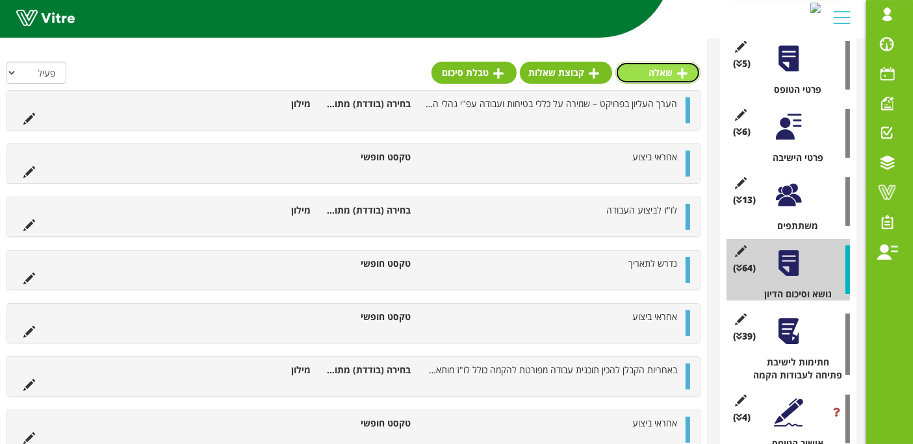
click at [689, 70] on link "שאלה" at bounding box center [657, 73] width 85 height 22
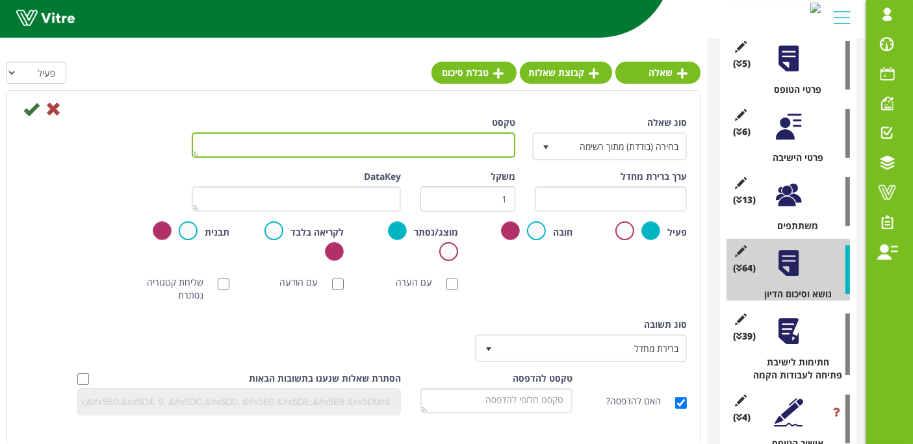
click at [408, 144] on textarea "טקסט" at bounding box center [354, 145] width 324 height 25
paste textarea "אישורי תקינות חשמל ימסרו למנהל ההקמה/מפקח בסיום העבודות."
type textarea "אישורי תקינות חשמל ימסרו למנהל ההקמה/מפקח בסיום העבודות."
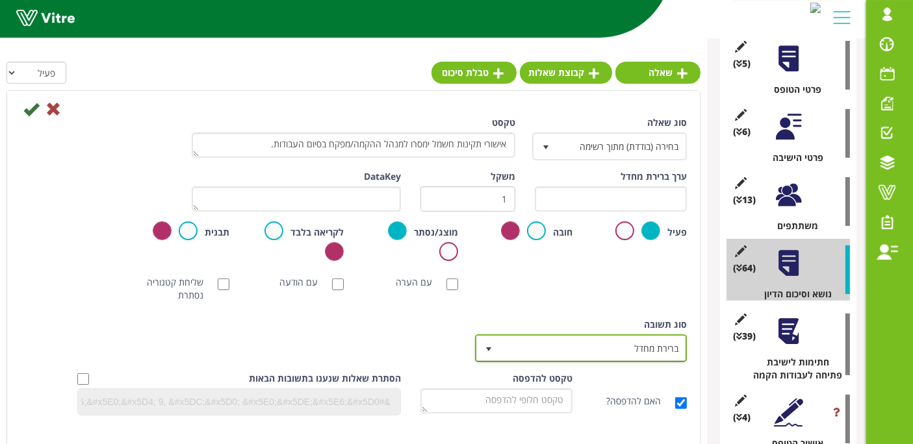
click at [614, 353] on span "ברירת מחדל" at bounding box center [593, 348] width 186 height 23
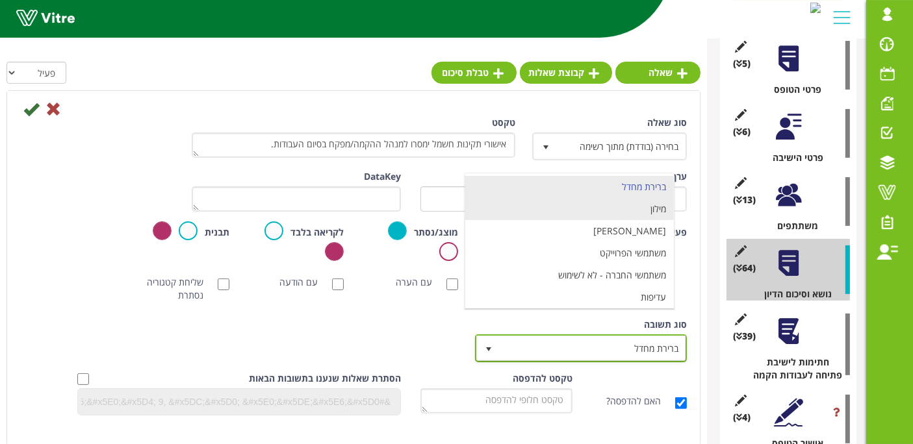
click at [622, 203] on li "מילון" at bounding box center [569, 209] width 209 height 22
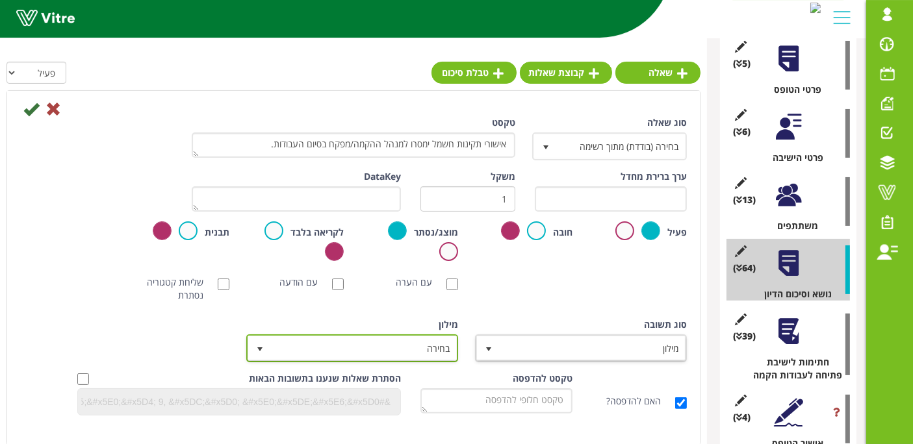
click at [418, 346] on span "בחירה" at bounding box center [364, 348] width 186 height 23
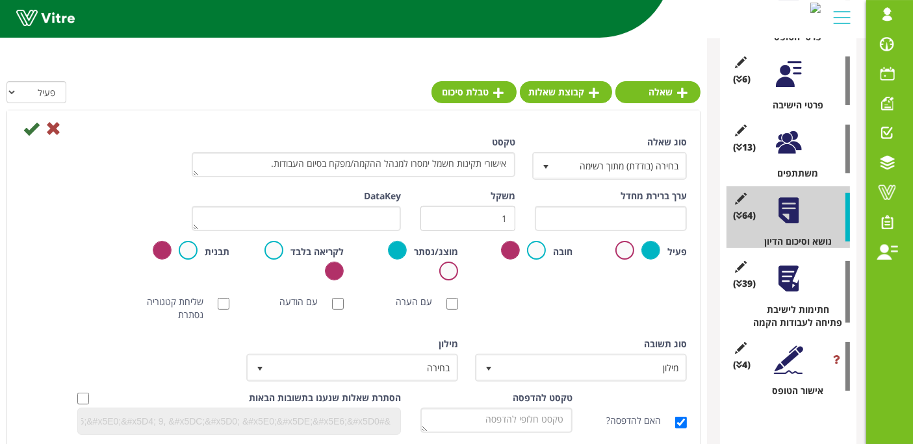
scroll to position [288, -6]
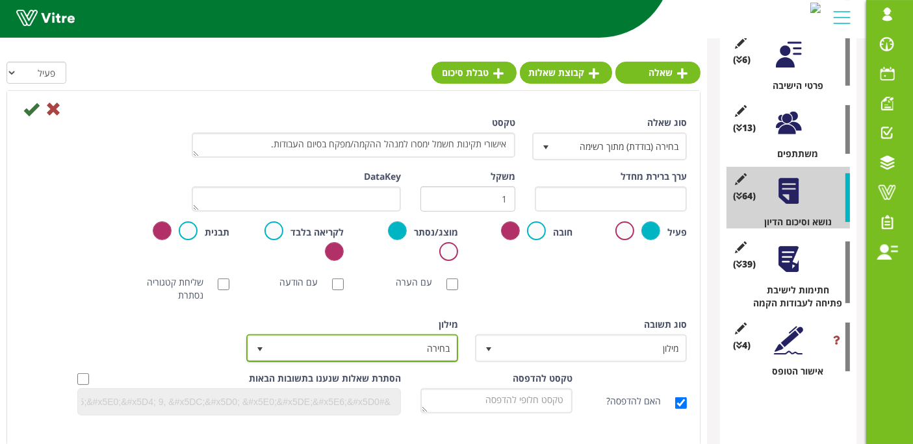
click at [386, 353] on span "בחירה" at bounding box center [364, 348] width 186 height 23
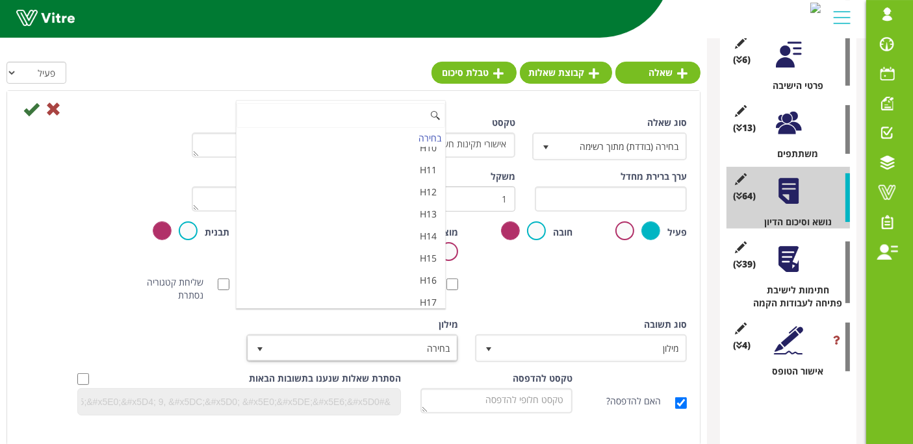
click at [392, 336] on li "מאשר / לא מאשר עם הערה" at bounding box center [340, 347] width 209 height 22
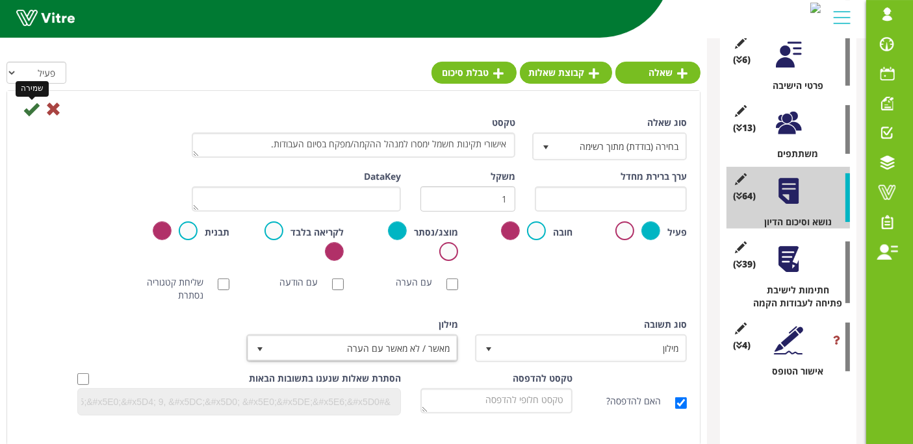
click at [26, 110] on icon at bounding box center [31, 109] width 16 height 16
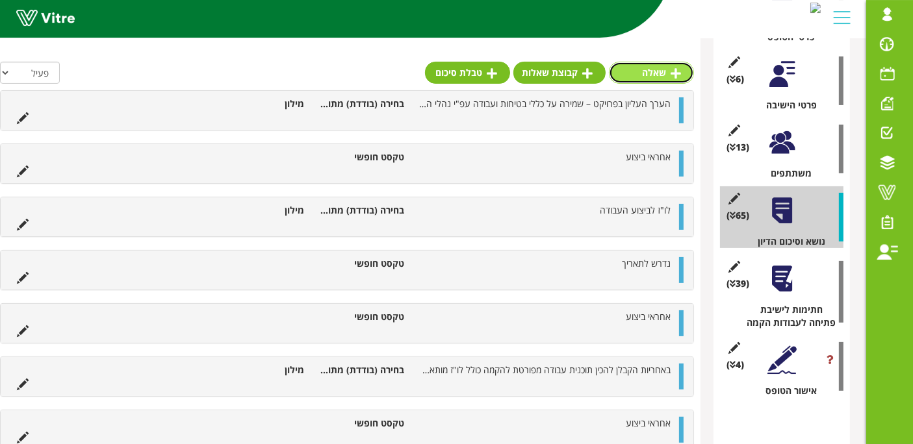
click at [661, 68] on link "שאלה" at bounding box center [651, 73] width 85 height 22
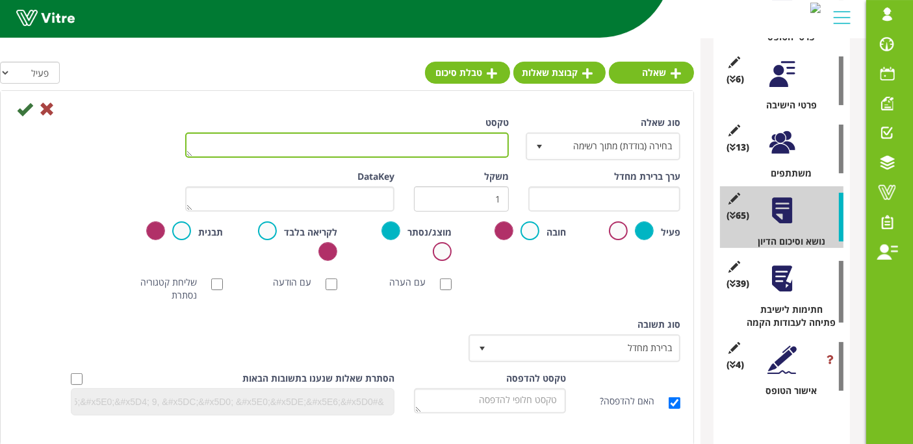
click at [453, 147] on textarea "טקסט" at bounding box center [347, 145] width 324 height 25
paste textarea "אישורי תקינות מכשור ימסרו למנהל ההקמה/מפקח בסיום העבודות."
drag, startPoint x: 452, startPoint y: 147, endPoint x: 533, endPoint y: 209, distance: 101.5
click at [519, 199] on div "סוג שאלה בחירה (בודדת) מתוך רשימה 3 טקסט אישורי תקינות מכשור ימסרו למנהל ההקמה/…" at bounding box center [347, 270] width 667 height 309
click at [458, 138] on textarea "אישורי תקינות מכשור ימסרו למנהל ההקמה/מפקח בסיום העבודות." at bounding box center [347, 145] width 324 height 25
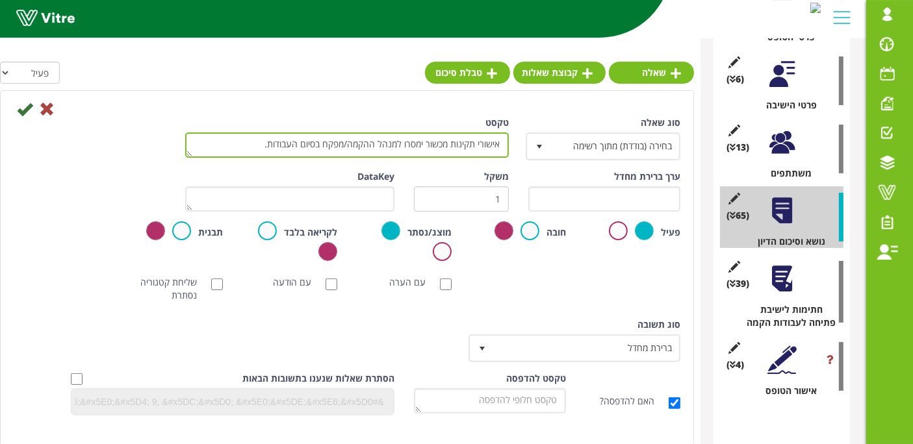
type textarea "אישורי תקינות מכשור ימסרו למנהל ההקמה/מפקח בסיום העבודות."
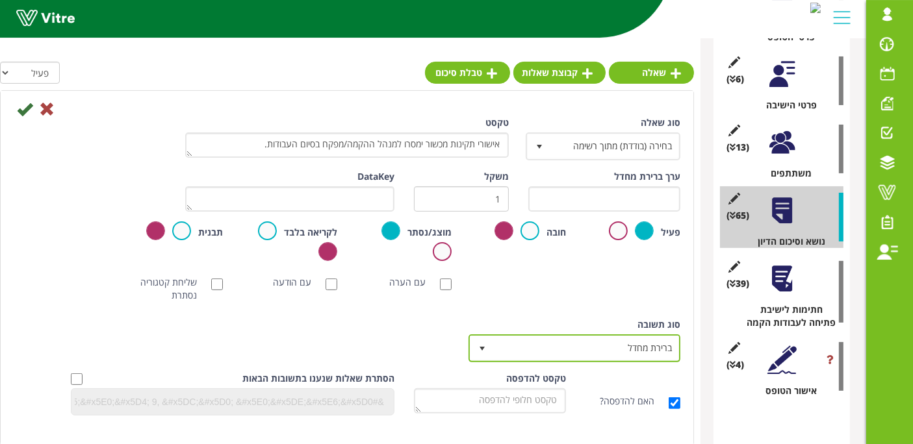
click at [598, 352] on span "ברירת מחדל" at bounding box center [586, 348] width 186 height 23
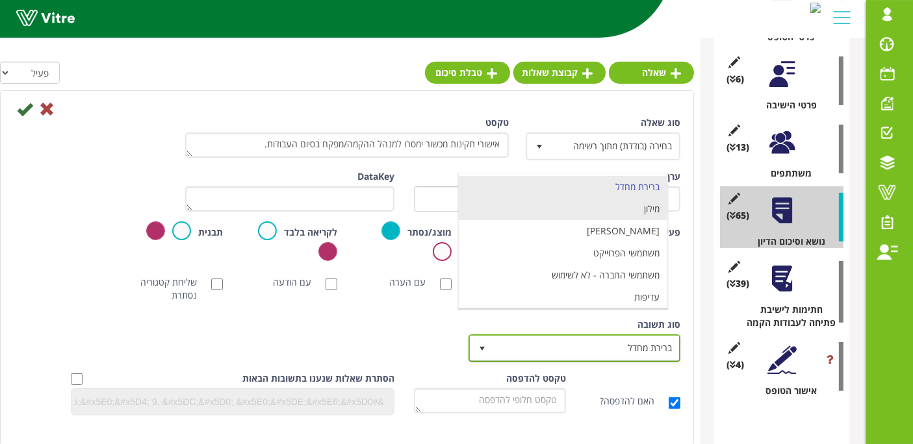
click at [633, 216] on li "מילון" at bounding box center [563, 209] width 209 height 22
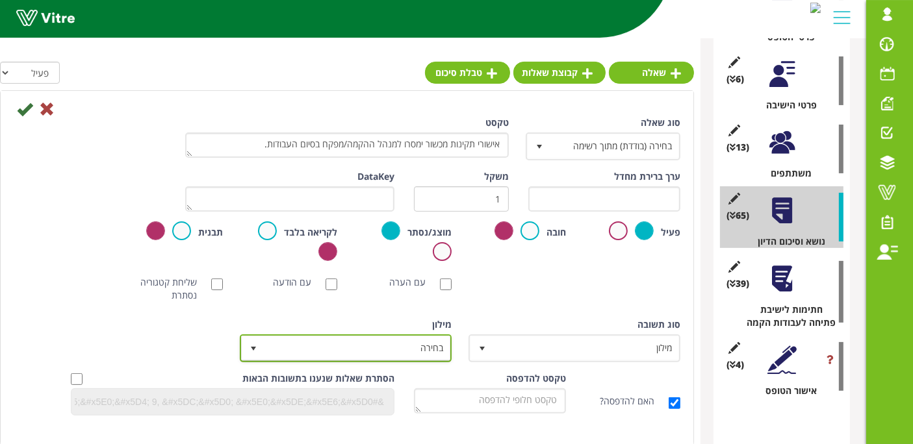
click at [438, 343] on span "בחירה" at bounding box center [357, 348] width 186 height 23
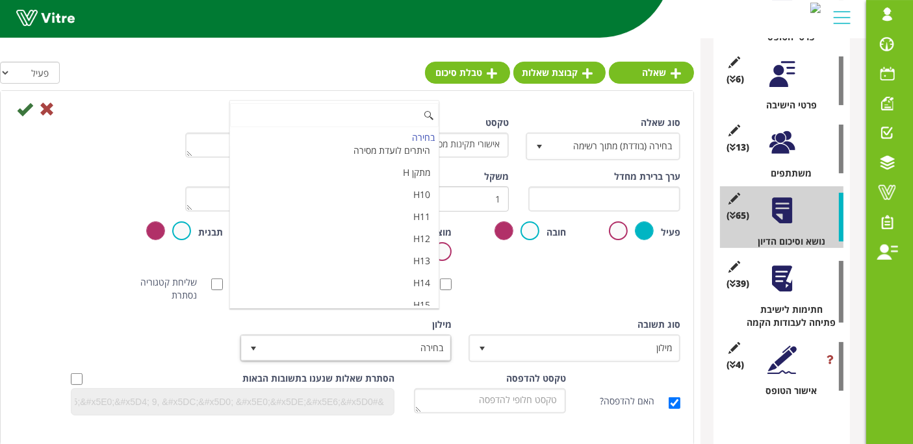
scroll to position [4336, 0]
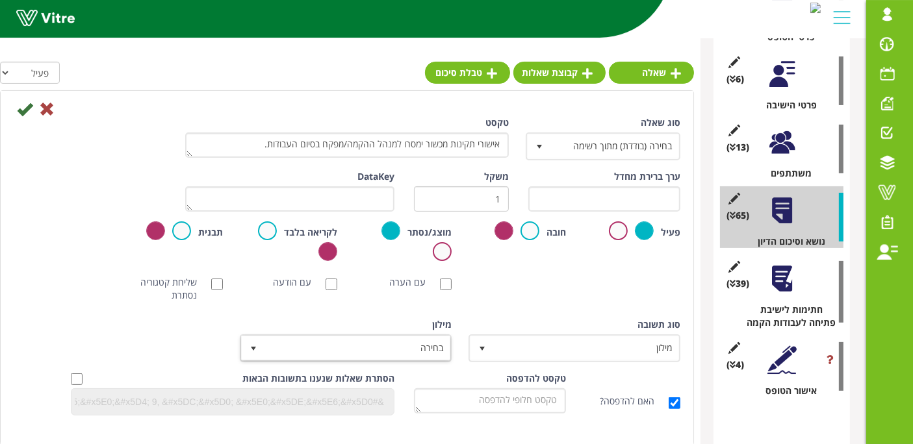
click at [367, 312] on div "סוג שאלה בחירה (בודדת) מתוך רשימה 3 טקסט אישורי תקינות מכשור ימסרו למנהל ההקמה/…" at bounding box center [347, 270] width 667 height 309
click at [347, 352] on span "בחירה" at bounding box center [357, 348] width 186 height 23
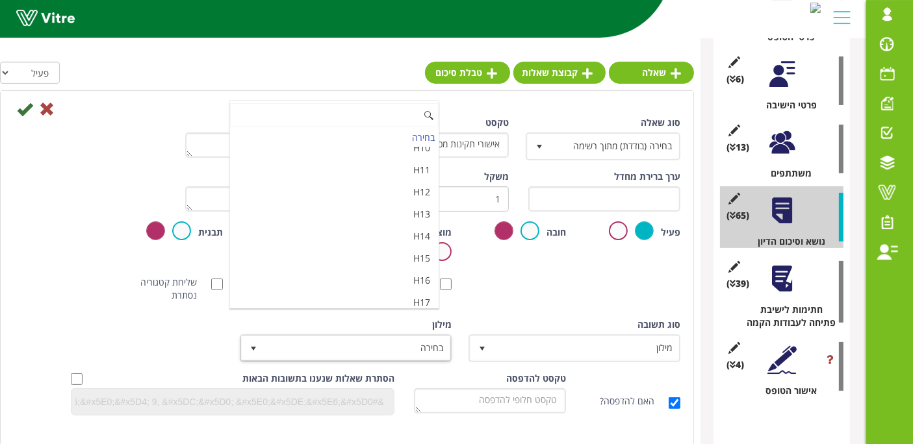
click at [346, 336] on li "מאשר / לא מאשר עם הערה" at bounding box center [334, 347] width 209 height 22
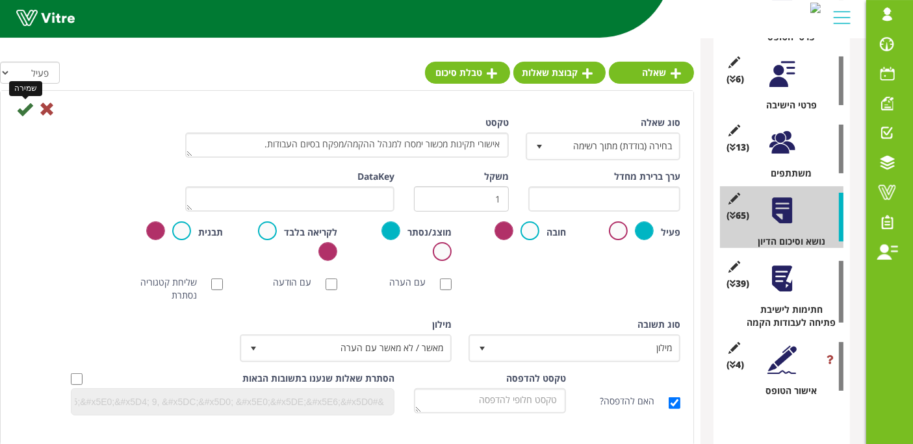
click at [23, 114] on icon at bounding box center [25, 109] width 16 height 16
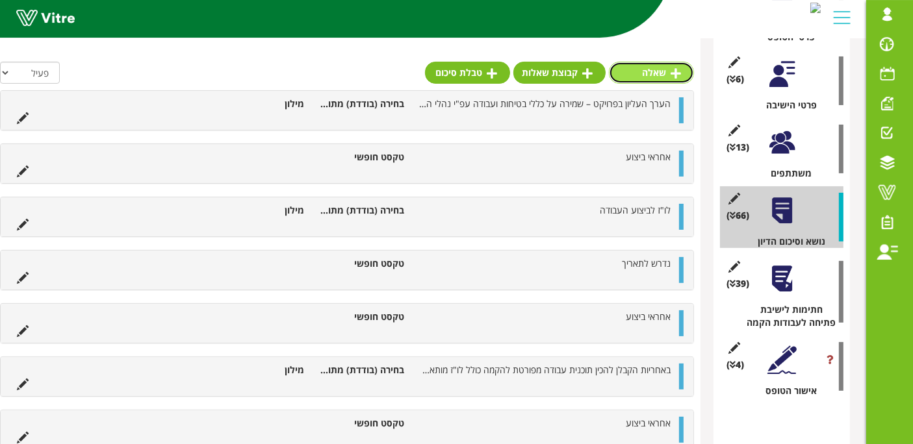
click at [661, 81] on link "שאלה" at bounding box center [651, 73] width 85 height 22
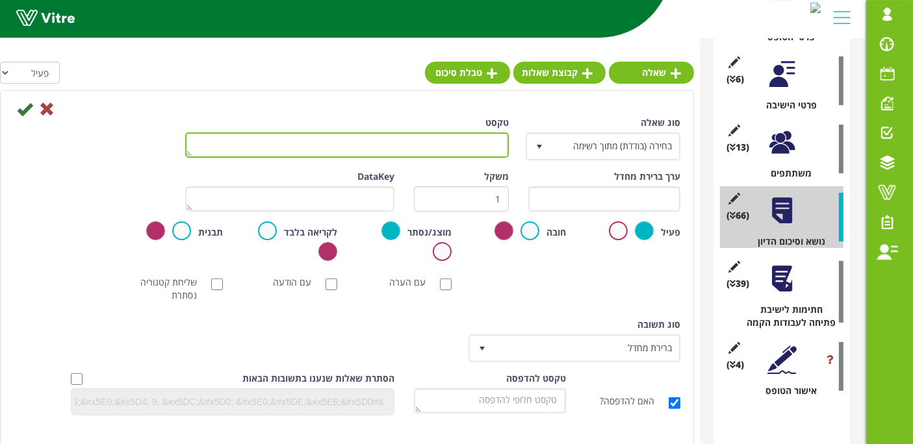
click at [481, 138] on textarea "טקסט" at bounding box center [347, 145] width 324 height 25
paste textarea "אישורי הנדסה אזרחית ימסרו למנהל ההקמה במהלך ובסיום הפרויקט."
type textarea "אישורי הנדסה אזרחית ימסרו למנהל ההקמה במהלך ובסיום הפרויקט."
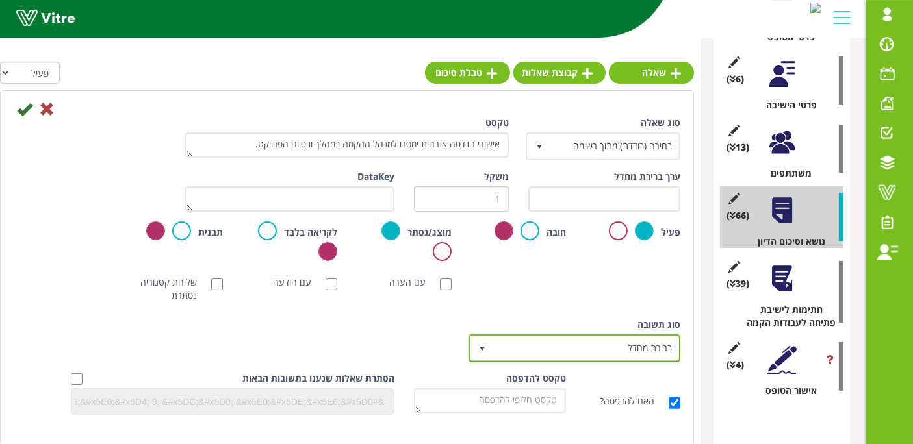
click at [589, 348] on span "ברירת מחדל" at bounding box center [586, 348] width 186 height 23
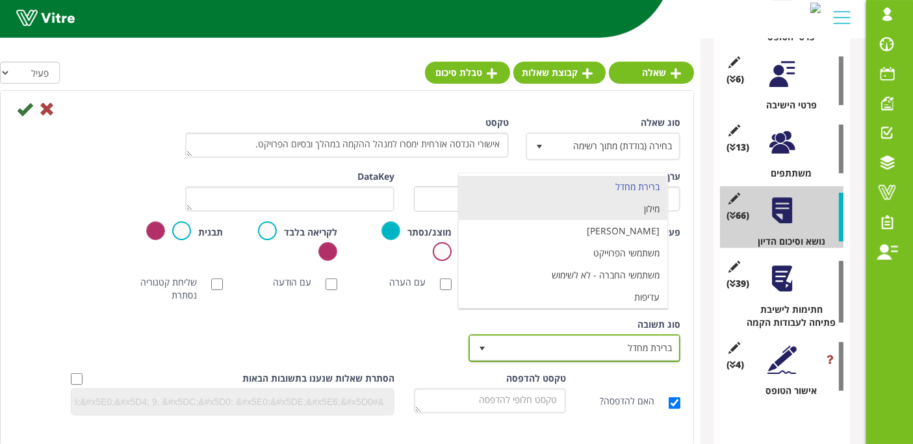
click at [615, 212] on li "מילון" at bounding box center [563, 209] width 209 height 22
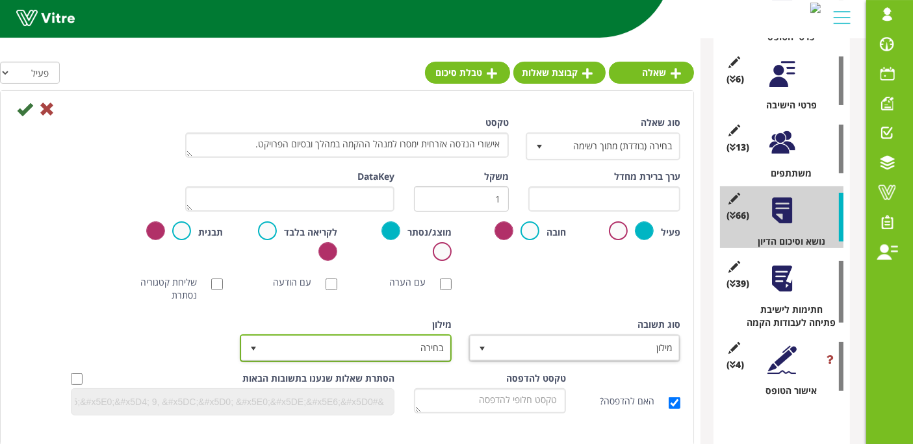
click at [421, 348] on span "בחירה" at bounding box center [357, 348] width 186 height 23
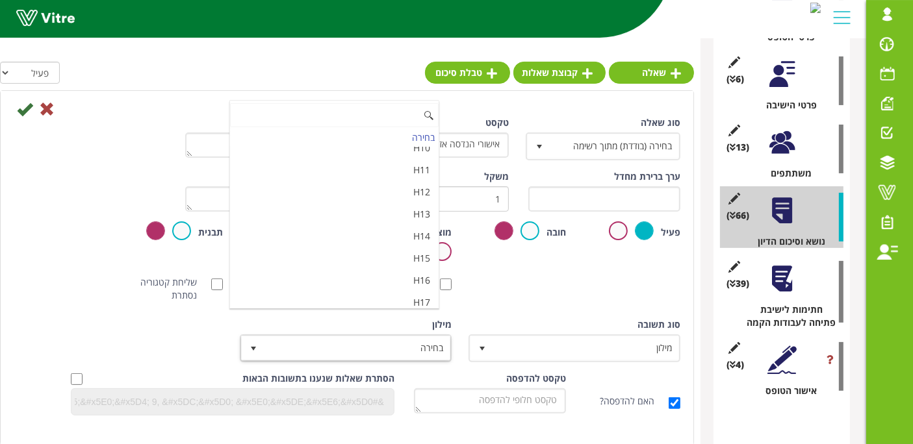
click at [393, 336] on li "מאשר / לא מאשר עם הערה" at bounding box center [334, 347] width 209 height 22
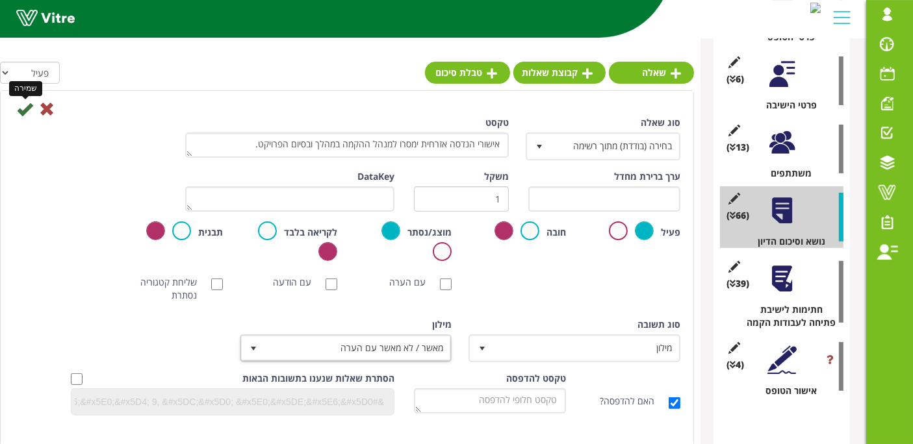
click at [22, 116] on icon at bounding box center [25, 109] width 16 height 16
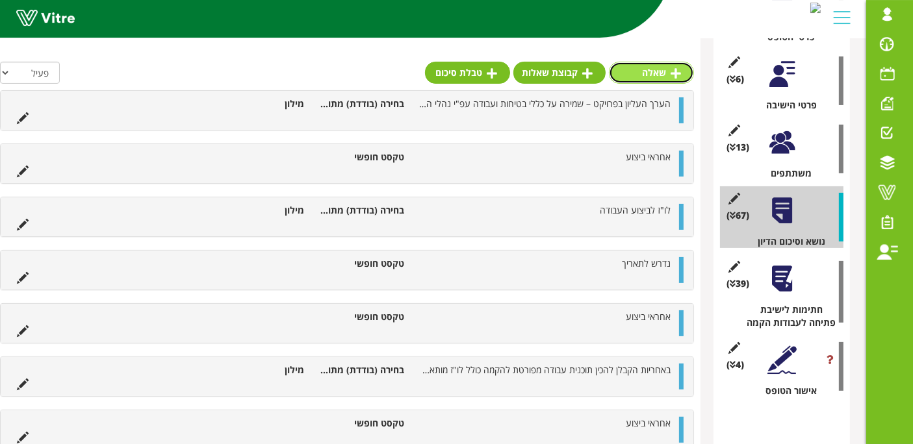
click at [644, 73] on link "שאלה" at bounding box center [651, 73] width 85 height 22
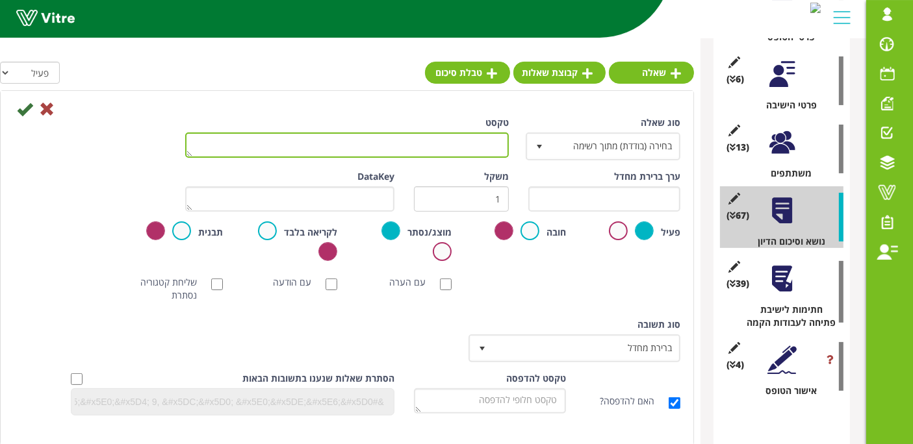
click at [472, 144] on textarea "טקסט" at bounding box center [347, 145] width 324 height 25
paste textarea "הקבלן מתחייב לבצע את העבודה בהתאם לנהלים ולמפרטים הטכניים של חנ"ט."
type textarea "הקבלן מתחייב לבצע את העבודה בהתאם לנהלים ולמפרטים הטכניים של חנ"ט."
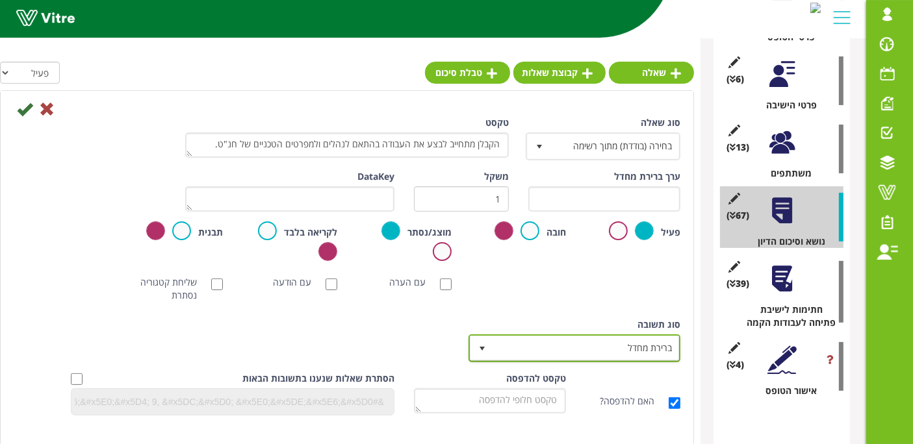
click at [602, 357] on span "ברירת מחדל" at bounding box center [586, 348] width 186 height 23
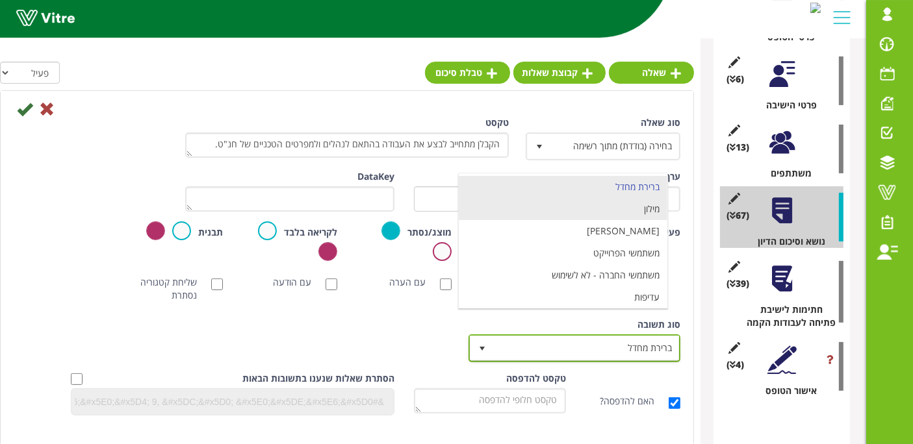
click at [634, 210] on li "מילון" at bounding box center [563, 209] width 209 height 22
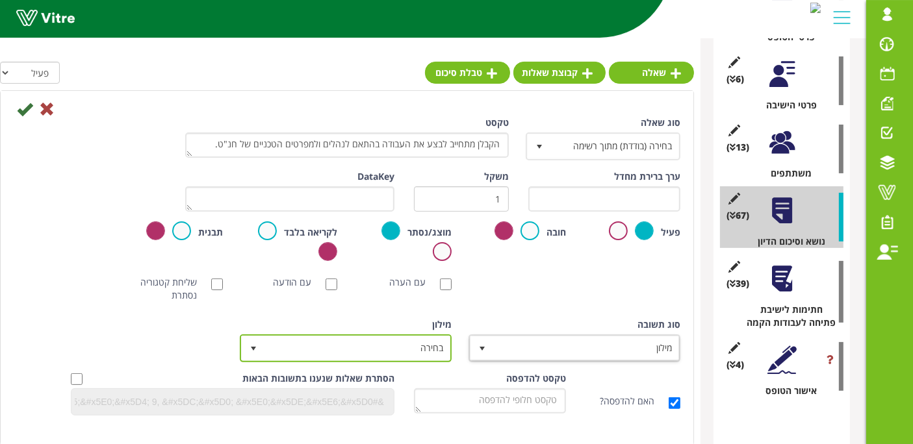
click at [377, 338] on span "בחירה" at bounding box center [357, 348] width 186 height 23
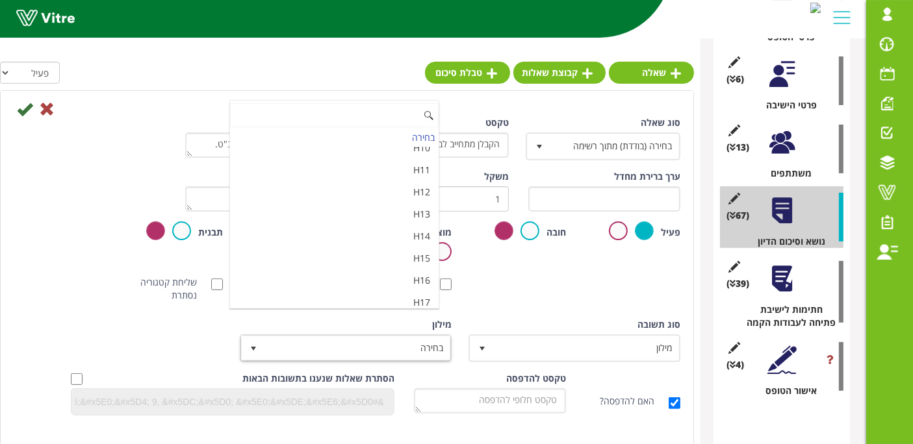
click at [384, 336] on li "מאשר / לא מאשר עם הערה" at bounding box center [334, 347] width 209 height 22
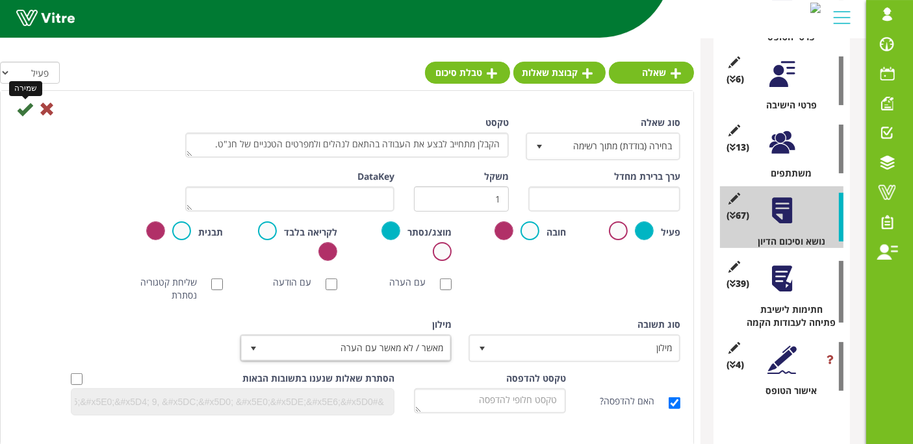
click at [19, 110] on icon at bounding box center [25, 109] width 16 height 16
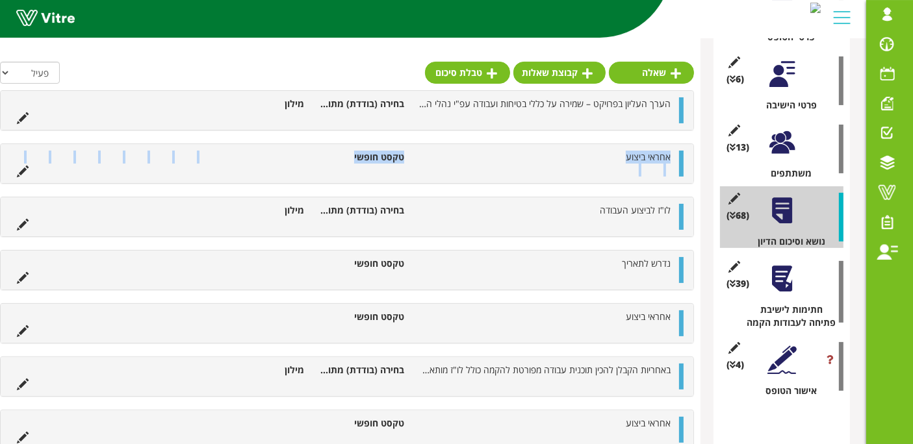
drag, startPoint x: 609, startPoint y: 164, endPoint x: 673, endPoint y: 155, distance: 65.0
click at [673, 155] on ul "אחראי ביצוע טקסט חופשי" at bounding box center [343, 164] width 667 height 26
click at [663, 153] on span "אחראי ביצוע" at bounding box center [648, 157] width 45 height 12
drag, startPoint x: 620, startPoint y: 153, endPoint x: 670, endPoint y: 151, distance: 50.1
click at [670, 151] on li "אחראי ביצוע" at bounding box center [544, 157] width 266 height 13
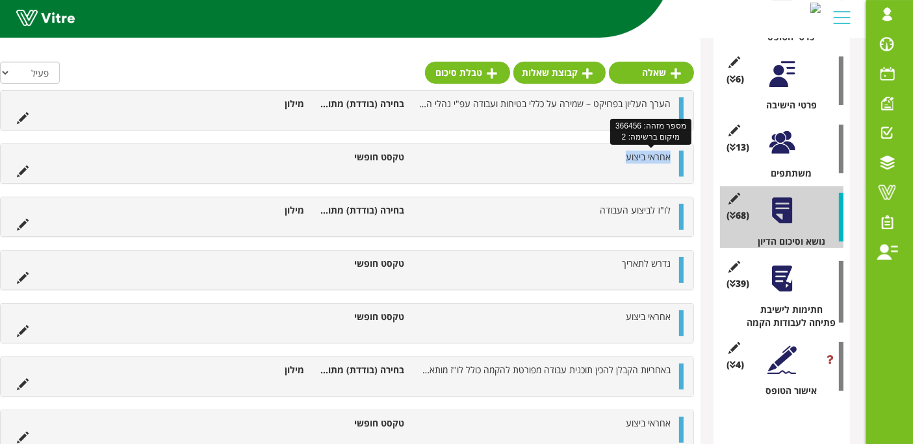
copy span "אחראי ביצוע"
click at [672, 75] on icon at bounding box center [675, 74] width 10 height 12
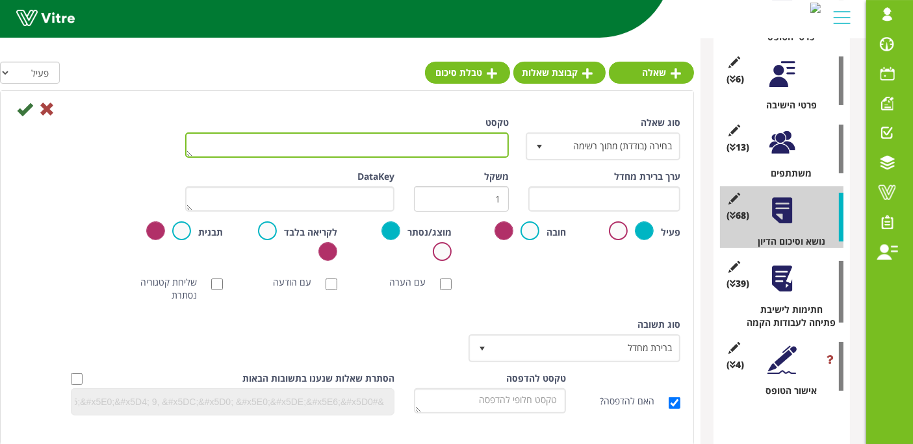
click at [462, 151] on textarea "טקסט" at bounding box center [347, 145] width 324 height 25
paste textarea "אחראי ביצוע"
type textarea "אחראי ביצוע"
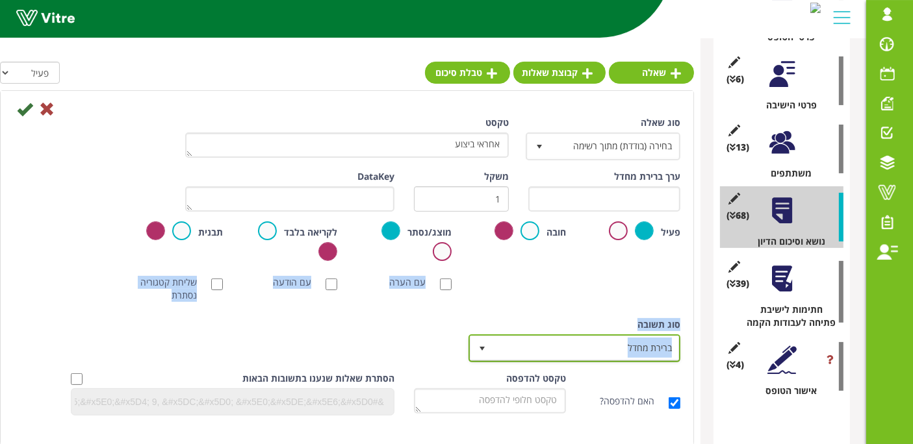
drag, startPoint x: 592, startPoint y: 347, endPoint x: 580, endPoint y: 153, distance: 194.6
click at [592, 272] on div "סוג שאלה בחירה (בודדת) מתוך רשימה 3 טקסט אחראי ביצוע ערך ברירת מחדל משקל 1 Data…" at bounding box center [347, 270] width 667 height 309
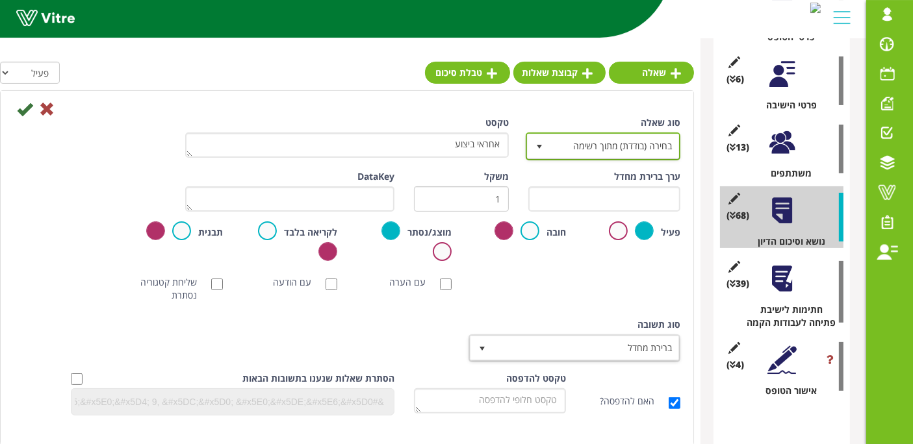
click at [577, 136] on span "בחירה (בודדת) מתוך רשימה" at bounding box center [614, 145] width 129 height 23
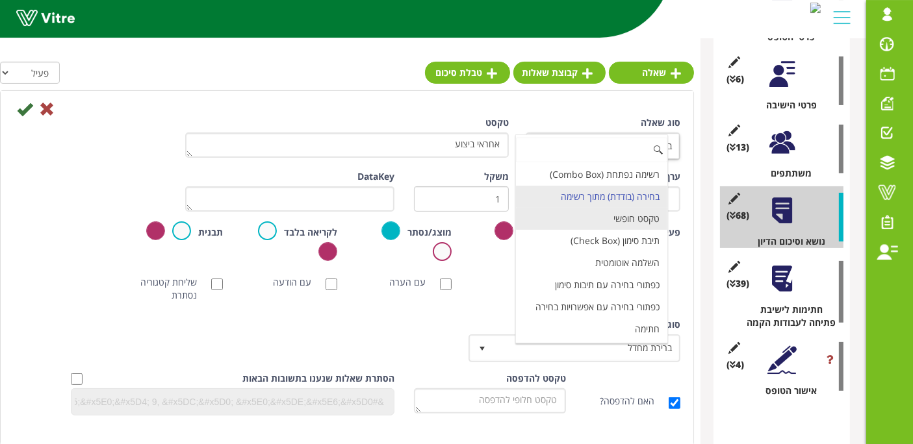
click at [611, 212] on li "טקסט חופשי" at bounding box center [591, 219] width 151 height 22
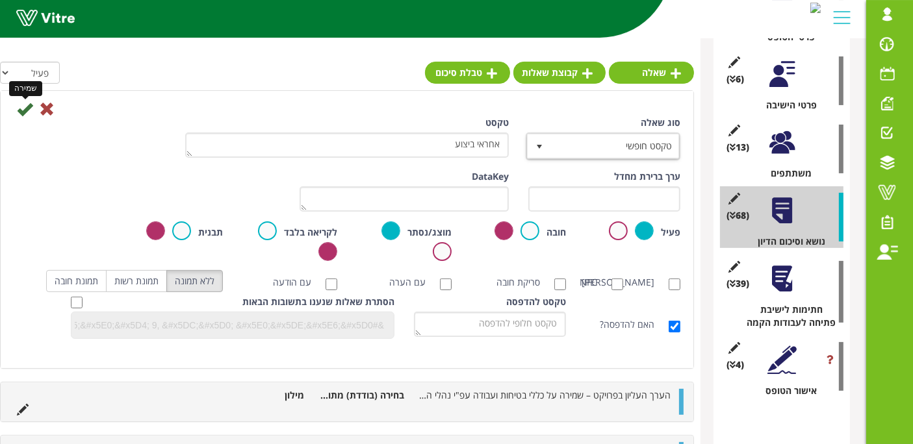
click at [21, 112] on icon at bounding box center [25, 109] width 16 height 16
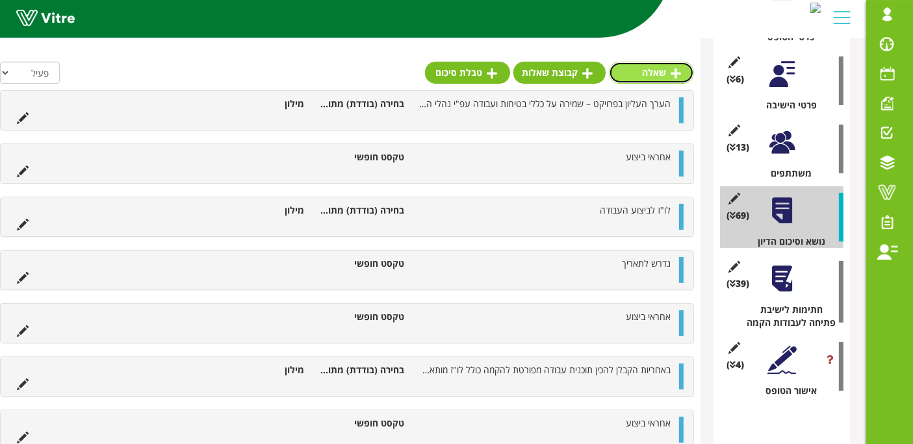
click at [659, 71] on link "שאלה" at bounding box center [651, 73] width 85 height 22
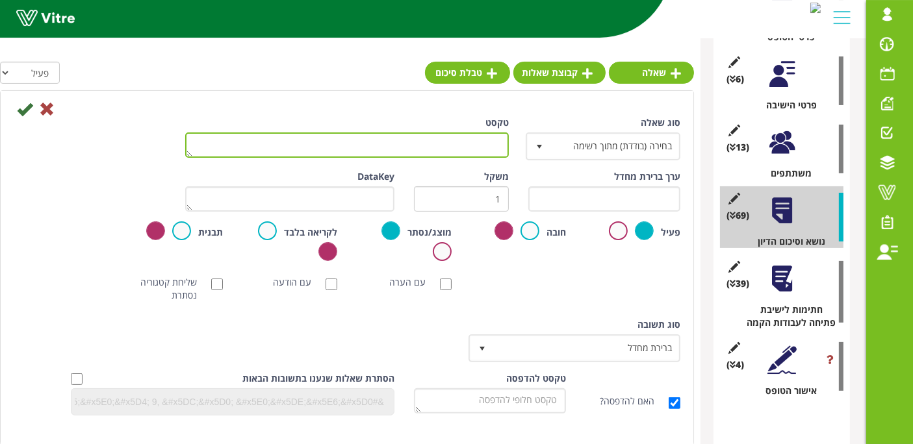
click at [480, 146] on textarea "טקסט" at bounding box center [347, 145] width 324 height 25
paste textarea "אחראי ביצוע"
type textarea "אחראי ביצוע"
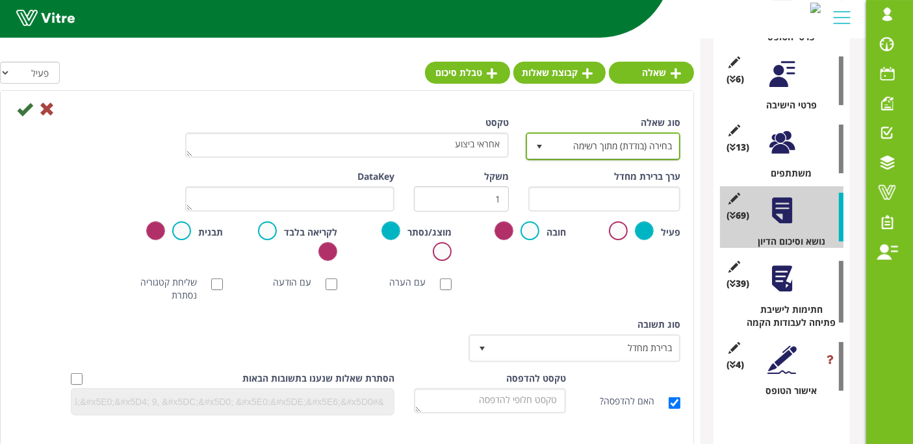
click at [580, 141] on span "בחירה (בודדת) מתוך רשימה" at bounding box center [614, 145] width 129 height 23
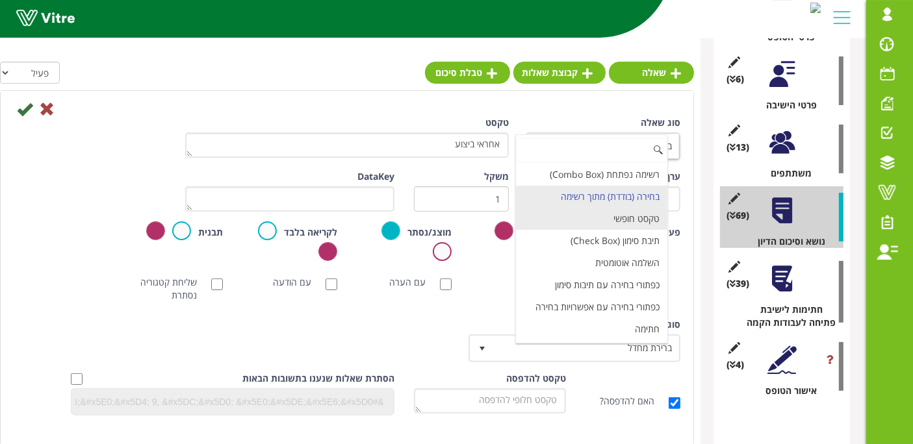
click at [602, 214] on li "טקסט חופשי" at bounding box center [591, 219] width 151 height 22
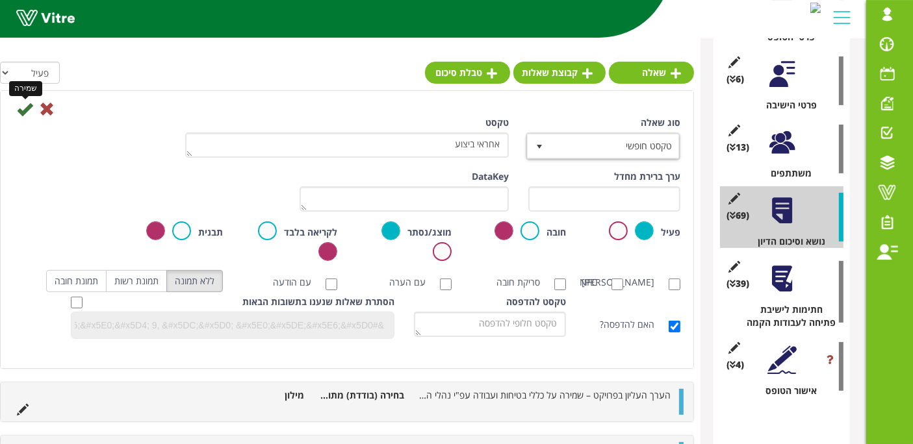
click at [24, 108] on icon at bounding box center [25, 109] width 16 height 16
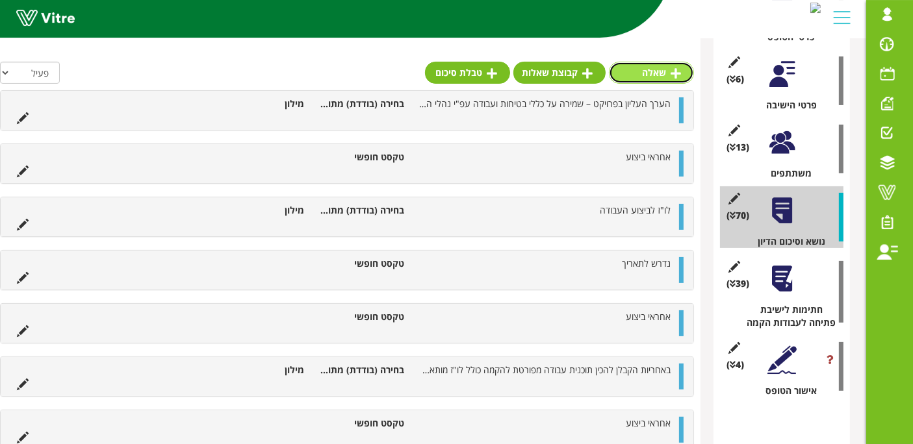
click at [673, 70] on icon at bounding box center [675, 74] width 10 height 12
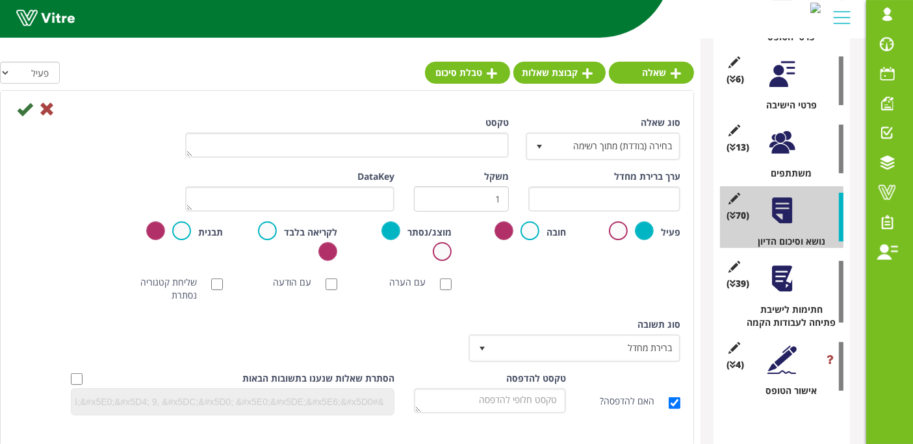
drag, startPoint x: 500, startPoint y: 129, endPoint x: 491, endPoint y: 146, distance: 19.5
click at [500, 129] on div "טקסט" at bounding box center [347, 137] width 324 height 42
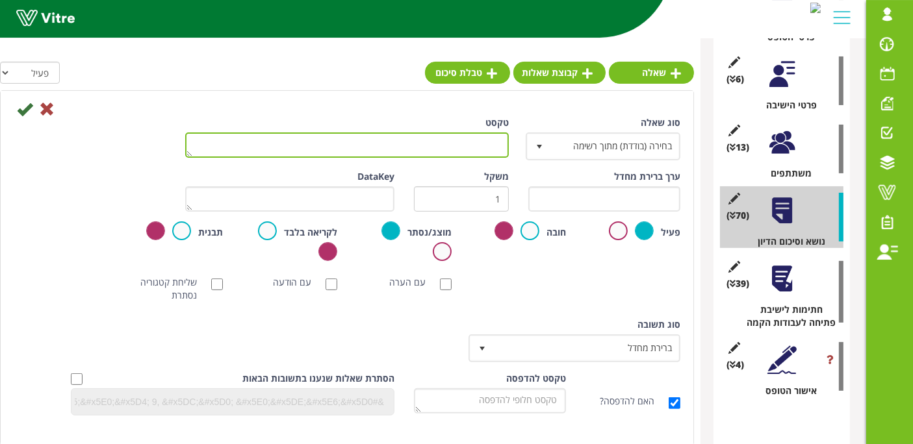
click at [490, 146] on textarea "טקסט" at bounding box center [347, 145] width 324 height 25
paste textarea "אחראי ביצוע"
type textarea "אחראי ביצוע"
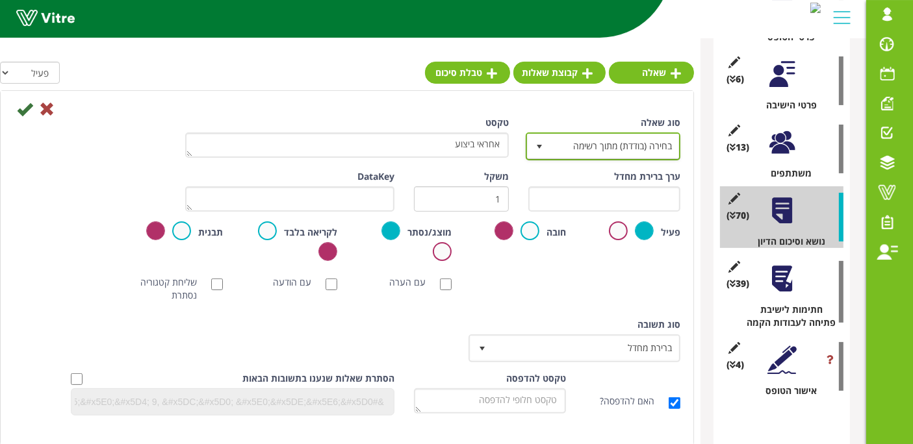
click at [592, 142] on span "בחירה (בודדת) מתוך רשימה" at bounding box center [614, 145] width 129 height 23
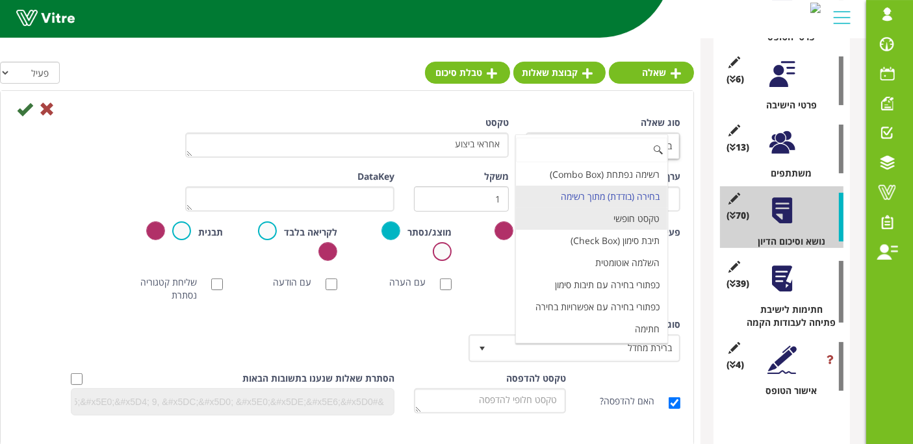
click at [603, 221] on li "טקסט חופשי" at bounding box center [591, 219] width 151 height 22
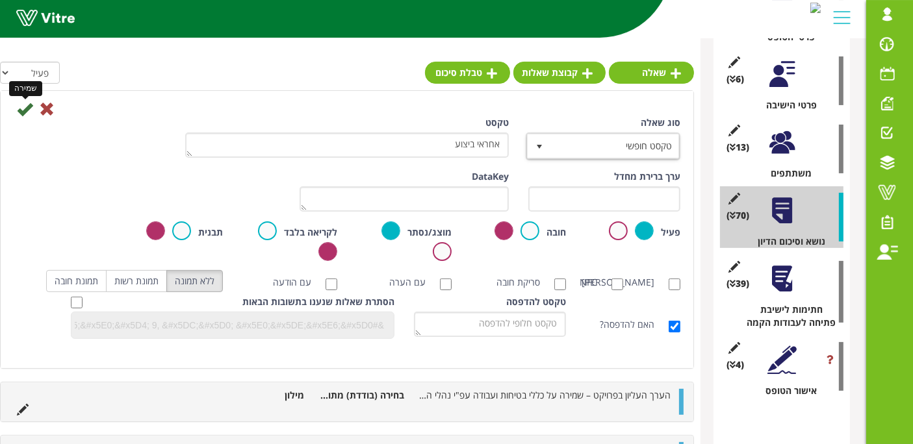
click at [20, 112] on icon at bounding box center [25, 109] width 16 height 16
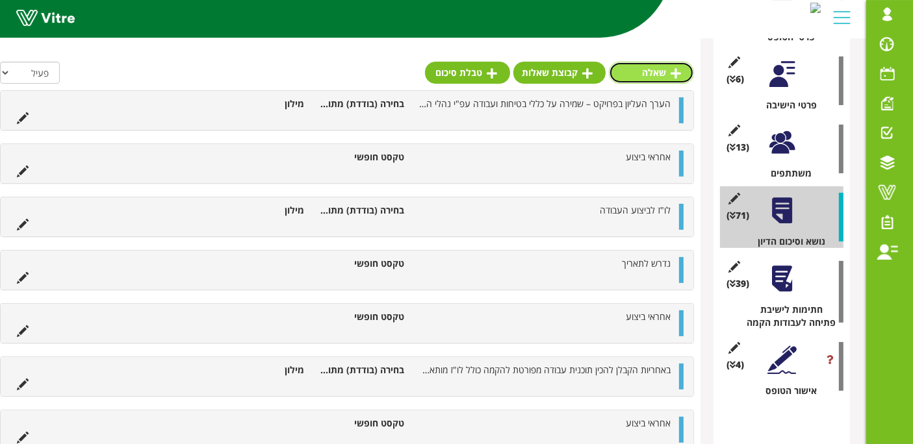
click at [670, 77] on link "שאלה" at bounding box center [651, 73] width 85 height 22
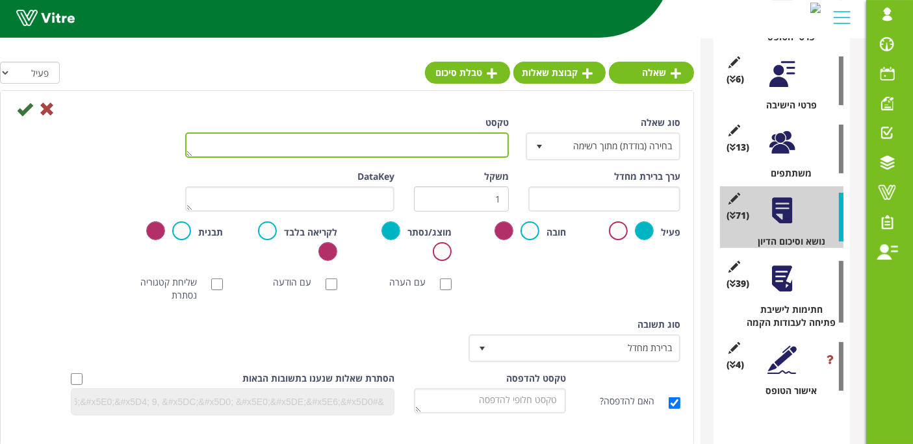
click at [334, 142] on textarea "טקסט" at bounding box center [347, 145] width 324 height 25
paste textarea "אחראי ביצוע"
type textarea "אחראי ביצוע"
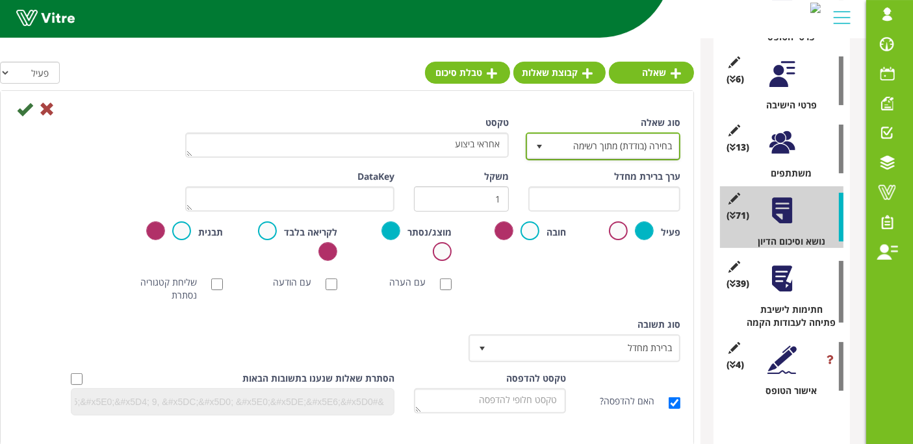
click at [603, 153] on span "בחירה (בודדת) מתוך רשימה" at bounding box center [614, 145] width 129 height 23
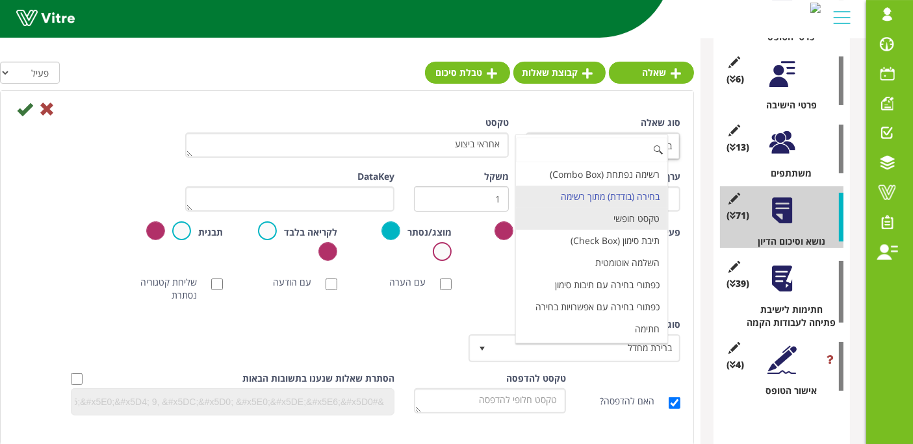
click at [620, 224] on li "טקסט חופשי" at bounding box center [591, 219] width 151 height 22
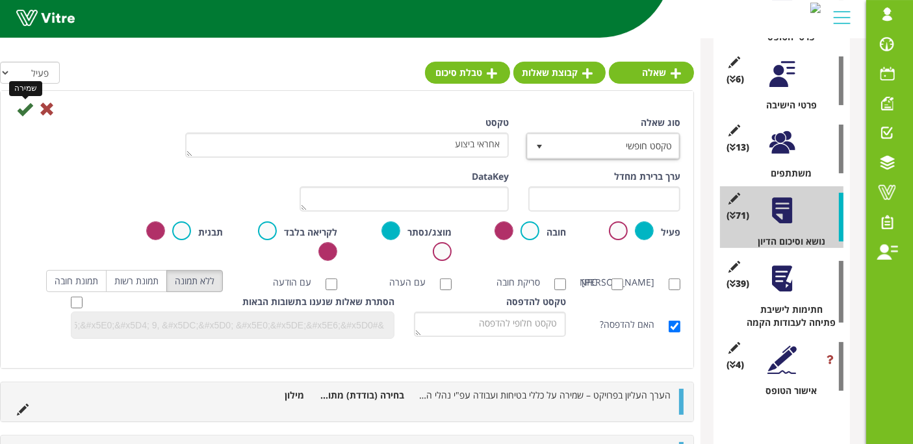
click at [21, 110] on icon at bounding box center [25, 109] width 16 height 16
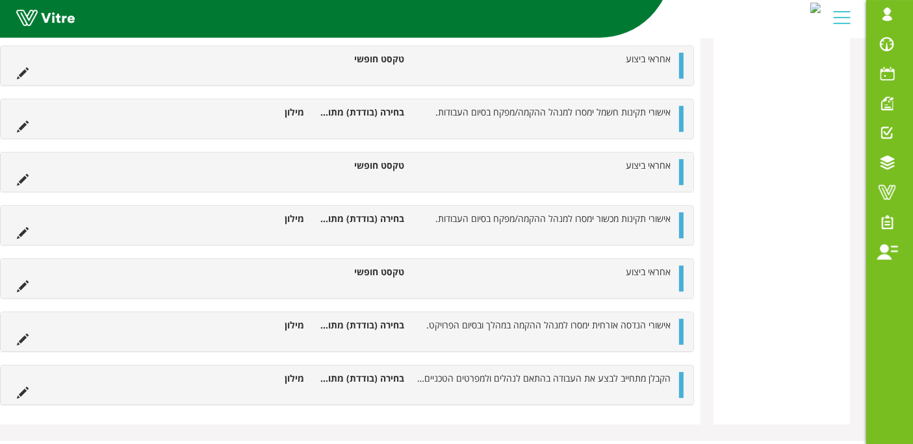
scroll to position [4040, 0]
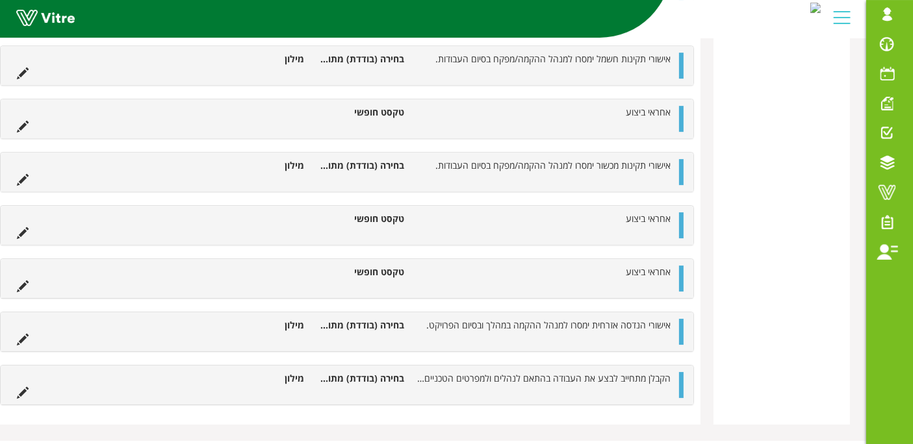
click at [683, 259] on div "אחראי ביצוע טקסט חופשי" at bounding box center [347, 278] width 693 height 39
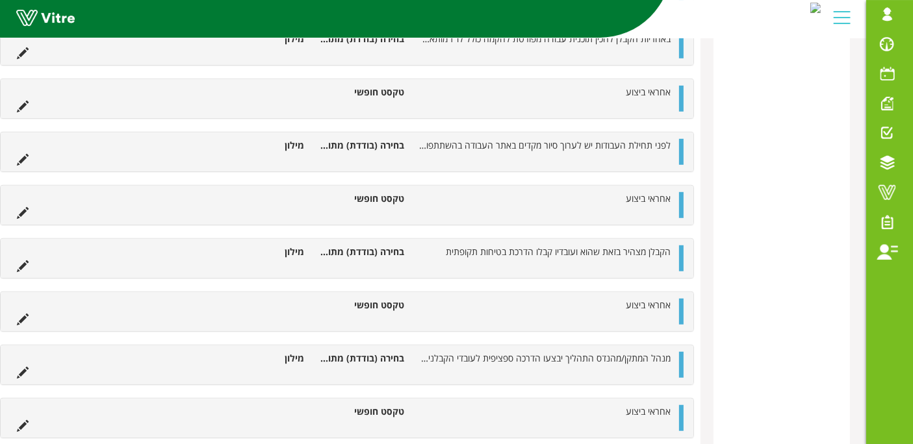
scroll to position [0, 0]
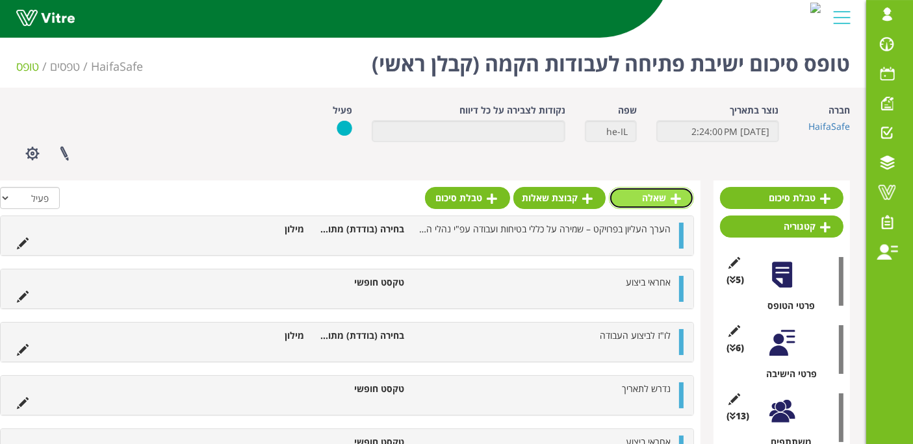
click at [642, 192] on link "שאלה" at bounding box center [651, 198] width 85 height 22
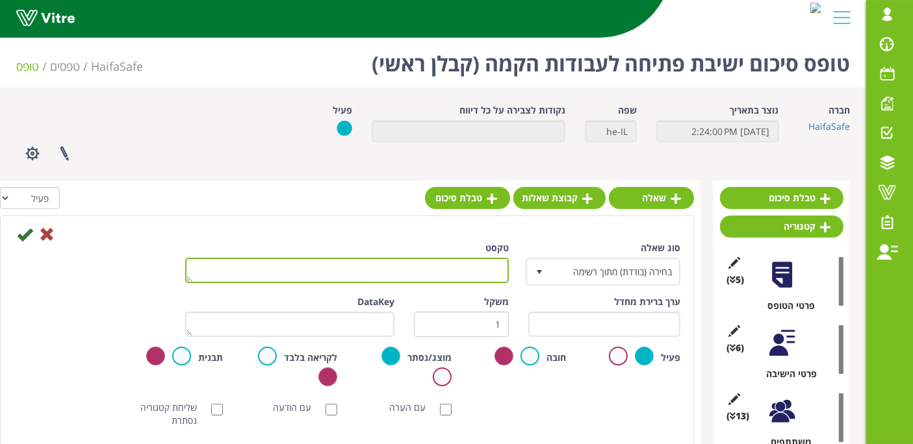
click at [475, 275] on textarea "טקסט" at bounding box center [347, 270] width 324 height 25
paste textarea "אחראי ביצוע"
type textarea "אחראי ביצוע"
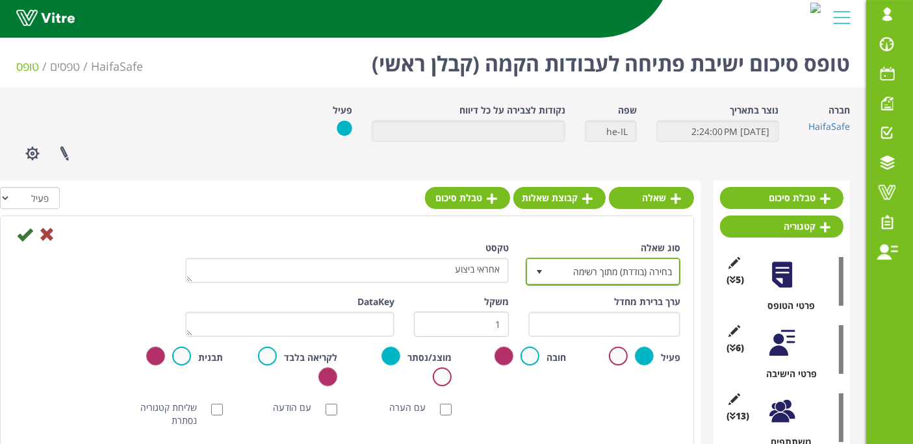
click at [607, 272] on span "בחירה (בודדת) מתוך רשימה" at bounding box center [614, 271] width 129 height 23
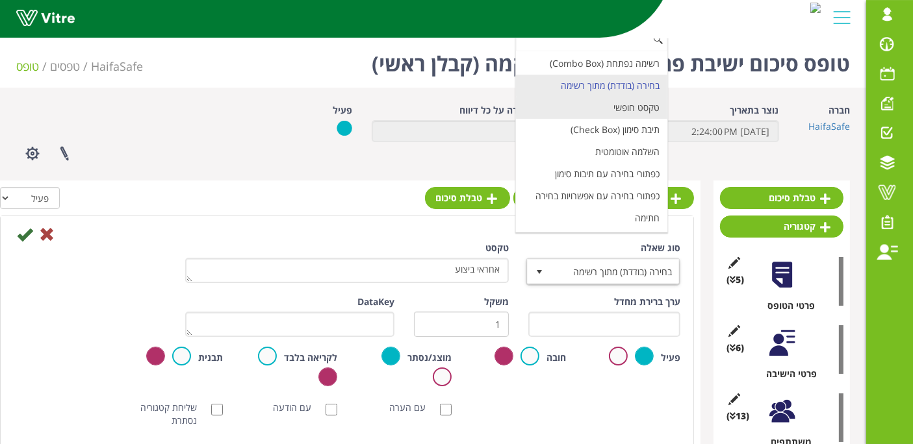
click at [646, 111] on li "טקסט חופשי" at bounding box center [591, 108] width 151 height 22
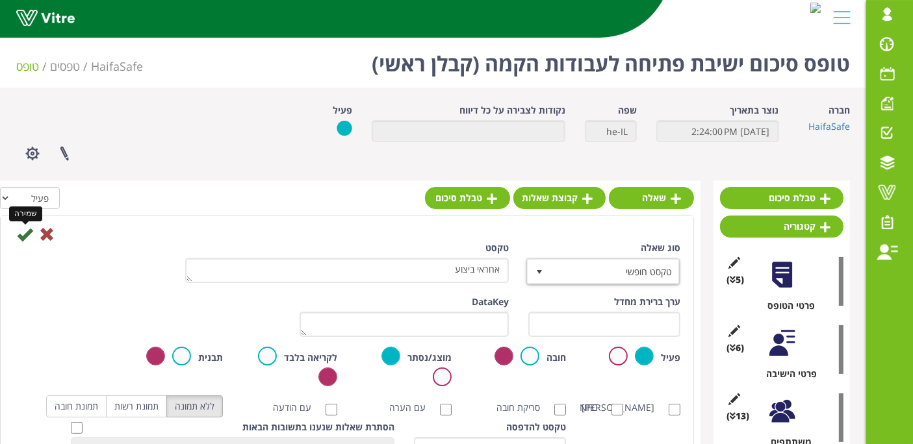
click at [27, 235] on icon at bounding box center [25, 235] width 16 height 16
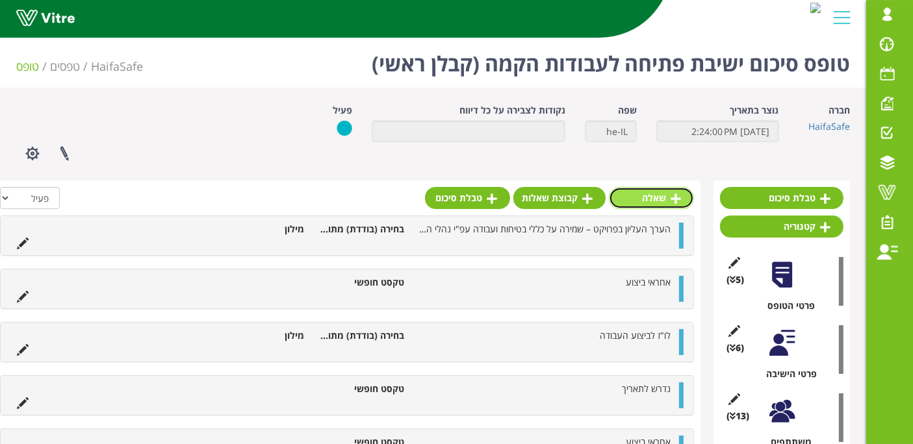
click at [648, 190] on link "שאלה" at bounding box center [651, 198] width 85 height 22
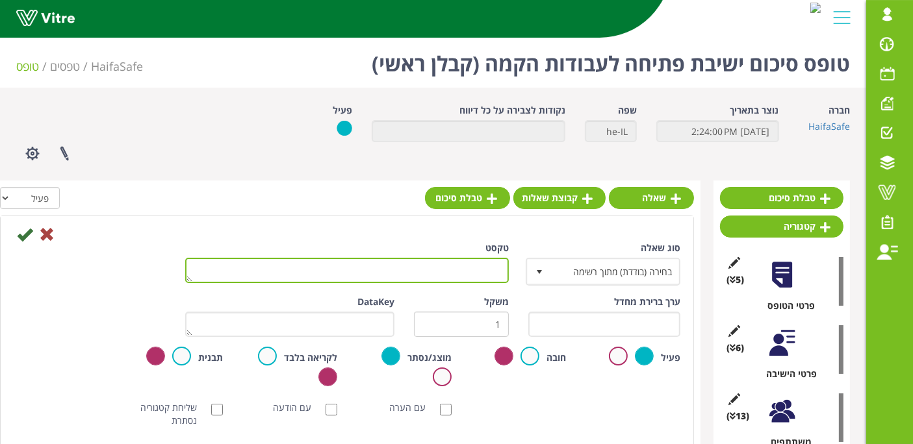
click at [391, 275] on textarea "טקסט" at bounding box center [347, 270] width 324 height 25
paste textarea "הערה: במקום שמצוין הקבלן, האחריות כוללת את עובדיו, מנהליו של הקבלן ואת קבלני המ…"
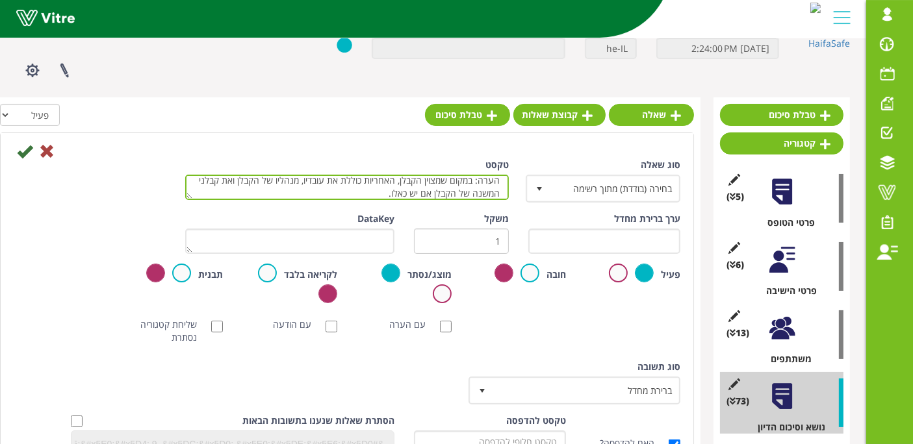
scroll to position [144, 0]
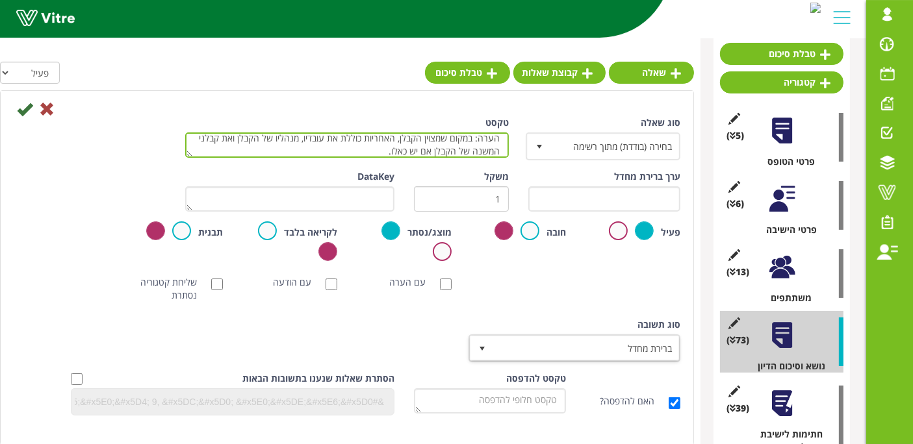
type textarea "הערה: במקום שמצוין הקבלן, האחריות כוללת את עובדיו, מנהליו של הקבלן ואת קבלני המ…"
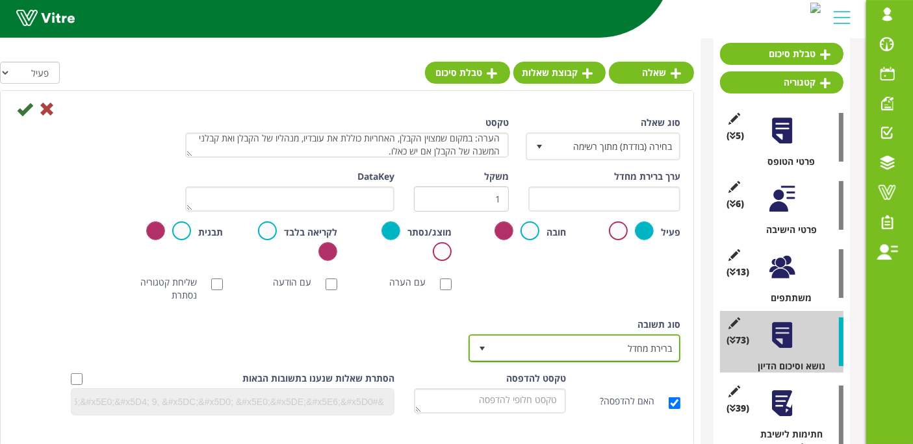
click at [538, 348] on span "ברירת מחדל" at bounding box center [586, 348] width 186 height 23
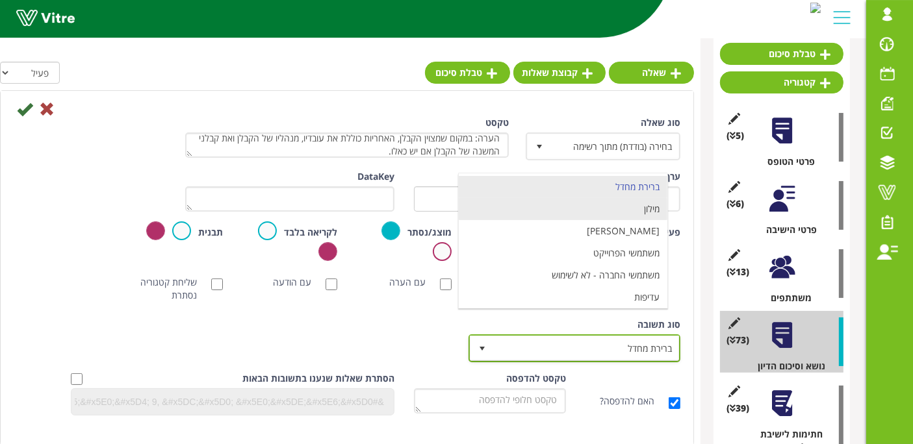
click at [561, 210] on li "מילון" at bounding box center [563, 209] width 209 height 22
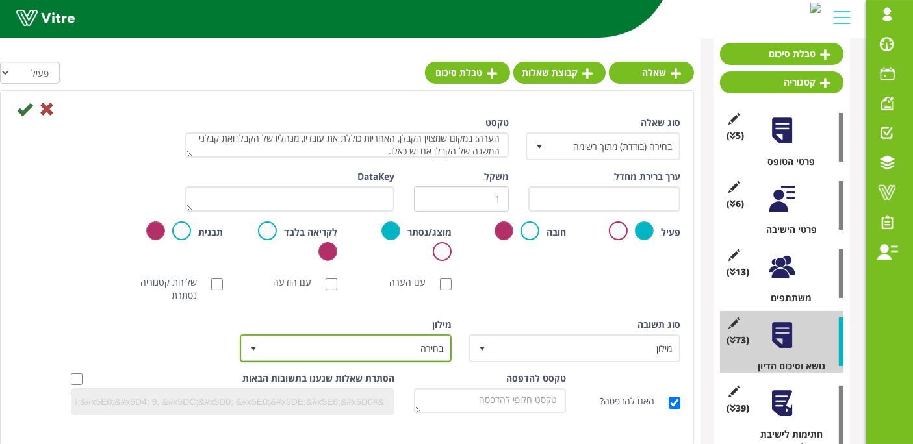
click at [411, 344] on span "בחירה" at bounding box center [357, 348] width 186 height 23
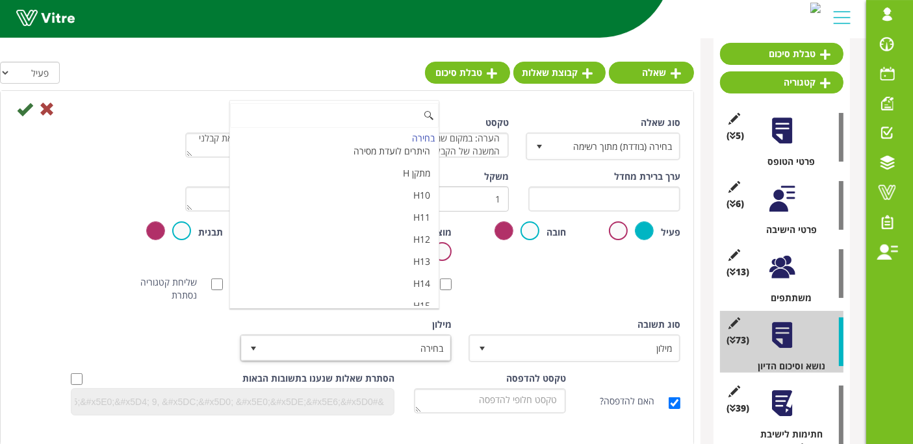
scroll to position [4336, 0]
click at [403, 336] on li "מאשר / לא מאשר עם הערה" at bounding box center [334, 347] width 209 height 22
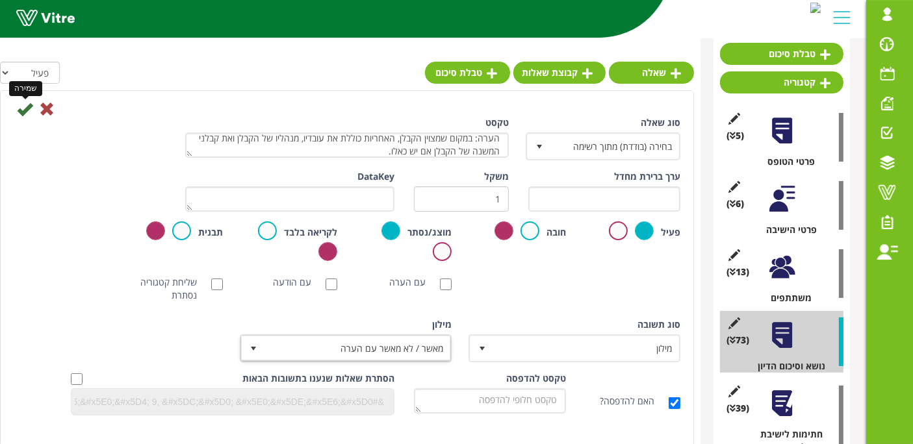
click at [22, 112] on icon at bounding box center [25, 109] width 16 height 16
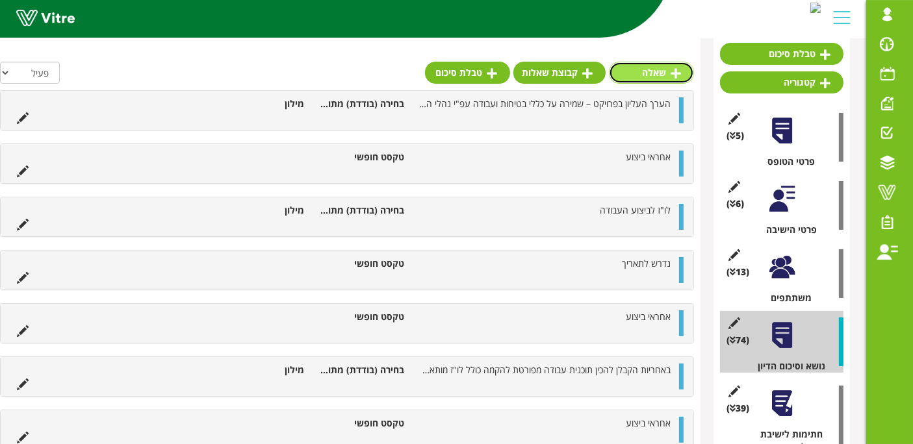
click at [646, 71] on link "שאלה" at bounding box center [651, 73] width 85 height 22
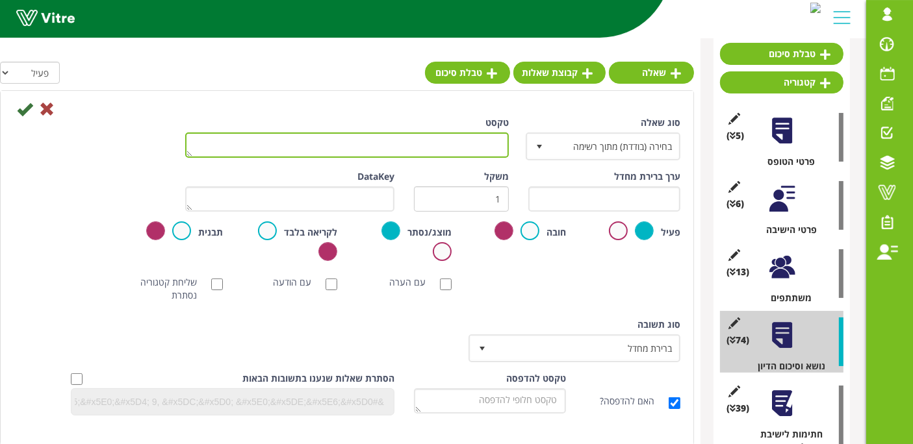
click at [498, 150] on textarea "טקסט" at bounding box center [347, 145] width 324 height 25
paste textarea "lorem ipsu dolor sita conse adip el"s doeiu tempo. incid utla etdol magna al en…"
click at [498, 150] on textarea "טקסט" at bounding box center [347, 145] width 324 height 25
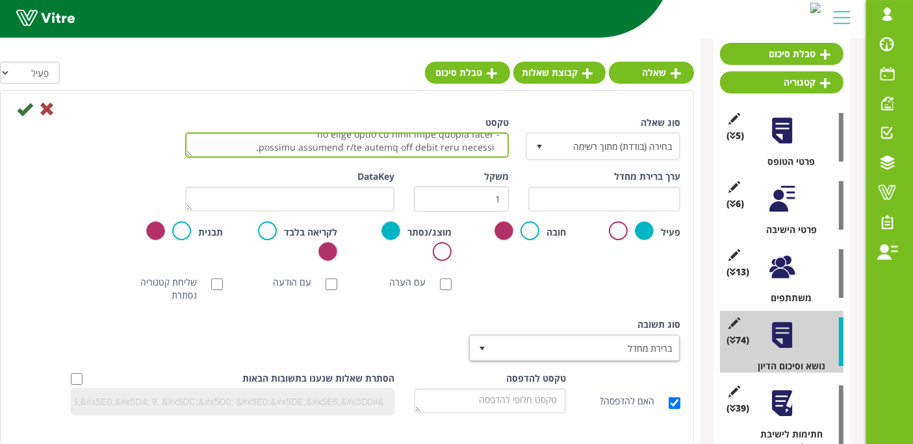
type textarea "lorem ipsu dolor sita conse adip el"s doeiu tempo. incid utla etdol magna al en…"
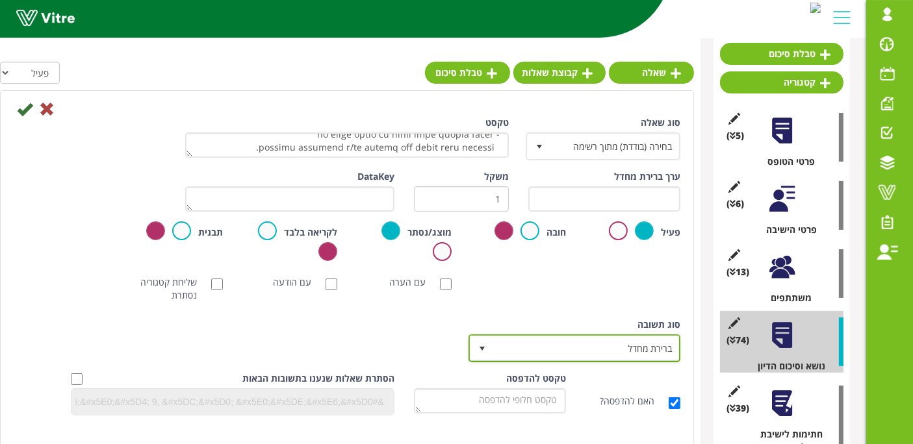
click at [634, 343] on span "ברירת מחדל" at bounding box center [586, 348] width 186 height 23
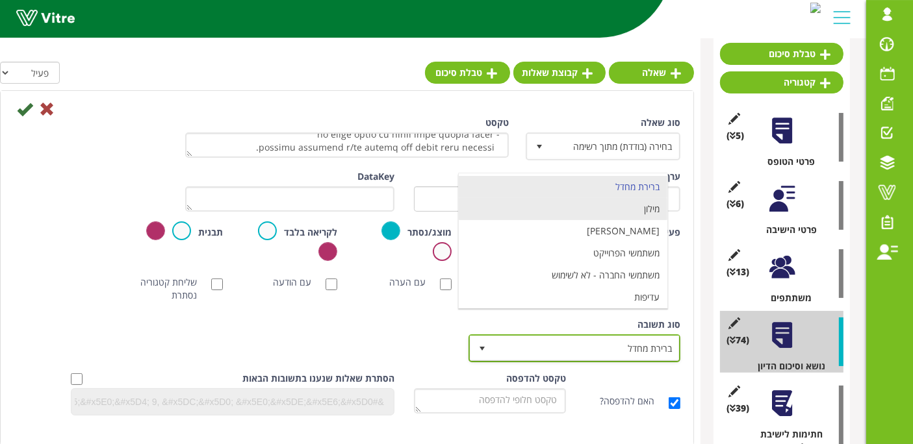
click at [616, 206] on li "מילון" at bounding box center [563, 209] width 209 height 22
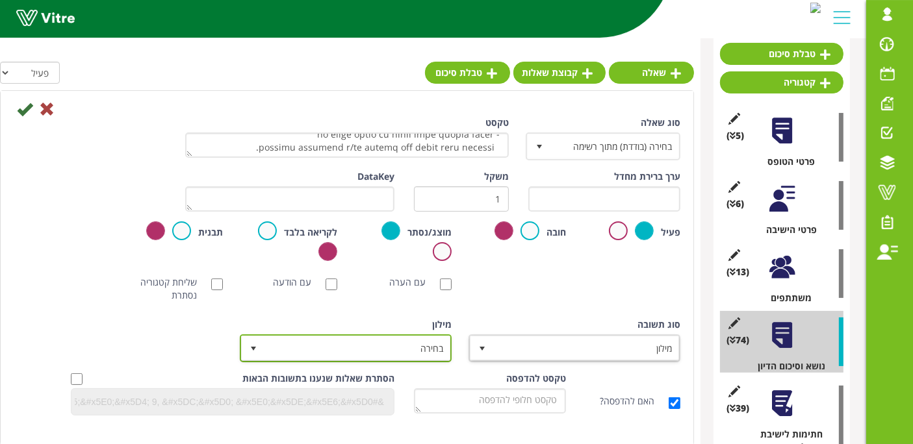
click at [404, 348] on span "בחירה" at bounding box center [357, 348] width 186 height 23
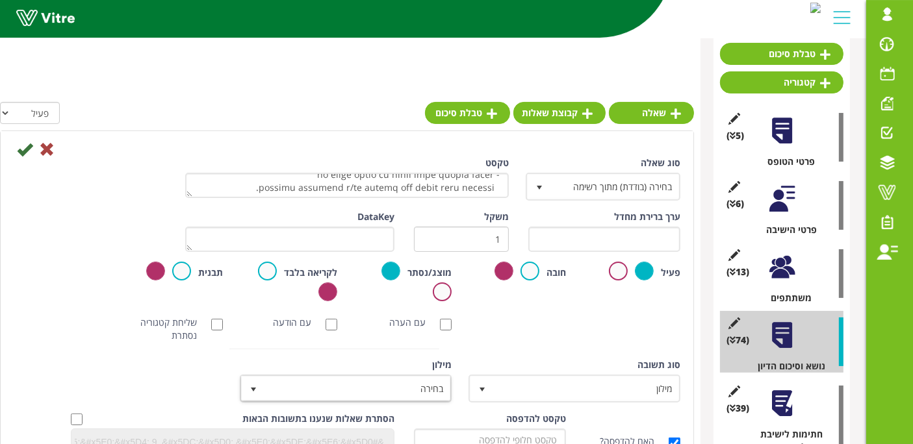
scroll to position [216, 0]
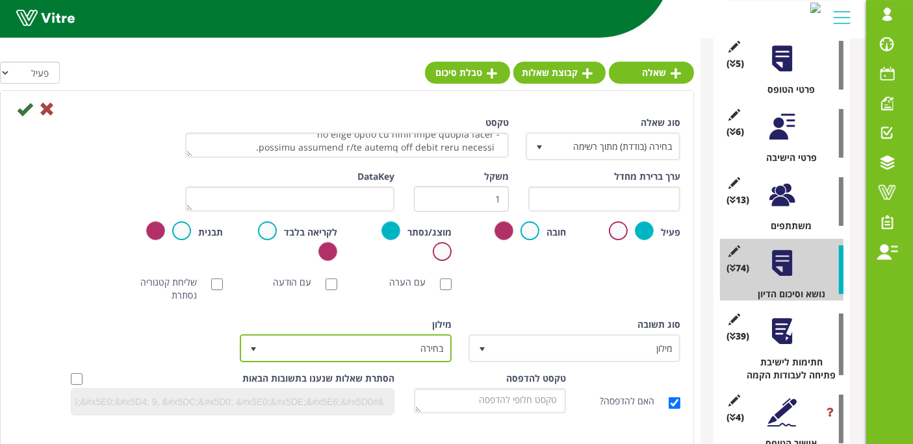
click at [375, 350] on span "בחירה" at bounding box center [357, 348] width 186 height 23
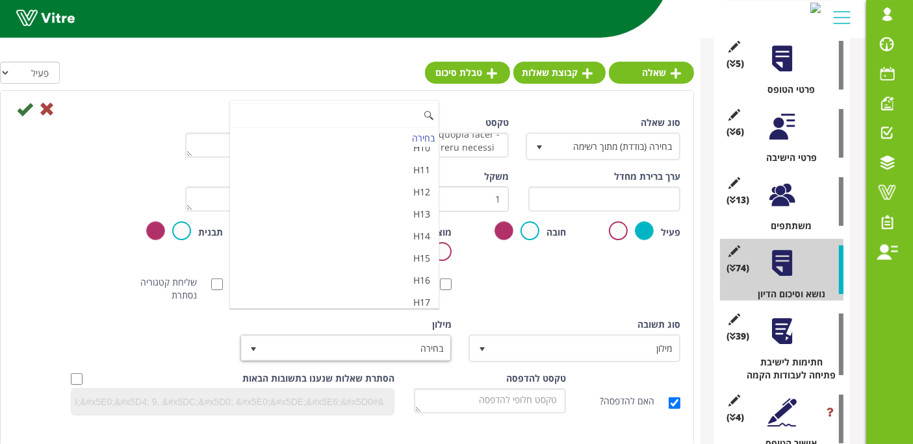
click at [375, 336] on li "מאשר / לא מאשר עם הערה" at bounding box center [334, 347] width 209 height 22
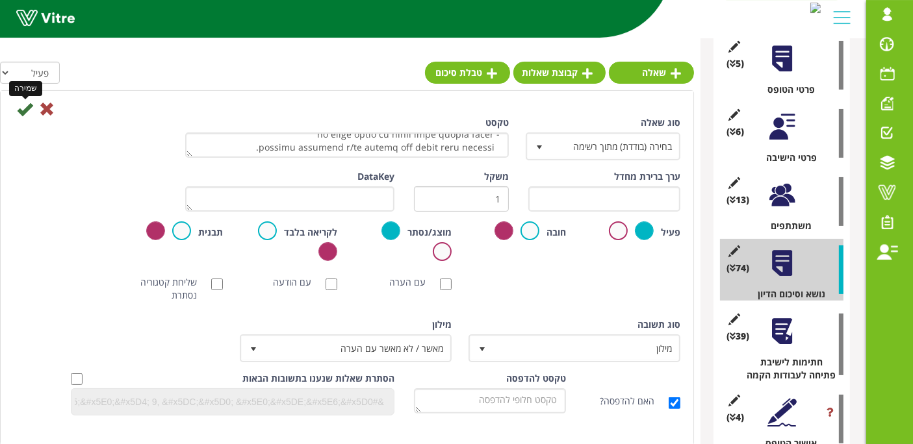
click at [21, 114] on icon at bounding box center [25, 109] width 16 height 16
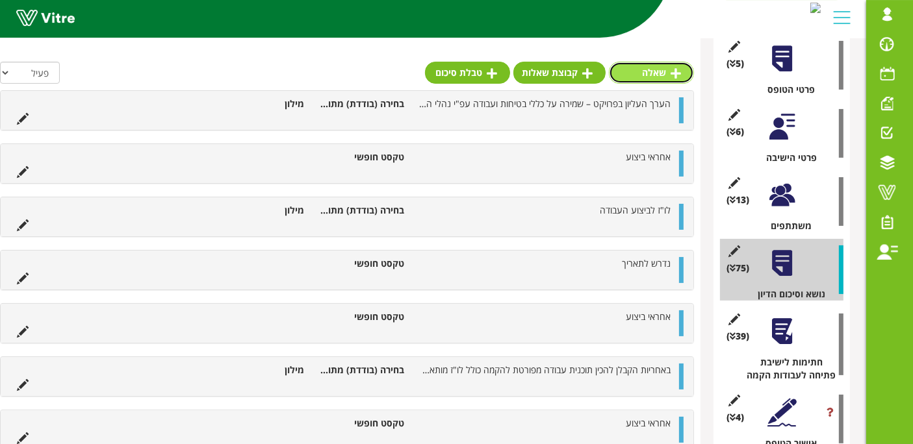
click at [644, 76] on link "שאלה" at bounding box center [651, 73] width 85 height 22
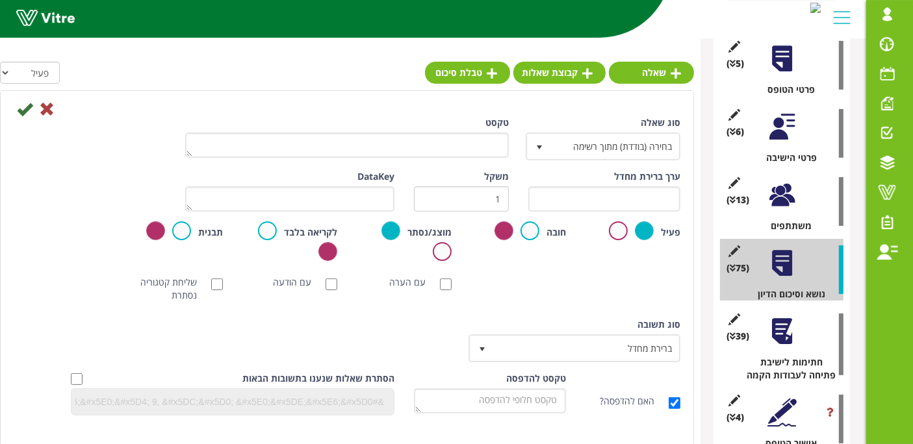
click at [442, 159] on div "טקסט" at bounding box center [346, 141] width 343 height 51
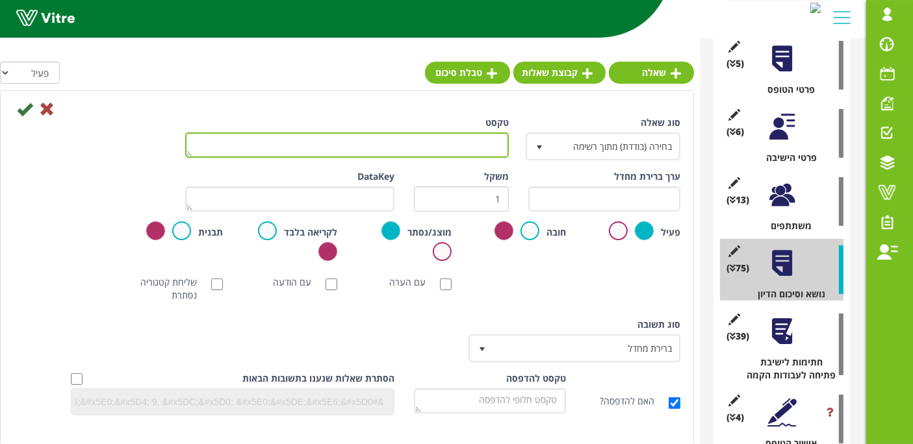
click at [448, 148] on textarea "טקסט" at bounding box center [347, 145] width 324 height 25
paste textarea "ניתוק מערכות כיבוי אם ידרשו, יבוצעו בתיאום ובאישור נציג מחלקת הבטיחות בלבד."
type textarea "ניתוק מערכות כיבוי אם ידרשו, יבוצעו בתיאום ובאישור נציג מחלקת הבטיחות בלבד."
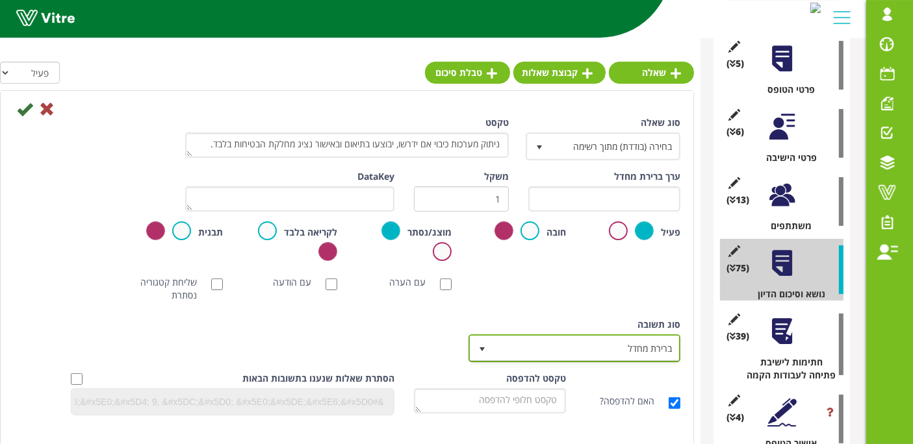
click at [618, 351] on span "ברירת מחדל" at bounding box center [586, 348] width 186 height 23
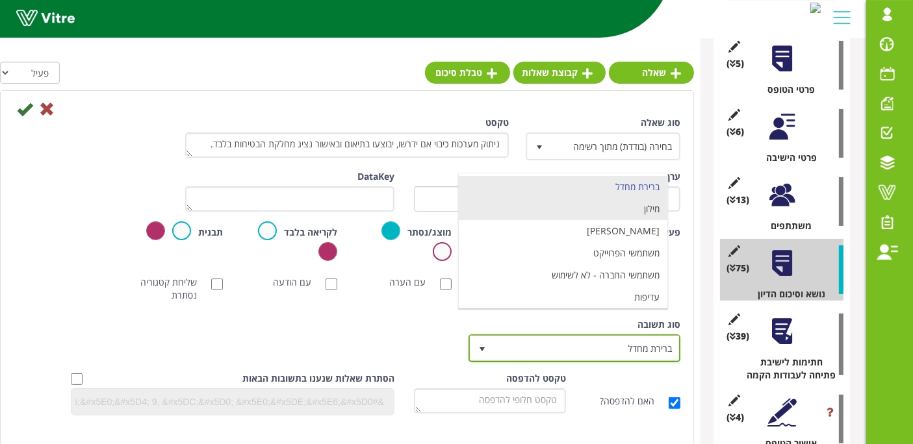
click at [611, 209] on li "מילון" at bounding box center [563, 209] width 209 height 22
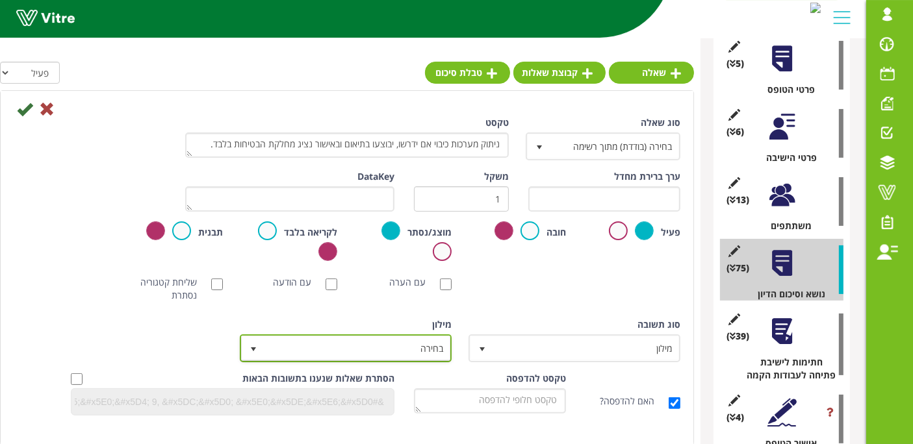
click at [390, 340] on span "בחירה" at bounding box center [357, 348] width 186 height 23
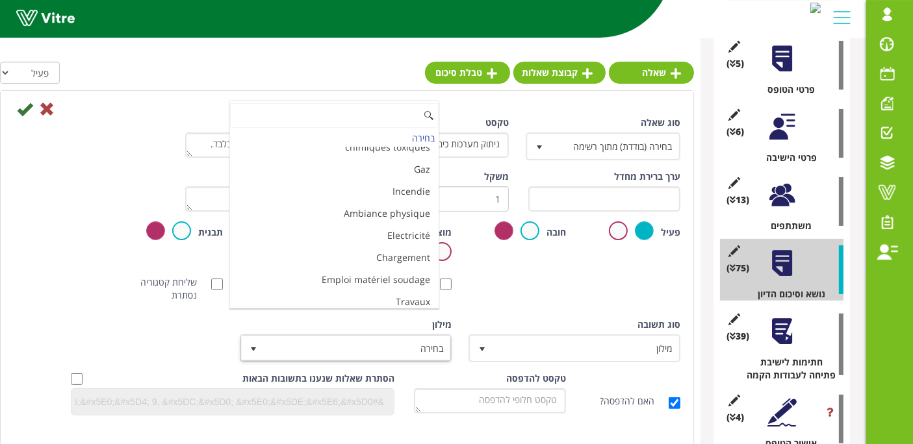
scroll to position [4336, 0]
click at [374, 336] on li "מאשר / לא מאשר עם הערה" at bounding box center [334, 347] width 209 height 22
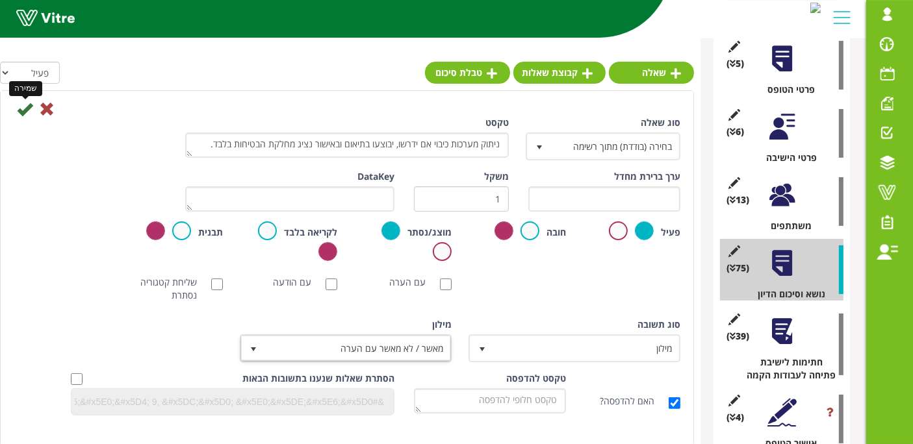
click at [29, 108] on icon at bounding box center [25, 109] width 16 height 16
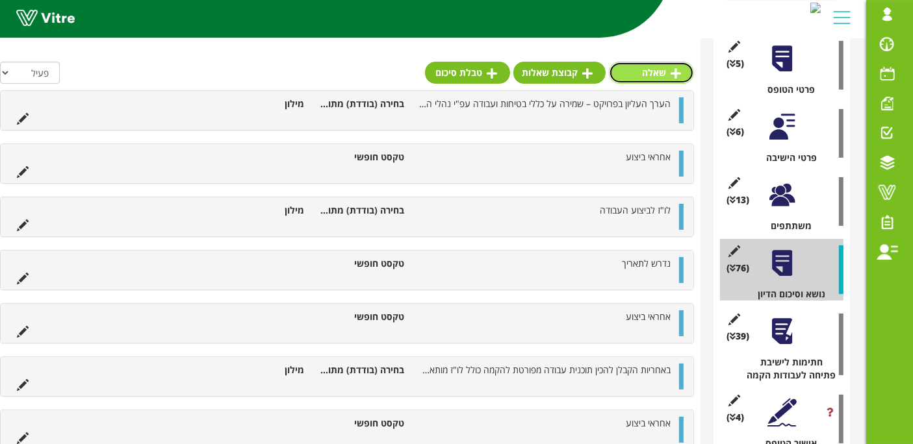
click at [637, 64] on link "שאלה" at bounding box center [651, 73] width 85 height 22
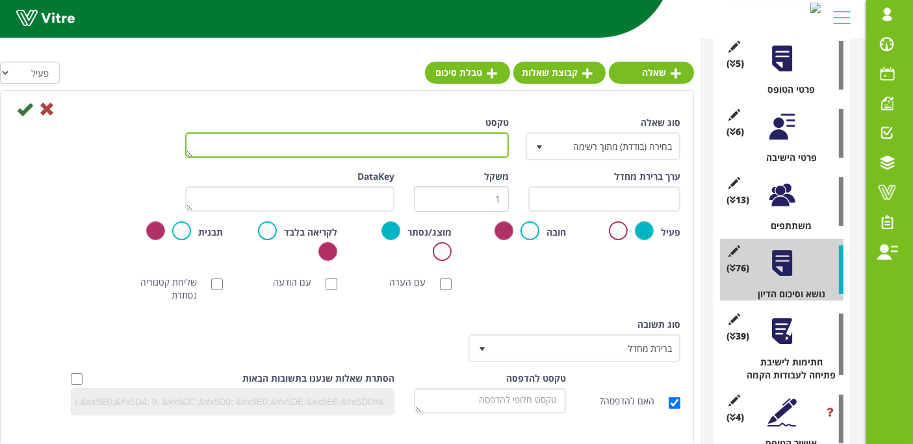
click at [475, 151] on textarea "טקסט" at bounding box center [347, 145] width 324 height 25
paste textarea "התקנת ציוד תיעשה עפ"י הוראות היצרן בלבד. תשומת [PERSON_NAME] מיוחדת בהנפת הציוד…"
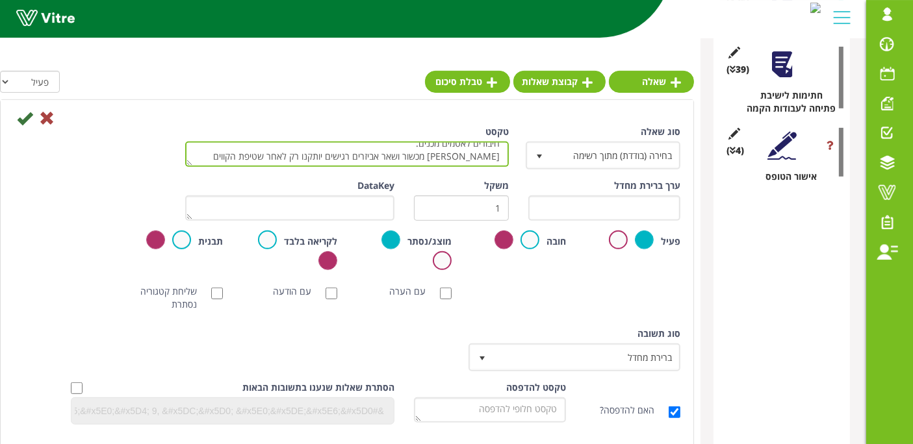
scroll to position [505, 0]
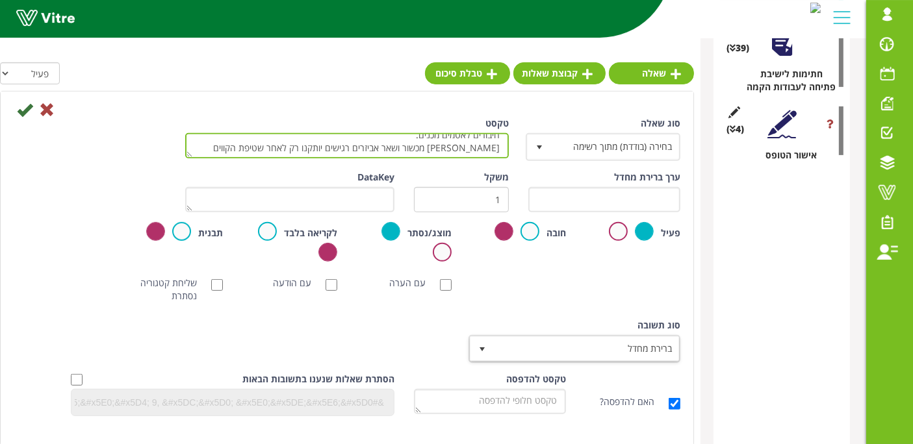
type textarea "התקנת ציוד תיעשה עפ"י הוראות היצרן בלבד. תשומת [PERSON_NAME] מיוחדת בהנפת הציוד…"
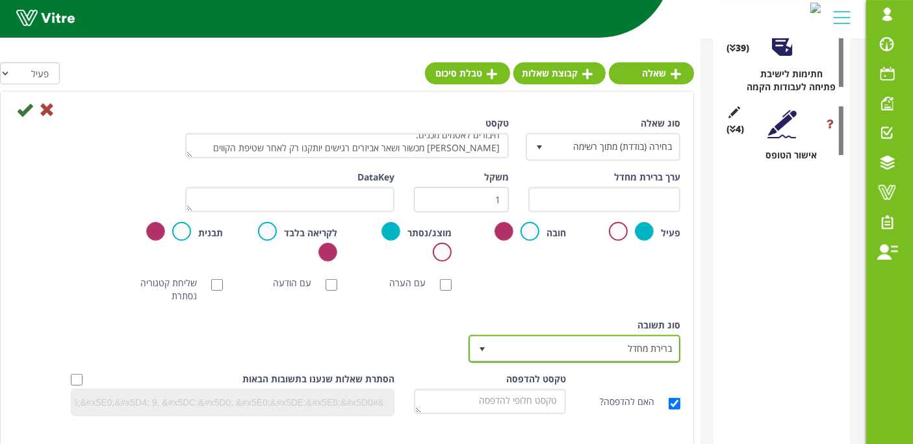
click at [581, 342] on span "ברירת מחדל" at bounding box center [586, 348] width 186 height 23
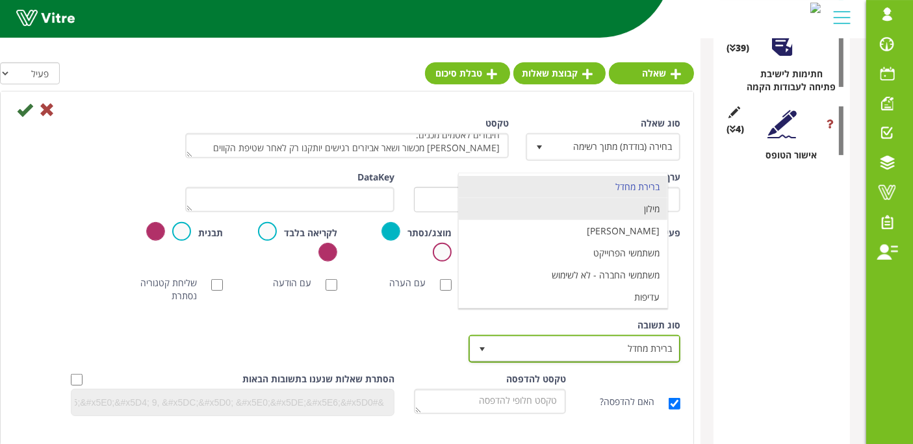
click at [629, 214] on li "מילון" at bounding box center [563, 209] width 209 height 22
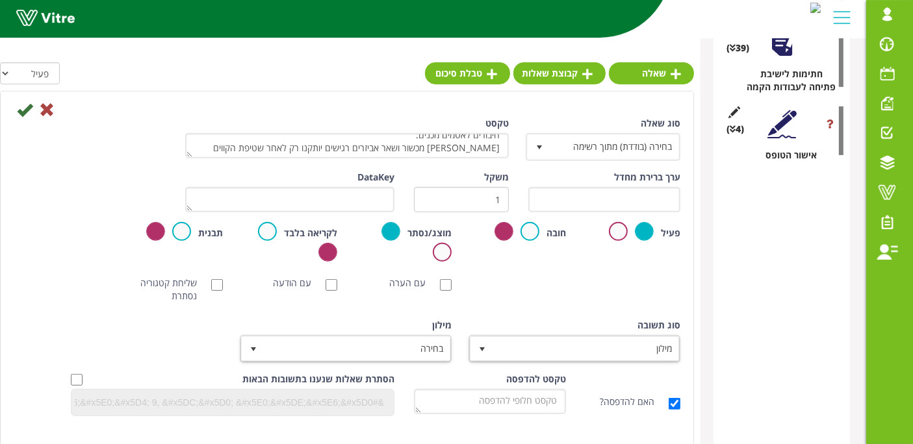
click at [408, 361] on div "מילון בחירה" at bounding box center [347, 346] width 229 height 54
click at [409, 348] on span "בחירה" at bounding box center [357, 348] width 186 height 23
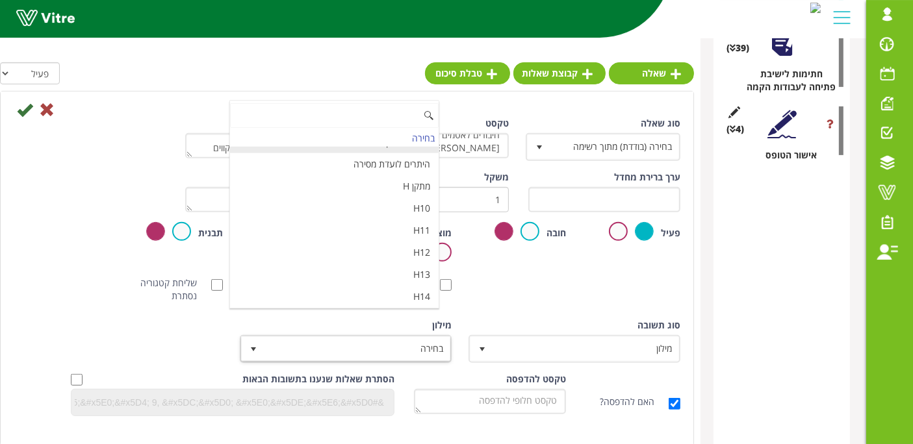
scroll to position [4336, 0]
click at [390, 336] on li "מאשר / לא מאשר עם הערה" at bounding box center [334, 347] width 209 height 22
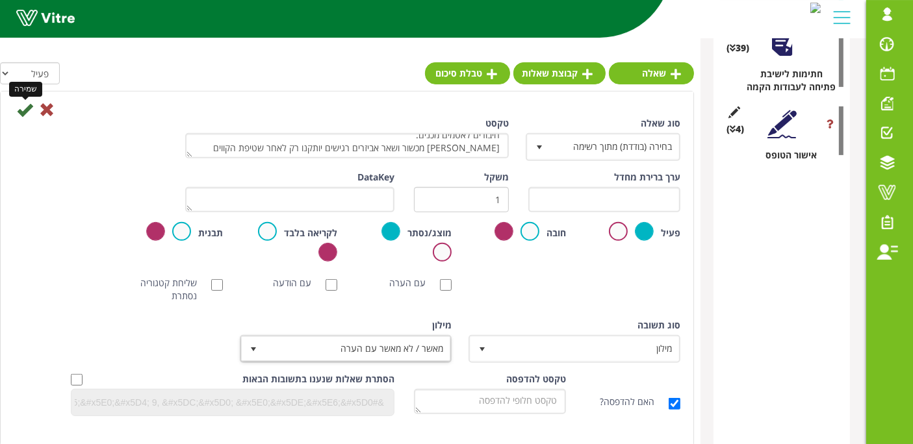
click at [24, 112] on icon at bounding box center [25, 110] width 16 height 16
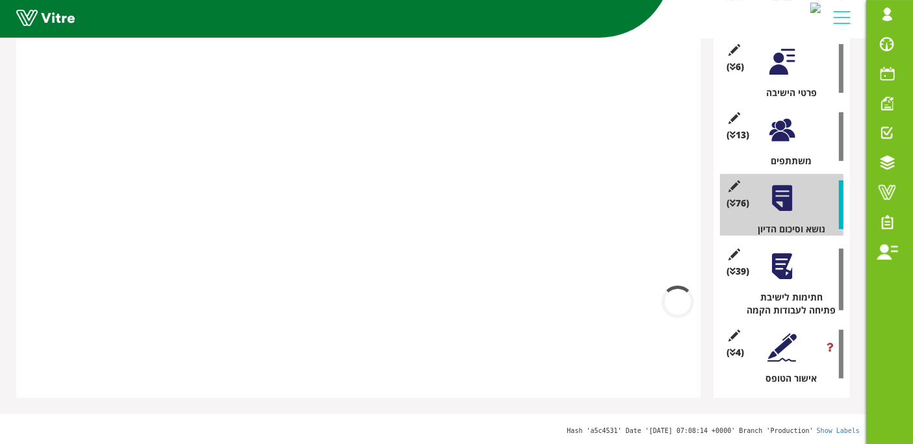
scroll to position [269, 0]
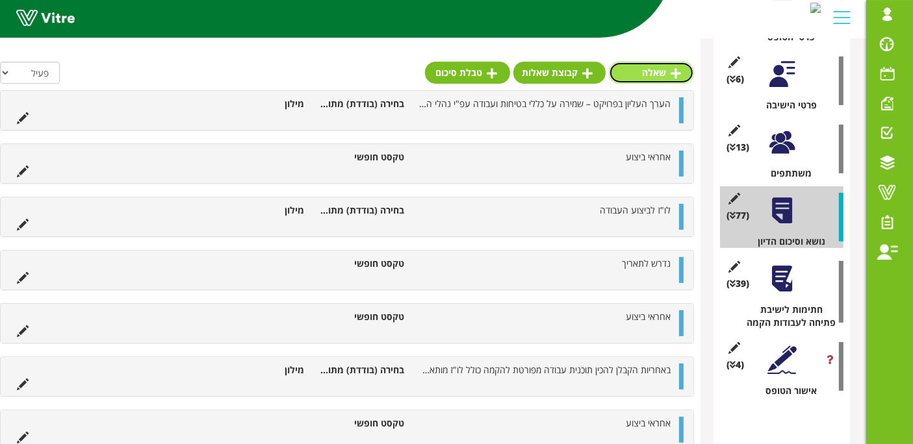
click at [676, 64] on link "שאלה" at bounding box center [651, 73] width 85 height 22
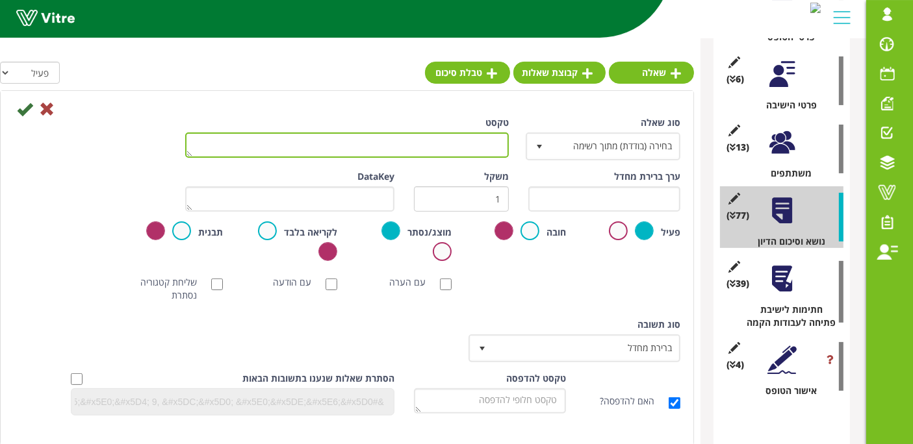
click at [443, 149] on textarea "טקסט" at bounding box center [347, 145] width 324 height 25
paste textarea "הקבלן אחראי להחזרת כל ציוד העבודה או ציוד בטיחות ואת המערכת כשרה להפעלה מחדש."
type textarea "הקבלן אחראי להחזרת כל ציוד העבודה או ציוד בטיחות ואת המערכת כשרה להפעלה מחדש."
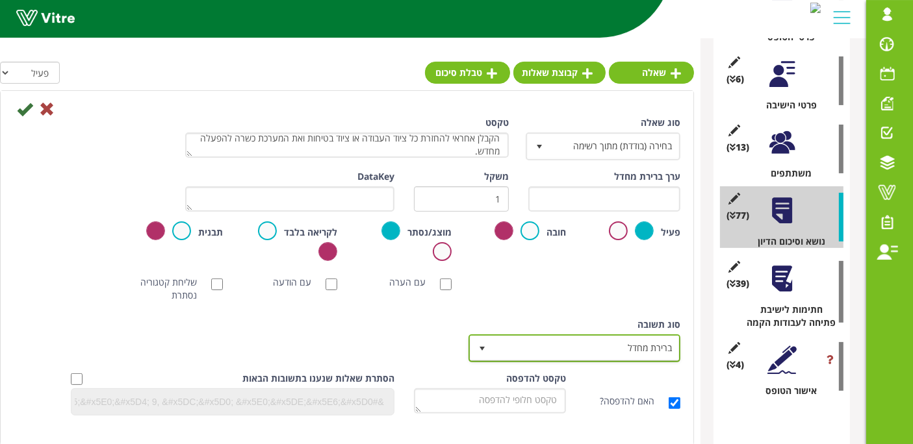
click at [571, 351] on span "ברירת מחדל" at bounding box center [586, 348] width 186 height 23
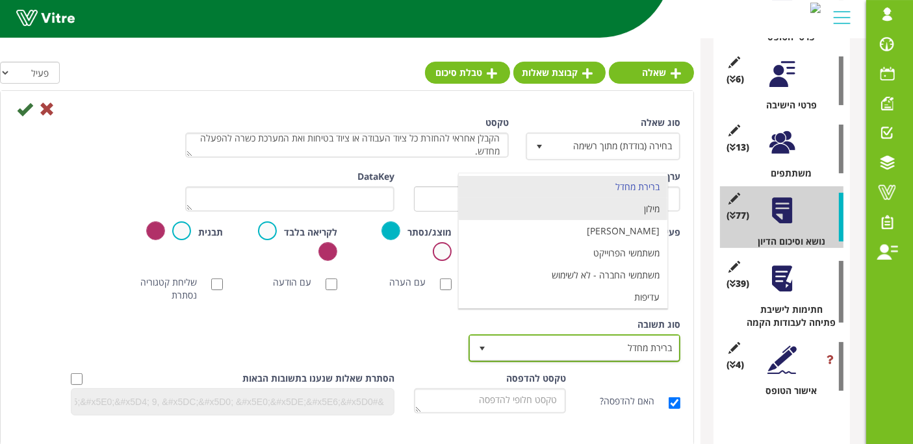
click at [620, 216] on li "מילון" at bounding box center [563, 209] width 209 height 22
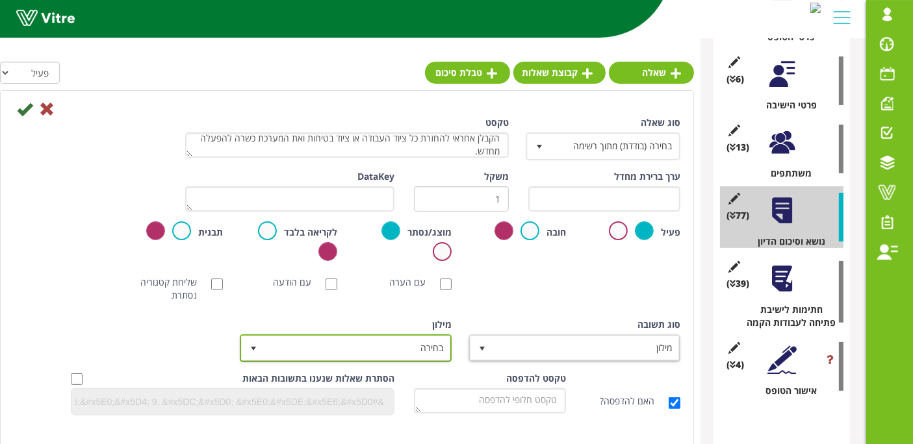
click at [409, 355] on span "בחירה" at bounding box center [357, 348] width 186 height 23
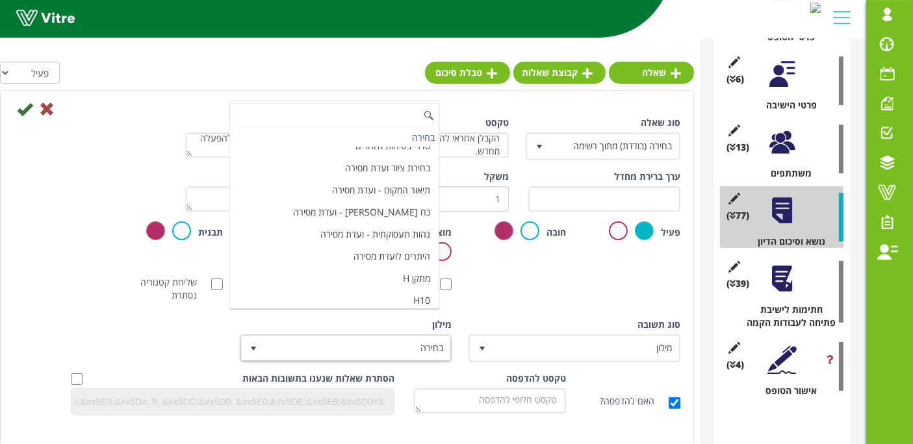
scroll to position [4336, 0]
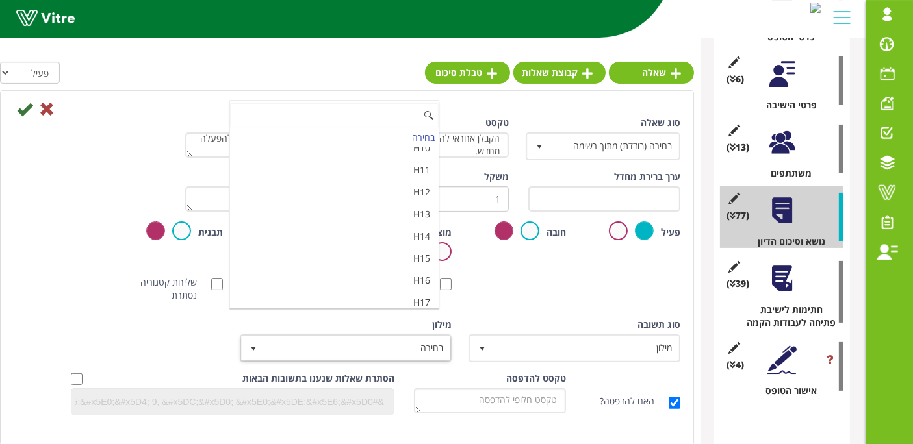
click at [356, 336] on li "מאשר / לא מאשר עם הערה" at bounding box center [334, 347] width 209 height 22
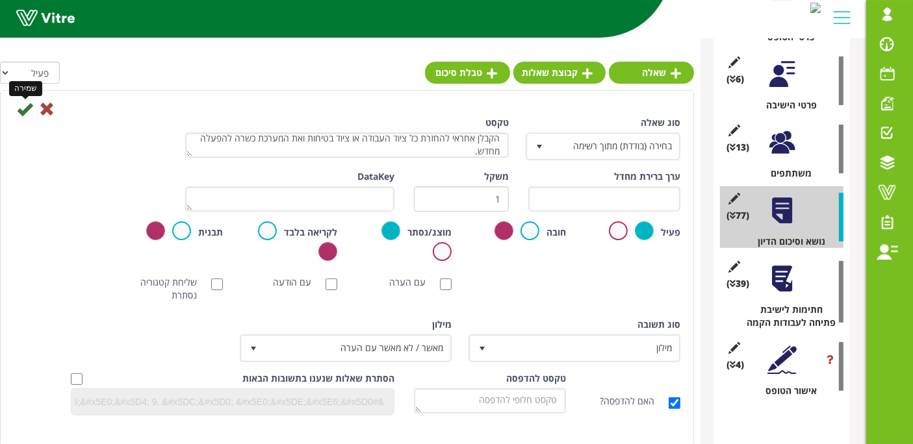
click at [29, 114] on icon at bounding box center [25, 109] width 16 height 16
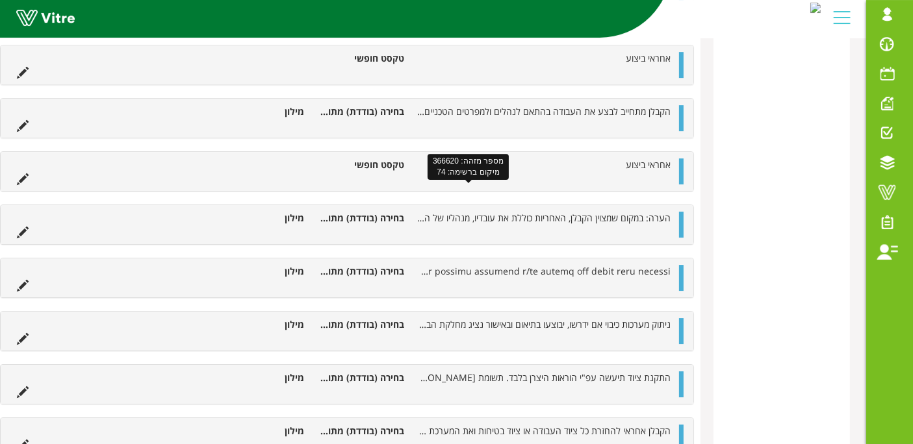
scroll to position [4120, 0]
